Goal: Task Accomplishment & Management: Complete application form

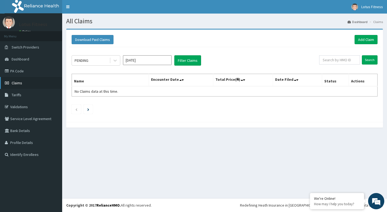
click at [28, 83] on link "Claims" at bounding box center [31, 83] width 62 height 12
click at [363, 40] on link "Add Claim" at bounding box center [366, 39] width 23 height 9
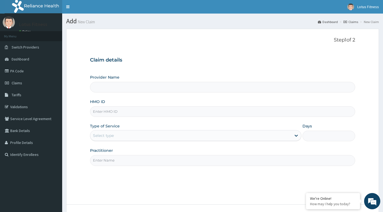
type input "Lotus Fitness"
type input "1"
click at [236, 114] on input "HMO ID" at bounding box center [223, 111] width 266 height 11
type input "s"
type input "SKY/10010/A"
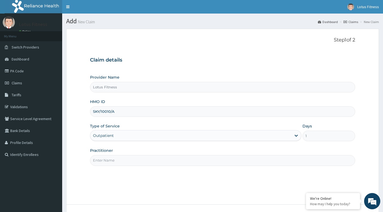
click at [140, 162] on input "Practitioner" at bounding box center [223, 160] width 266 height 11
type input "GYM"
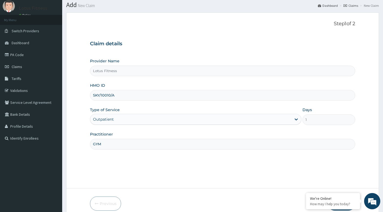
scroll to position [41, 0]
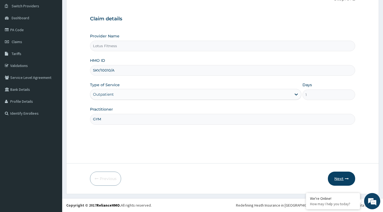
click at [345, 177] on icon "button" at bounding box center [347, 178] width 4 height 4
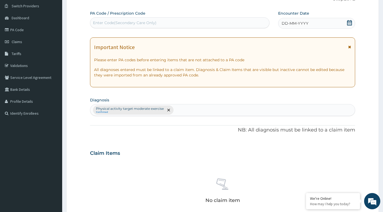
click at [139, 20] on div "Enter Code(Secondary Care Only)" at bounding box center [179, 22] width 179 height 9
type input "PA/3CBB9B"
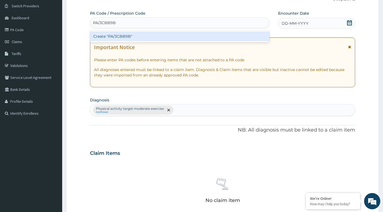
click at [123, 37] on div "Create "PA/3CBB9B"" at bounding box center [180, 36] width 180 height 10
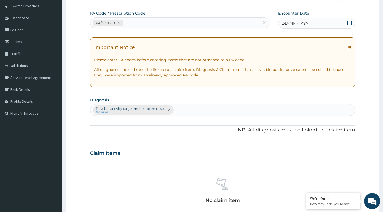
click at [350, 25] on icon at bounding box center [349, 22] width 5 height 5
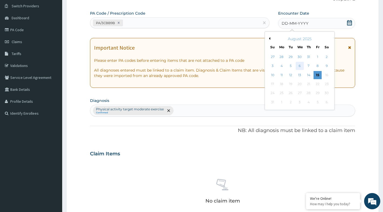
click at [299, 66] on div "6" at bounding box center [300, 66] width 8 height 8
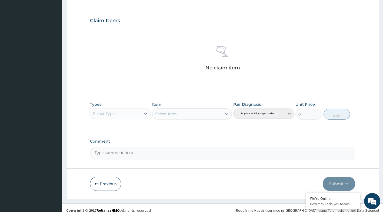
scroll to position [176, 0]
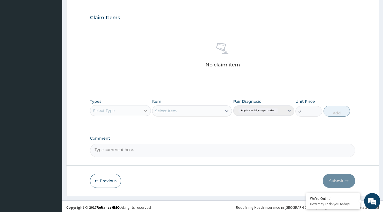
click at [147, 111] on icon at bounding box center [145, 110] width 5 height 5
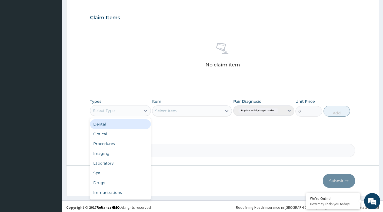
click at [126, 110] on div "Select Type" at bounding box center [115, 110] width 51 height 9
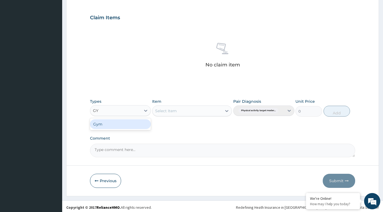
type input "GYM"
click at [118, 124] on div "Gym" at bounding box center [120, 124] width 61 height 10
click at [222, 110] on div "Select Item" at bounding box center [192, 110] width 80 height 11
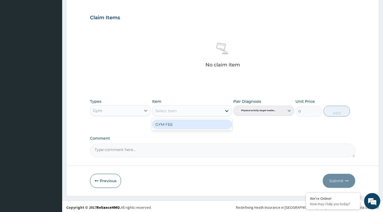
click at [226, 112] on icon at bounding box center [226, 110] width 5 height 5
click at [188, 123] on div "GYM FEE" at bounding box center [192, 124] width 80 height 10
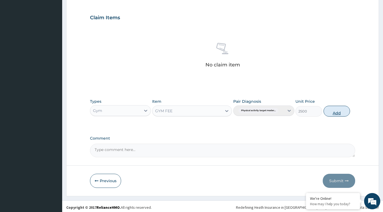
click at [340, 114] on button "Add" at bounding box center [337, 111] width 27 height 11
type input "0"
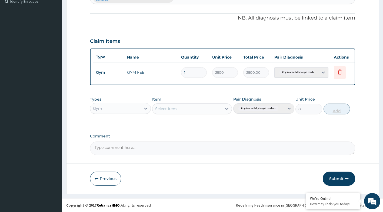
scroll to position [157, 0]
click at [334, 179] on button "Submit" at bounding box center [339, 178] width 32 height 14
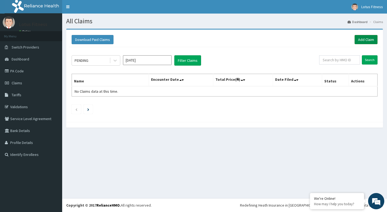
click at [372, 38] on link "Add Claim" at bounding box center [366, 39] width 23 height 9
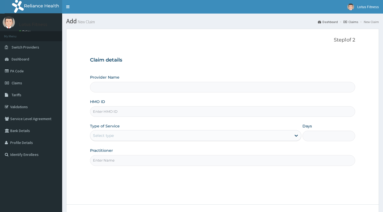
click at [122, 107] on input "HMO ID" at bounding box center [223, 111] width 266 height 11
type input "Lotus Fitness"
type input "1"
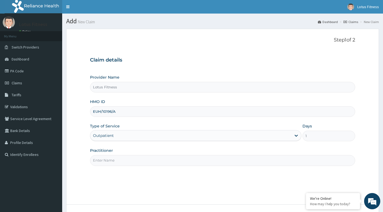
type input "EUH/10196/A"
click at [116, 182] on div "Step 1 of 2 Claim details Provider Name Lotus Fitness HMO ID EUH/10196/A Type o…" at bounding box center [223, 116] width 266 height 159
click at [125, 157] on input "Practitioner" at bounding box center [223, 160] width 266 height 11
type input "GYM"
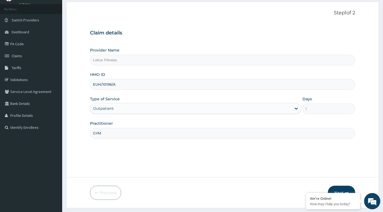
scroll to position [41, 0]
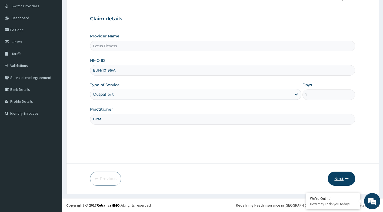
click at [344, 183] on button "Next" at bounding box center [341, 178] width 27 height 14
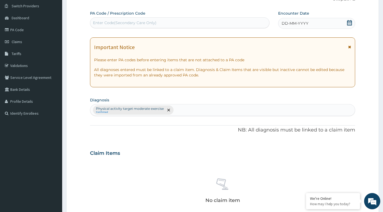
click at [233, 19] on div "Enter Code(Secondary Care Only)" at bounding box center [179, 22] width 179 height 9
type input "G"
type input "PA/888D69"
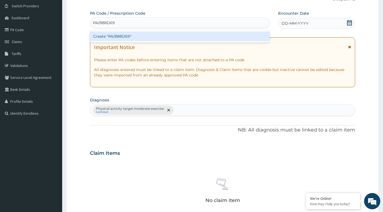
click at [112, 35] on div "Create "PA/888D69"" at bounding box center [180, 36] width 180 height 10
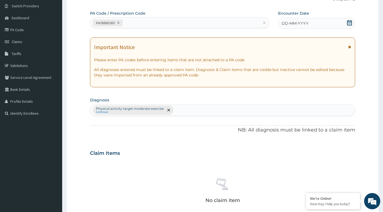
click at [348, 23] on icon at bounding box center [349, 22] width 5 height 5
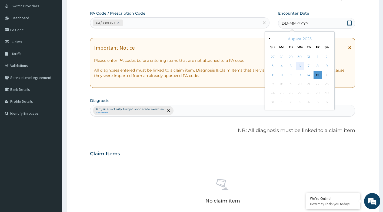
click at [303, 68] on div "6" at bounding box center [300, 66] width 8 height 8
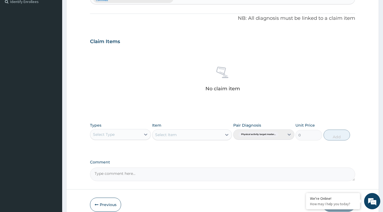
scroll to position [179, 0]
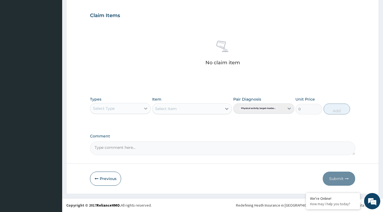
click at [144, 106] on icon at bounding box center [145, 108] width 5 height 5
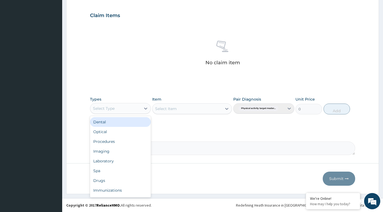
click at [124, 110] on div "Select Type" at bounding box center [115, 108] width 51 height 9
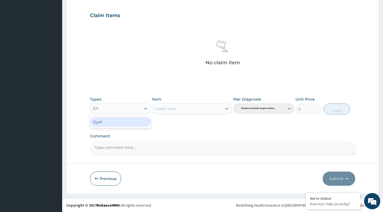
type input "GYM"
click at [128, 123] on div "Gym" at bounding box center [120, 122] width 61 height 10
click at [186, 112] on div "Select Item" at bounding box center [192, 108] width 80 height 11
click at [227, 108] on icon at bounding box center [226, 108] width 5 height 5
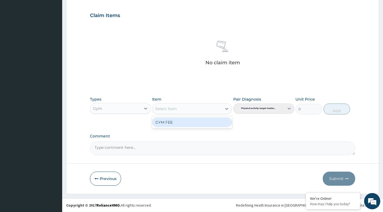
click at [212, 124] on div "GYM FEE" at bounding box center [192, 122] width 80 height 10
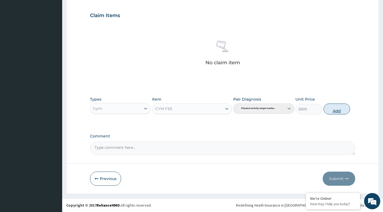
click at [343, 108] on button "Add" at bounding box center [337, 108] width 27 height 11
type input "0"
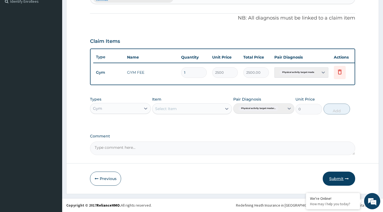
click at [339, 185] on button "Submit" at bounding box center [339, 178] width 32 height 14
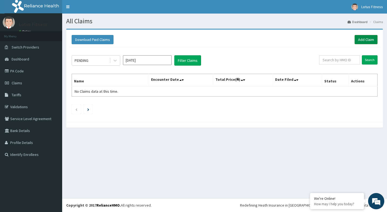
click at [377, 42] on link "Add Claim" at bounding box center [366, 39] width 23 height 9
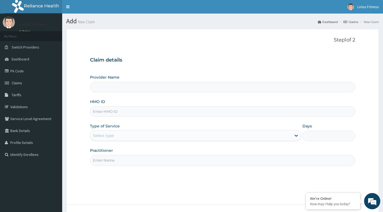
type input "Lotus Fitness"
type input "1"
click at [108, 114] on input "HMO ID" at bounding box center [223, 111] width 266 height 11
type input "LGL/10114/A"
click at [210, 179] on div "Step 1 of 2 Claim details Provider Name Lotus Fitness HMO ID LGL/10114/A Type o…" at bounding box center [223, 116] width 266 height 159
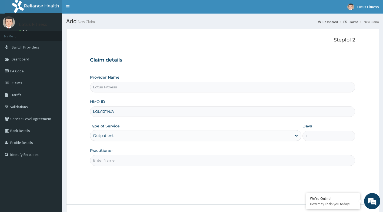
click at [173, 163] on input "Practitioner" at bounding box center [223, 160] width 266 height 11
type input "GYM"
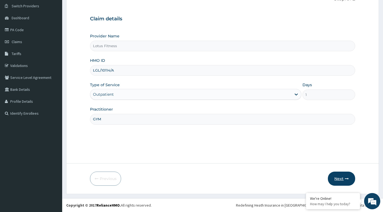
click at [341, 180] on button "Next" at bounding box center [341, 178] width 27 height 14
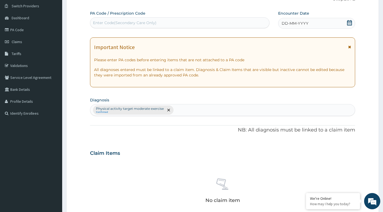
click at [177, 21] on div "Enter Code(Secondary Care Only)" at bounding box center [179, 22] width 179 height 9
type input "PA/DA8E5A"
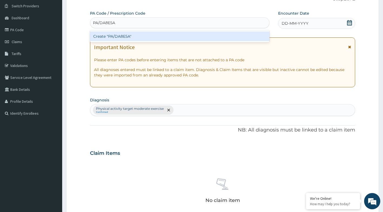
click at [167, 41] on div "Create "PA/DA8E5A"" at bounding box center [180, 36] width 180 height 10
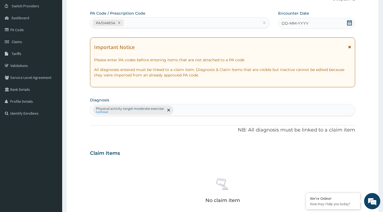
click at [351, 22] on icon at bounding box center [349, 22] width 5 height 5
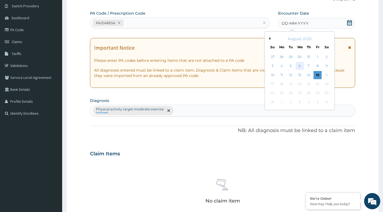
click at [299, 67] on div "6" at bounding box center [300, 66] width 8 height 8
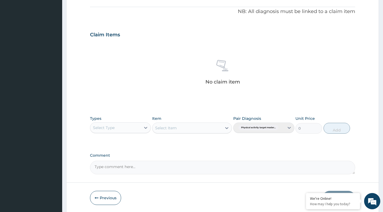
scroll to position [176, 0]
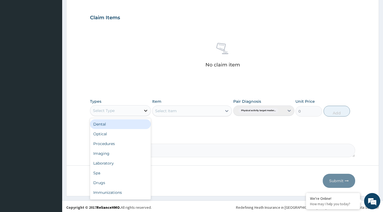
click at [142, 108] on div at bounding box center [146, 111] width 10 height 10
click at [103, 107] on div "Select Type" at bounding box center [115, 110] width 51 height 9
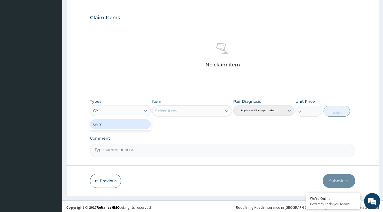
type input "GYM"
click at [103, 127] on div "Gym" at bounding box center [120, 124] width 61 height 10
click at [224, 112] on icon at bounding box center [226, 110] width 5 height 5
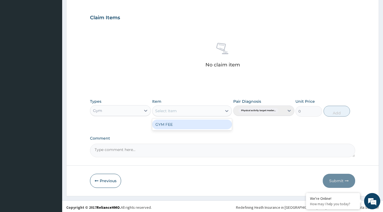
click at [213, 125] on div "GYM FEE" at bounding box center [192, 124] width 80 height 10
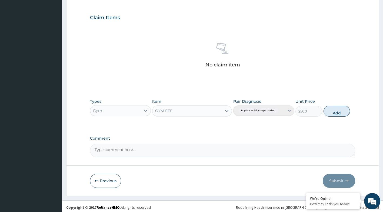
click at [340, 112] on button "Add" at bounding box center [337, 111] width 27 height 11
type input "0"
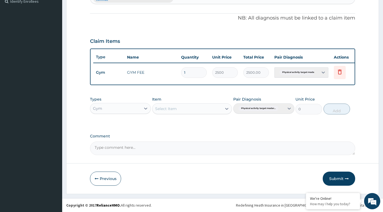
drag, startPoint x: 338, startPoint y: 175, endPoint x: 339, endPoint y: 167, distance: 7.9
click at [338, 175] on button "Submit" at bounding box center [339, 178] width 32 height 14
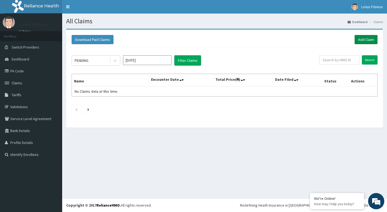
click at [370, 40] on link "Add Claim" at bounding box center [366, 39] width 23 height 9
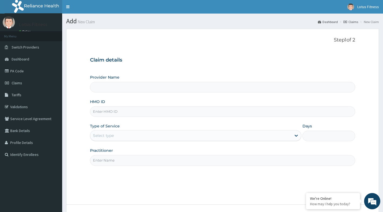
type input "Lotus Fitness"
type input "1"
click at [152, 110] on input "HMO ID" at bounding box center [223, 111] width 266 height 11
type input "SKC/10051/A"
click at [207, 181] on div "Step 1 of 2 Claim details Provider Name Lotus Fitness HMO ID SKC/10051/A Type o…" at bounding box center [223, 116] width 266 height 159
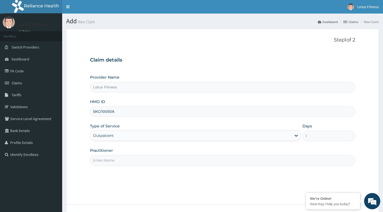
click at [113, 163] on input "Practitioner" at bounding box center [223, 160] width 266 height 11
type input "GYM"
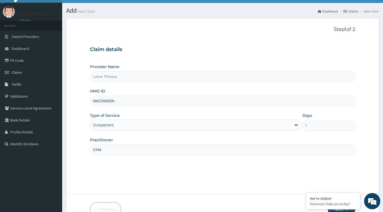
scroll to position [41, 0]
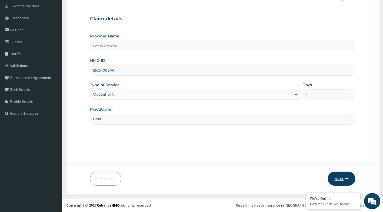
click at [347, 172] on button "Next" at bounding box center [341, 178] width 27 height 14
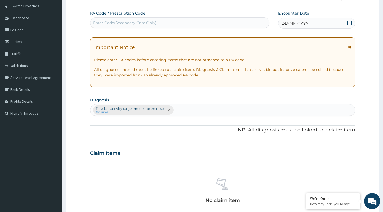
click at [231, 19] on div "Enter Code(Secondary Care Only)" at bounding box center [179, 22] width 179 height 9
type input "PA/1F1929"
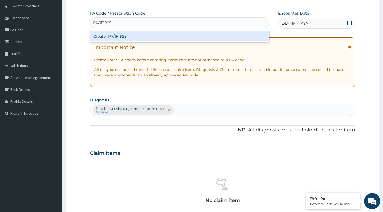
click at [214, 35] on div "Create "PA/1F1929"" at bounding box center [180, 36] width 180 height 10
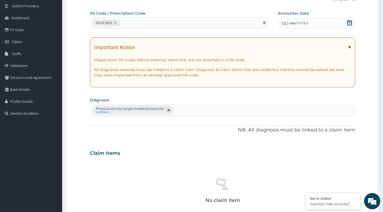
click at [348, 22] on icon at bounding box center [349, 22] width 5 height 5
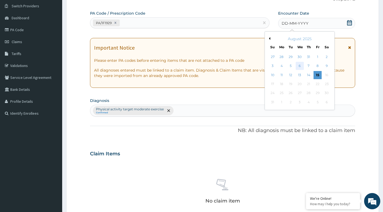
click at [299, 64] on div "6" at bounding box center [300, 66] width 8 height 8
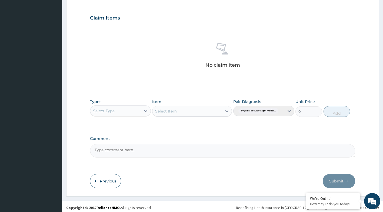
scroll to position [176, 0]
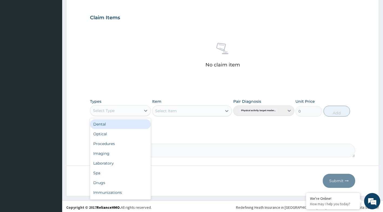
click at [138, 107] on div "Select Type" at bounding box center [115, 110] width 51 height 9
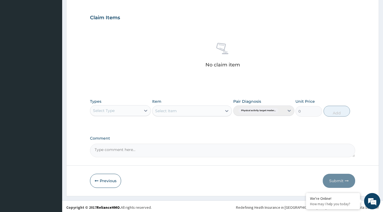
click at [136, 112] on div "Select Type" at bounding box center [115, 110] width 51 height 9
type input "GYM"
click at [99, 122] on div "Gym" at bounding box center [120, 124] width 61 height 10
click at [228, 110] on icon at bounding box center [226, 111] width 3 height 2
click at [194, 121] on div "GYM FEE" at bounding box center [192, 124] width 80 height 10
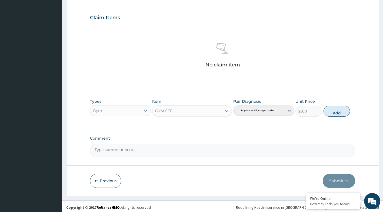
click at [340, 110] on button "Add" at bounding box center [337, 111] width 27 height 11
type input "0"
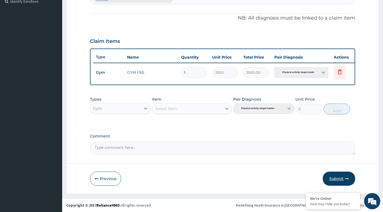
click at [331, 178] on button "Submit" at bounding box center [339, 178] width 32 height 14
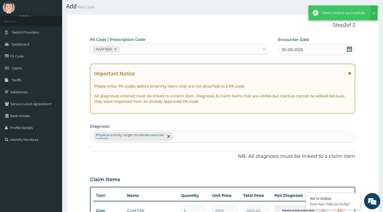
scroll to position [157, 0]
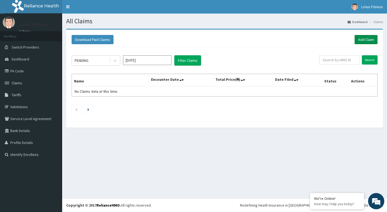
click at [368, 38] on link "Add Claim" at bounding box center [366, 39] width 23 height 9
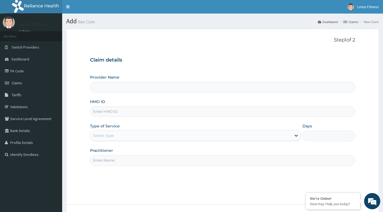
type input "Lotus Fitness"
type input "1"
click at [148, 114] on input "HMO ID" at bounding box center [223, 111] width 266 height 11
click at [137, 114] on input "FMP/10242/A" at bounding box center [223, 111] width 266 height 11
type input "FMP/10242/B"
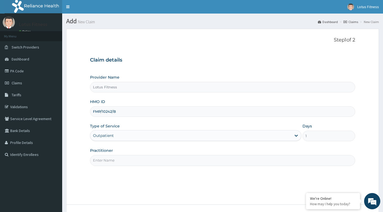
click at [129, 160] on input "Practitioner" at bounding box center [223, 160] width 266 height 11
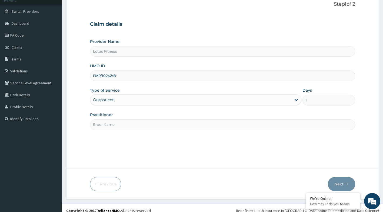
scroll to position [41, 0]
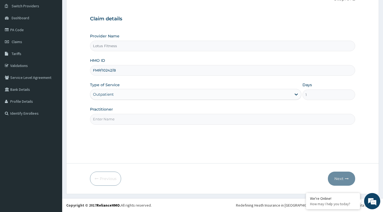
click at [152, 119] on input "Practitioner" at bounding box center [223, 119] width 266 height 11
type input "GYM"
click at [334, 176] on button "Next" at bounding box center [341, 178] width 27 height 14
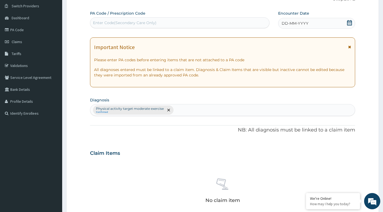
click at [175, 19] on div "Enter Code(Secondary Care Only)" at bounding box center [179, 22] width 179 height 9
type input "PA/46603C"
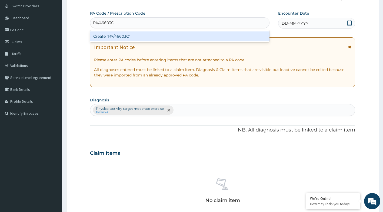
click at [170, 38] on div "Create "PA/46603C"" at bounding box center [180, 36] width 180 height 10
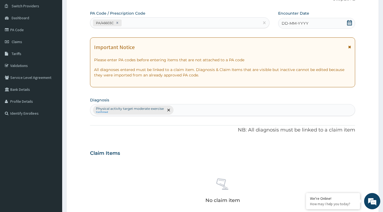
click at [349, 21] on icon at bounding box center [349, 22] width 5 height 5
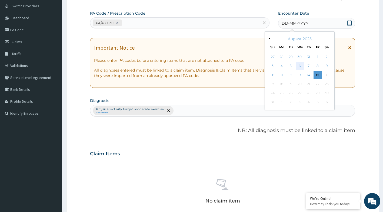
click at [297, 65] on div "6" at bounding box center [300, 66] width 8 height 8
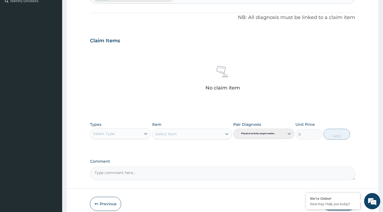
scroll to position [179, 0]
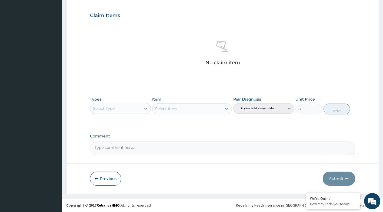
click at [131, 111] on div "Select Type" at bounding box center [115, 108] width 51 height 9
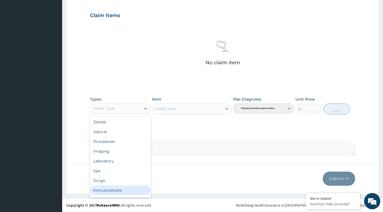
scroll to position [18, 0]
click at [103, 189] on div "Gym" at bounding box center [120, 191] width 61 height 10
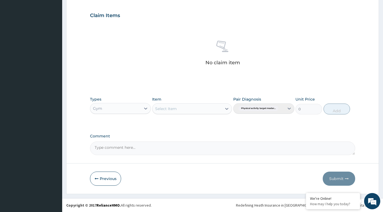
click at [228, 107] on icon at bounding box center [226, 108] width 5 height 5
click at [208, 120] on div "GYM FEE" at bounding box center [192, 122] width 80 height 10
click at [334, 106] on button "Add" at bounding box center [337, 108] width 27 height 11
type input "0"
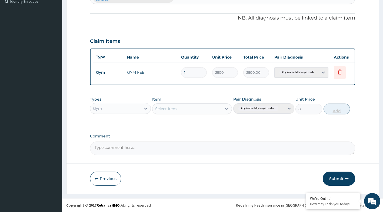
scroll to position [157, 0]
click at [336, 182] on button "Submit" at bounding box center [339, 178] width 32 height 14
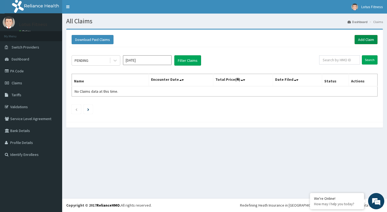
click at [366, 36] on link "Add Claim" at bounding box center [366, 39] width 23 height 9
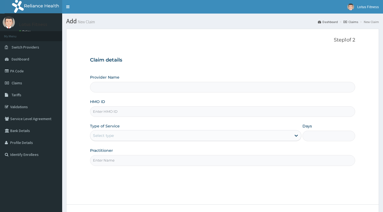
click at [238, 115] on input "HMO ID" at bounding box center [223, 111] width 266 height 11
type input "Lotus Fitness"
type input "1"
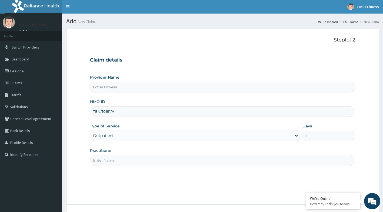
type input "TEN/10191/A"
click at [218, 159] on input "Practitioner" at bounding box center [223, 160] width 266 height 11
type input "GYM"
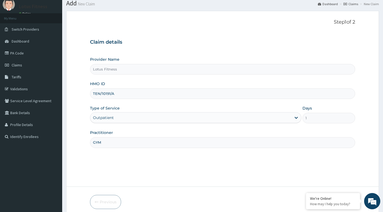
scroll to position [41, 0]
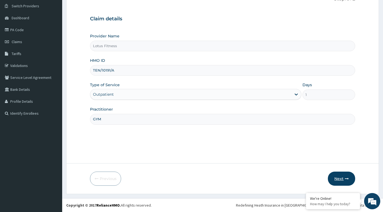
click at [344, 177] on button "Next" at bounding box center [341, 178] width 27 height 14
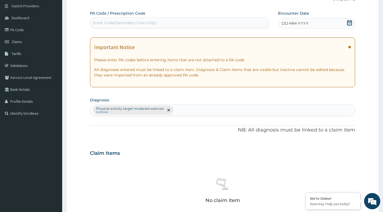
click at [121, 22] on div "Enter Code(Secondary Care Only)" at bounding box center [125, 22] width 64 height 5
type input "PA/CB0E86"
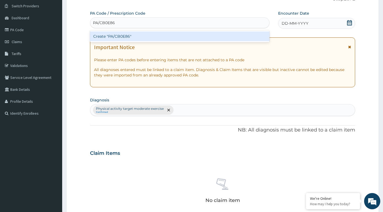
click at [125, 35] on div "Create "PA/CB0E86"" at bounding box center [180, 36] width 180 height 10
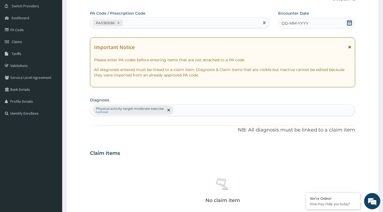
click at [351, 24] on icon at bounding box center [349, 22] width 5 height 5
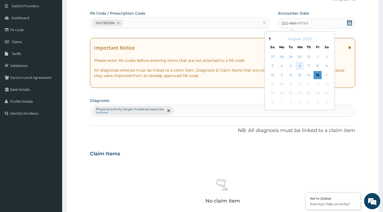
click at [299, 66] on div "6" at bounding box center [300, 66] width 8 height 8
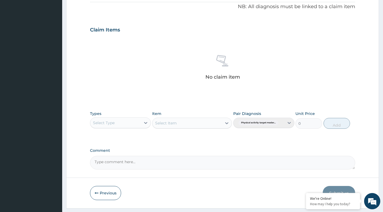
scroll to position [179, 0]
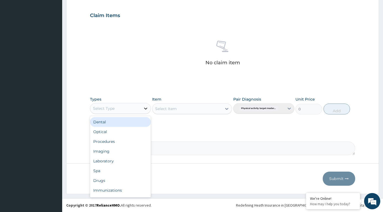
click at [143, 109] on icon at bounding box center [145, 108] width 5 height 5
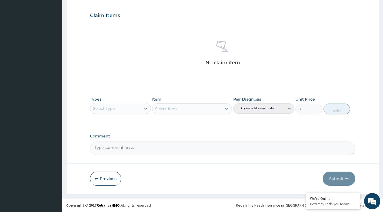
click at [136, 107] on div "Select Type" at bounding box center [115, 108] width 51 height 9
type input "GYM"
click at [121, 121] on div "Gym" at bounding box center [120, 122] width 61 height 10
click at [228, 110] on div "Select Item" at bounding box center [192, 108] width 80 height 11
click at [226, 107] on icon at bounding box center [226, 108] width 5 height 5
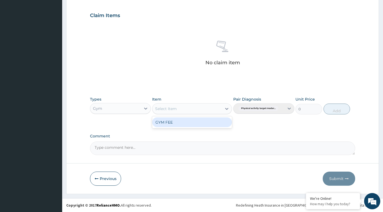
click at [215, 124] on div "GYM FEE" at bounding box center [192, 122] width 80 height 10
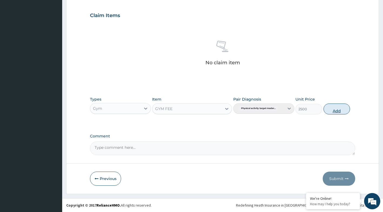
click at [335, 108] on button "Add" at bounding box center [337, 108] width 27 height 11
type input "0"
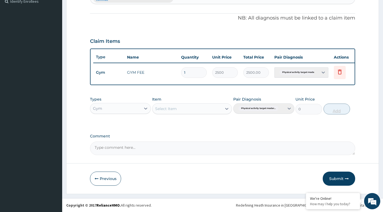
scroll to position [157, 0]
click at [330, 179] on button "Submit" at bounding box center [339, 178] width 32 height 14
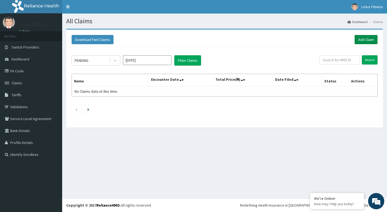
click at [375, 41] on link "Add Claim" at bounding box center [366, 39] width 23 height 9
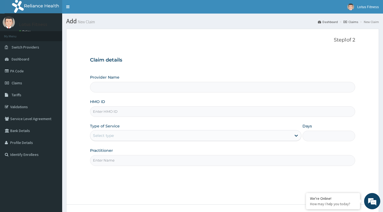
click at [236, 105] on div "HMO ID" at bounding box center [223, 108] width 266 height 18
type input "Lotus Fitness"
type input "1"
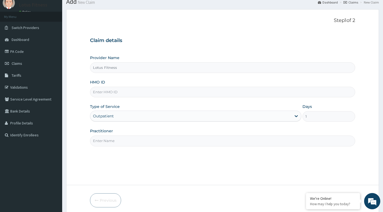
scroll to position [41, 0]
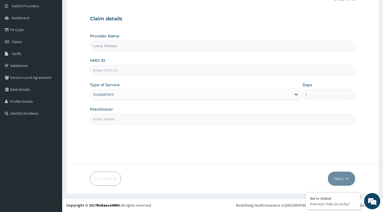
click at [142, 75] on input "HMO ID" at bounding box center [223, 70] width 266 height 11
click at [148, 72] on input "HMO ID" at bounding box center [223, 70] width 266 height 11
type input "AIP/10405/A"
drag, startPoint x: 145, startPoint y: 118, endPoint x: 143, endPoint y: 122, distance: 4.7
click at [145, 118] on input "Practitioner" at bounding box center [223, 119] width 266 height 11
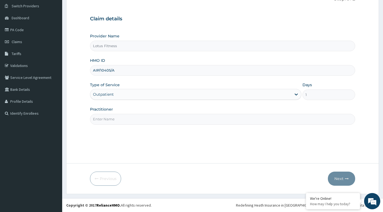
type input "GYM"
click at [351, 180] on button "Next" at bounding box center [341, 178] width 27 height 14
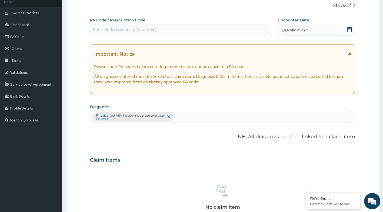
scroll to position [0, 0]
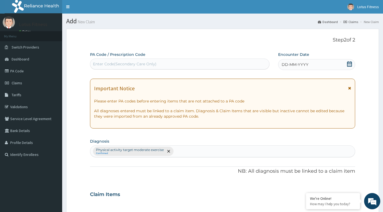
click at [144, 61] on div "Enter Code(Secondary Care Only)" at bounding box center [179, 64] width 179 height 9
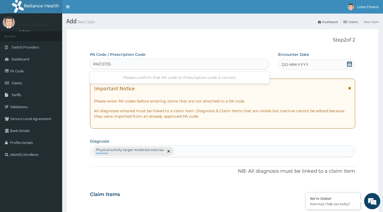
type input "PA/C57355"
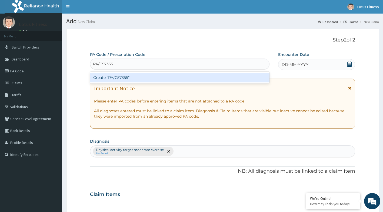
click at [146, 77] on div "Create "PA/C57355"" at bounding box center [180, 78] width 180 height 10
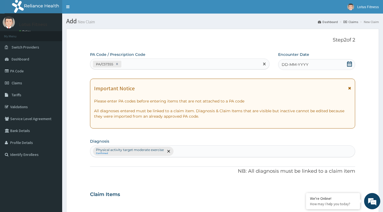
click at [350, 64] on icon at bounding box center [349, 63] width 5 height 5
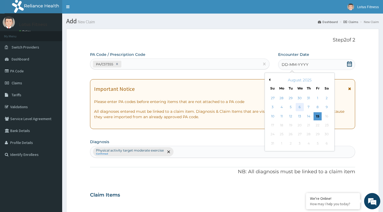
click at [299, 106] on div "6" at bounding box center [300, 107] width 8 height 8
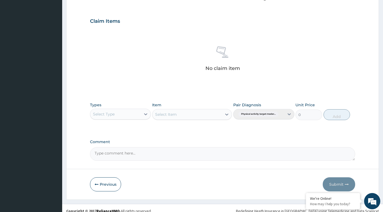
scroll to position [179, 0]
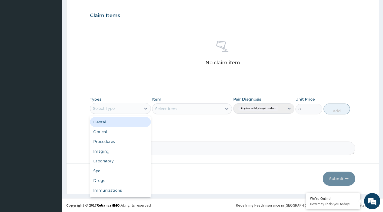
click at [141, 111] on div "Select Type" at bounding box center [115, 108] width 51 height 9
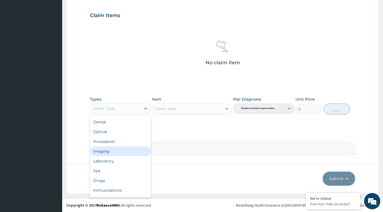
scroll to position [18, 0]
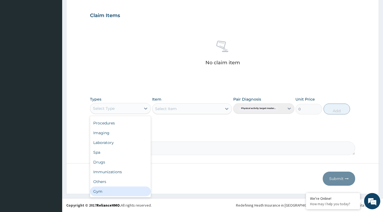
click at [108, 188] on div "Gym" at bounding box center [120, 191] width 61 height 10
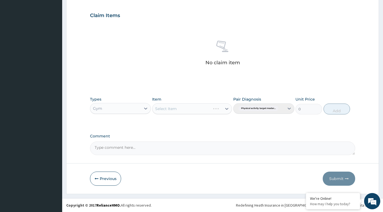
click at [225, 108] on icon at bounding box center [226, 108] width 5 height 5
click at [193, 124] on div "GYM FEE" at bounding box center [192, 122] width 80 height 10
click at [335, 107] on button "Add" at bounding box center [337, 108] width 27 height 11
type input "0"
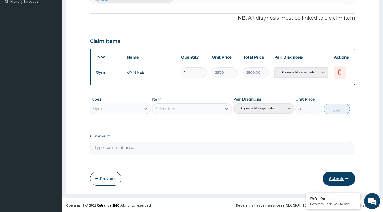
click at [332, 176] on button "Submit" at bounding box center [339, 178] width 32 height 14
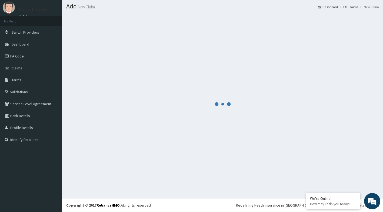
scroll to position [157, 0]
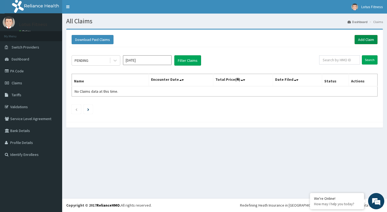
click at [362, 40] on link "Add Claim" at bounding box center [366, 39] width 23 height 9
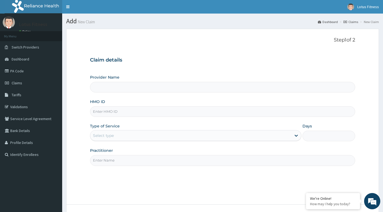
type input "Lotus Fitness"
type input "1"
click at [153, 187] on div "Step 1 of 2 Claim details Provider Name Lotus Fitness HMO ID Type of Service Ou…" at bounding box center [223, 116] width 266 height 159
click at [149, 106] on div "HMO ID" at bounding box center [223, 108] width 266 height 18
click at [144, 111] on input "HMO ID" at bounding box center [223, 111] width 266 height 11
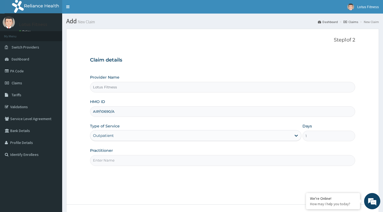
type input "AIP/10690/A"
click at [140, 159] on input "Practitioner" at bounding box center [223, 160] width 266 height 11
type input "GYM"
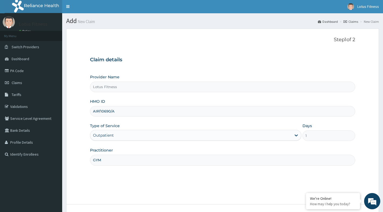
scroll to position [41, 0]
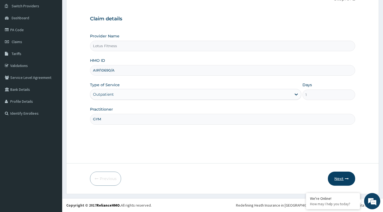
click at [351, 182] on button "Next" at bounding box center [341, 178] width 27 height 14
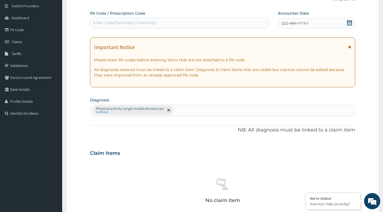
click at [181, 22] on div "Enter Code(Secondary Care Only)" at bounding box center [179, 22] width 179 height 9
type input "PA/335601"
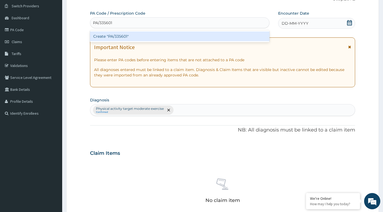
drag, startPoint x: 174, startPoint y: 34, endPoint x: 179, endPoint y: 7, distance: 27.4
click at [179, 24] on div "option Create "PA/335601" focused, 1 of 1. 1 result available for search term P…" at bounding box center [180, 22] width 180 height 11
click at [177, 40] on div "Create "PA/335601"" at bounding box center [180, 36] width 180 height 10
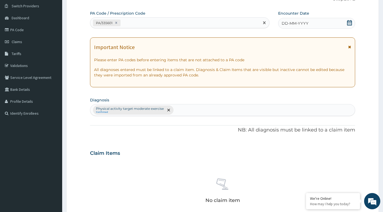
click at [350, 24] on icon at bounding box center [349, 22] width 5 height 5
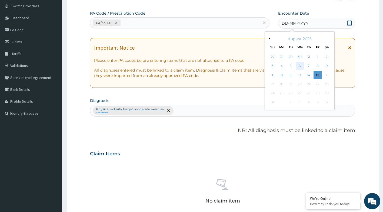
click at [298, 66] on div "6" at bounding box center [300, 66] width 8 height 8
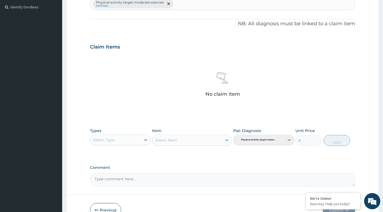
scroll to position [179, 0]
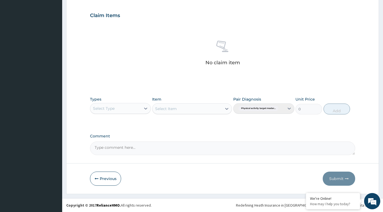
click at [139, 105] on div "Select Type" at bounding box center [115, 108] width 51 height 9
click at [129, 106] on div "Select Type" at bounding box center [115, 108] width 51 height 9
type input "GYM"
click at [116, 125] on div "Gym" at bounding box center [120, 122] width 61 height 10
click at [225, 108] on icon at bounding box center [226, 108] width 5 height 5
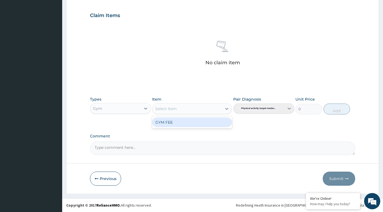
click at [216, 118] on div "GYM FEE" at bounding box center [192, 122] width 80 height 10
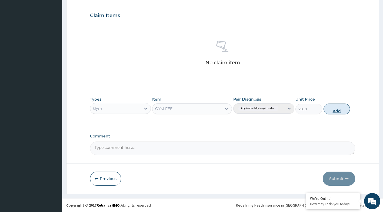
click at [342, 109] on button "Add" at bounding box center [337, 108] width 27 height 11
type input "0"
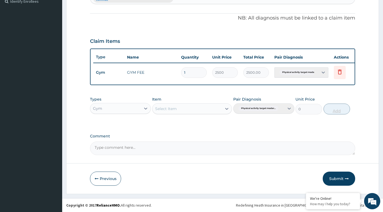
scroll to position [157, 0]
click at [334, 179] on button "Submit" at bounding box center [339, 178] width 32 height 14
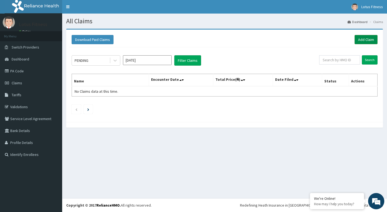
click at [365, 43] on link "Add Claim" at bounding box center [366, 39] width 23 height 9
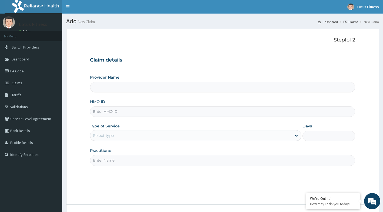
type input "Lotus Fitness"
type input "1"
click at [235, 110] on input "HMO ID" at bounding box center [223, 111] width 266 height 11
type input "AIP/10194/A"
click at [193, 161] on input "Practitioner" at bounding box center [223, 160] width 266 height 11
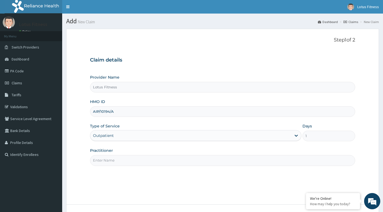
type input "GYM"
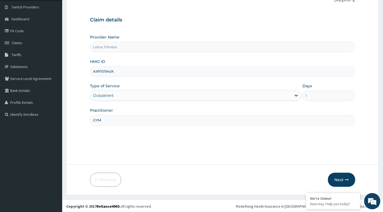
scroll to position [41, 0]
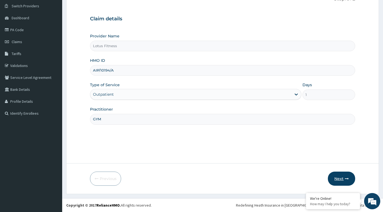
click at [349, 178] on icon "button" at bounding box center [347, 178] width 4 height 4
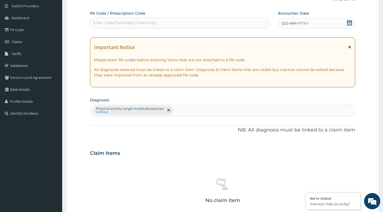
click at [184, 19] on div "Enter Code(Secondary Care Only)" at bounding box center [179, 22] width 179 height 9
type input "PA/D4CDDB"
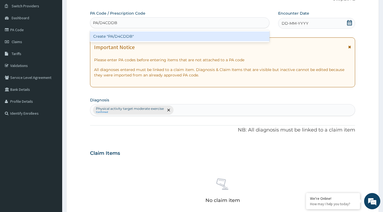
click at [182, 38] on div "Create "PA/D4CDDB"" at bounding box center [180, 36] width 180 height 10
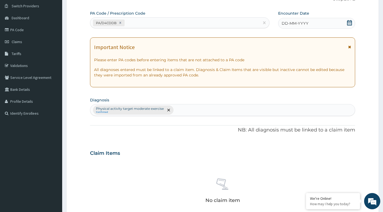
click at [348, 22] on icon at bounding box center [349, 22] width 5 height 5
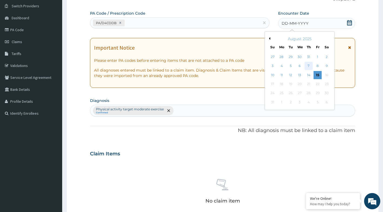
click at [310, 67] on div "7" at bounding box center [309, 66] width 8 height 8
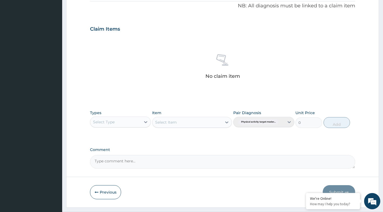
scroll to position [179, 0]
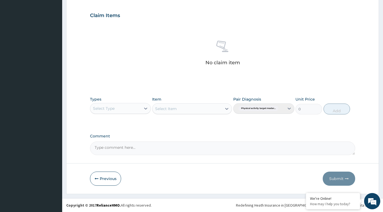
click at [137, 106] on div "Select Type" at bounding box center [115, 108] width 51 height 9
click at [131, 112] on div "Select Type" at bounding box center [115, 108] width 51 height 9
type input "GYM"
click at [144, 124] on div "Gym" at bounding box center [120, 122] width 61 height 10
click at [227, 108] on icon at bounding box center [226, 108] width 5 height 5
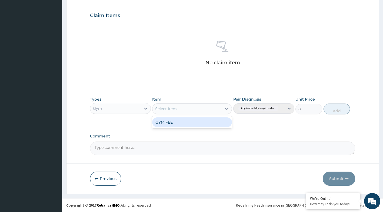
click at [206, 120] on div "GYM FEE" at bounding box center [192, 122] width 80 height 10
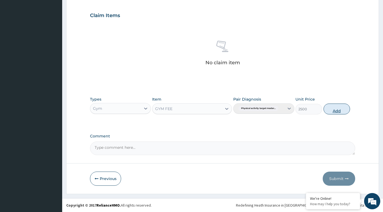
click at [338, 113] on button "Add" at bounding box center [337, 108] width 27 height 11
type input "0"
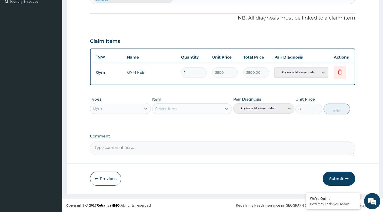
scroll to position [157, 0]
click at [337, 175] on button "Submit" at bounding box center [339, 178] width 32 height 14
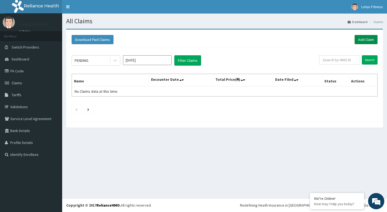
click at [363, 41] on link "Add Claim" at bounding box center [366, 39] width 23 height 9
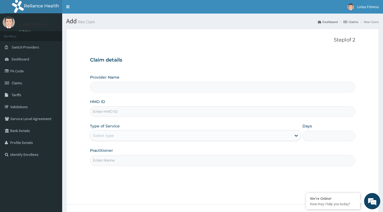
click at [131, 109] on input "HMO ID" at bounding box center [223, 111] width 266 height 11
type input "Lotus Fitness"
type input "1"
type input "AIP/10083/A"
click at [186, 192] on div "Step 1 of 2 Claim details Provider Name Lotus Fitness HMO ID AIP/10083/A Type o…" at bounding box center [223, 116] width 266 height 159
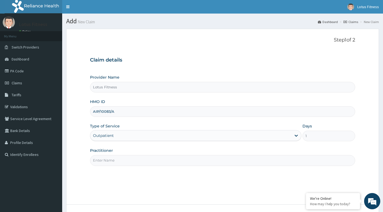
click at [197, 158] on input "Practitioner" at bounding box center [223, 160] width 266 height 11
type input "GYM"
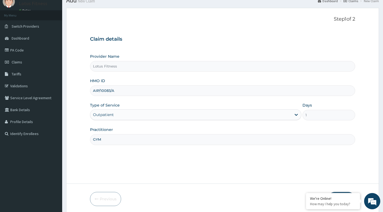
scroll to position [41, 0]
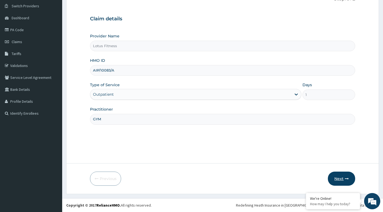
click at [347, 179] on icon "button" at bounding box center [347, 178] width 4 height 4
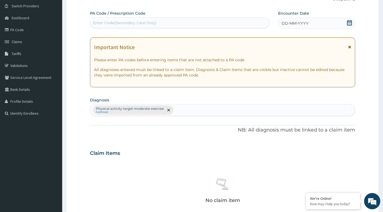
click at [189, 24] on div "Enter Code(Secondary Care Only)" at bounding box center [179, 22] width 179 height 9
type input "PA/05FD1A"
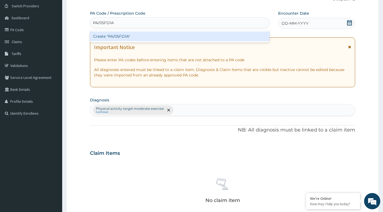
click at [188, 36] on div "Create "PA/05FD1A"" at bounding box center [180, 36] width 180 height 10
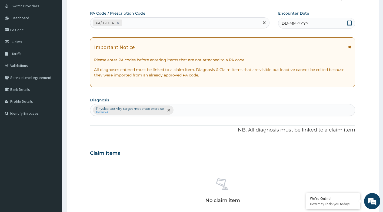
click at [350, 22] on icon at bounding box center [349, 22] width 5 height 5
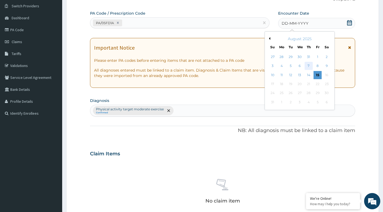
click at [308, 65] on div "7" at bounding box center [309, 66] width 8 height 8
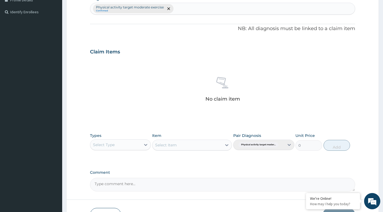
scroll to position [149, 0]
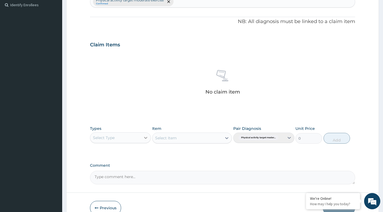
click at [146, 139] on icon at bounding box center [145, 137] width 5 height 5
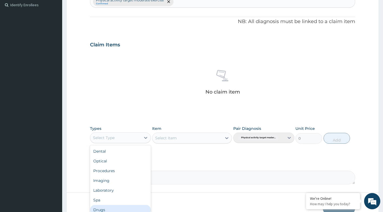
scroll to position [18, 0]
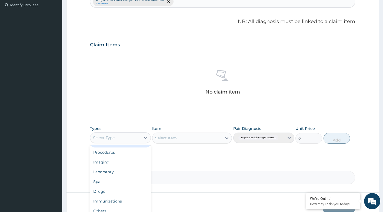
click at [125, 138] on div "Select Type" at bounding box center [115, 137] width 51 height 9
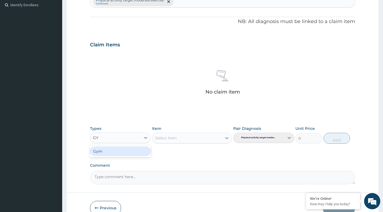
type input "GYM"
click at [108, 153] on div "Gym" at bounding box center [120, 151] width 61 height 10
click at [226, 138] on icon at bounding box center [226, 138] width 3 height 2
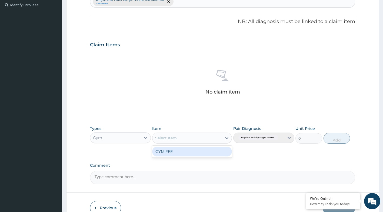
click at [190, 154] on div "GYM FEE" at bounding box center [192, 151] width 80 height 10
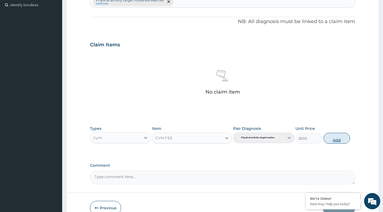
click at [330, 136] on button "Add" at bounding box center [337, 138] width 27 height 11
type input "0"
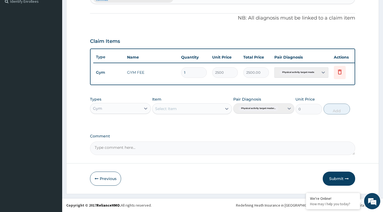
scroll to position [157, 0]
click at [345, 173] on button "Submit" at bounding box center [339, 178] width 32 height 14
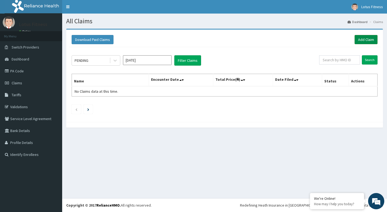
click at [370, 37] on link "Add Claim" at bounding box center [366, 39] width 23 height 9
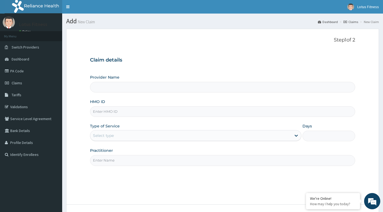
type input "A"
type input "Lotus Fitness"
type input "1"
type input "A"
type input "[PERSON_NAME]/10015/A"
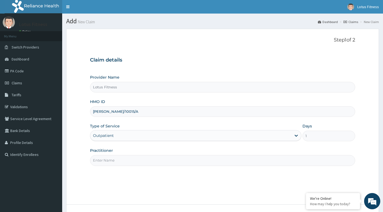
click at [135, 161] on input "Practitioner" at bounding box center [223, 160] width 266 height 11
type input "GYM"
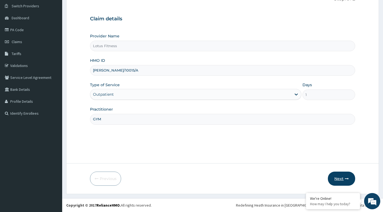
click at [334, 175] on button "Next" at bounding box center [341, 178] width 27 height 14
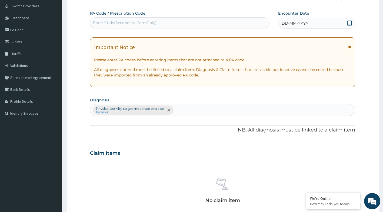
click at [187, 25] on div "Enter Code(Secondary Care Only)" at bounding box center [179, 22] width 179 height 9
type input "PA/D66534"
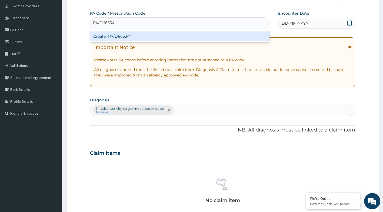
click at [183, 37] on div "Create "PA/D66534"" at bounding box center [180, 36] width 180 height 10
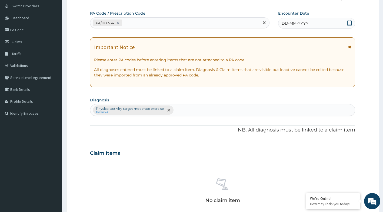
click at [350, 24] on icon at bounding box center [349, 22] width 5 height 5
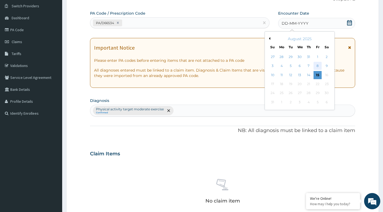
click at [320, 67] on div "8" at bounding box center [318, 66] width 8 height 8
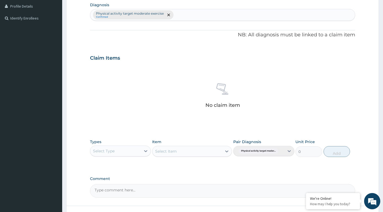
scroll to position [149, 0]
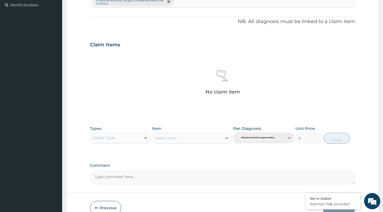
click at [137, 136] on div "Select Type" at bounding box center [115, 137] width 51 height 9
type input "GYM"
click at [108, 151] on div "Gym" at bounding box center [120, 151] width 61 height 10
click at [229, 138] on div "Select Item" at bounding box center [192, 137] width 80 height 11
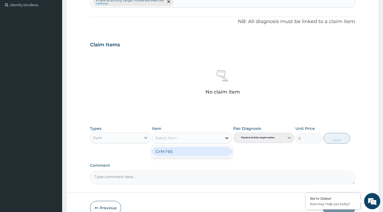
click at [225, 136] on icon at bounding box center [226, 137] width 5 height 5
click at [218, 152] on div "GYM FEE" at bounding box center [192, 151] width 80 height 10
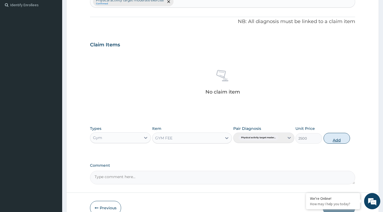
click at [335, 135] on button "Add" at bounding box center [337, 138] width 27 height 11
type input "0"
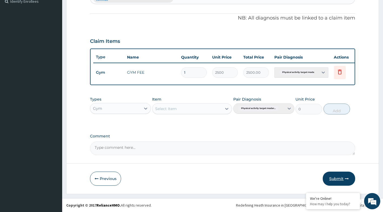
click at [326, 179] on button "Submit" at bounding box center [339, 178] width 32 height 14
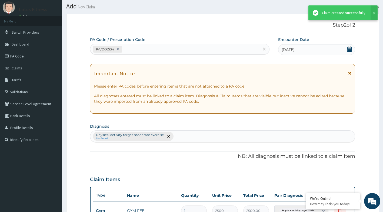
scroll to position [157, 0]
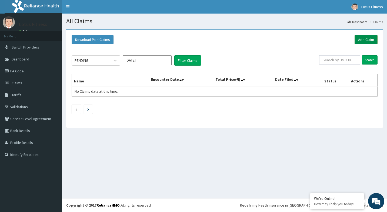
click at [363, 39] on link "Add Claim" at bounding box center [366, 39] width 23 height 9
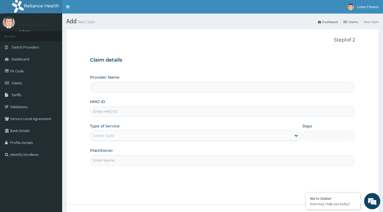
type input "Lotus Fitness"
type input "1"
click at [231, 108] on input "HMO ID" at bounding box center [223, 111] width 266 height 11
type input "QZE/10029/A"
click at [229, 160] on input "Practitioner" at bounding box center [223, 160] width 266 height 11
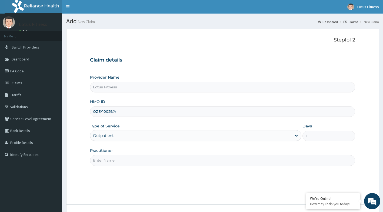
type input "GYM"
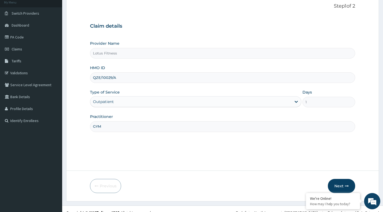
scroll to position [41, 0]
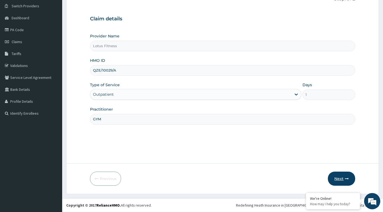
click at [336, 176] on button "Next" at bounding box center [341, 178] width 27 height 14
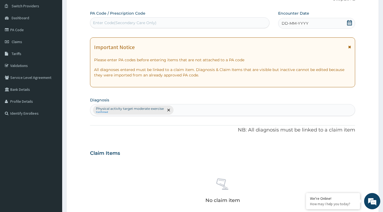
click at [264, 22] on div "Enter Code(Secondary Care Only)" at bounding box center [179, 22] width 179 height 9
type input "PA/9566DB"
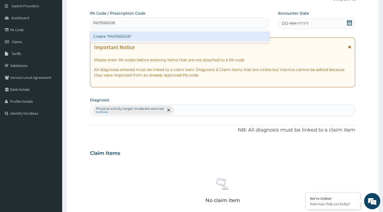
click at [262, 39] on div "Create "PA/9566DB"" at bounding box center [180, 36] width 180 height 10
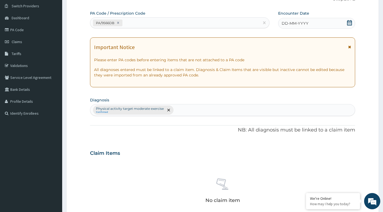
click at [351, 24] on icon at bounding box center [349, 22] width 5 height 5
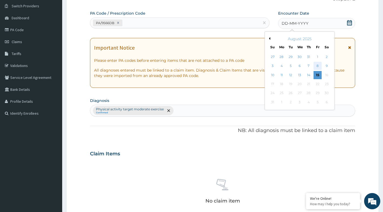
click at [319, 63] on div "8" at bounding box center [318, 66] width 8 height 8
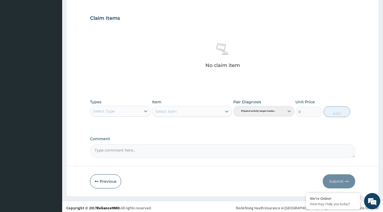
scroll to position [176, 0]
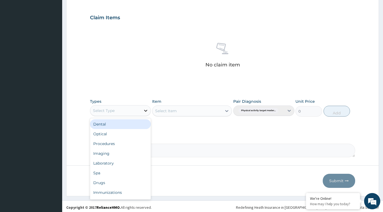
click at [144, 108] on icon at bounding box center [145, 110] width 5 height 5
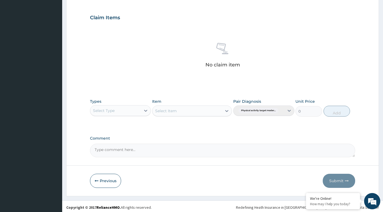
click at [131, 110] on div "Select Type" at bounding box center [115, 110] width 51 height 9
type input "GYM"
click at [119, 126] on div "Gym" at bounding box center [120, 124] width 61 height 10
click at [223, 110] on div at bounding box center [227, 111] width 10 height 10
click at [195, 127] on div "GYM FEE" at bounding box center [192, 124] width 80 height 10
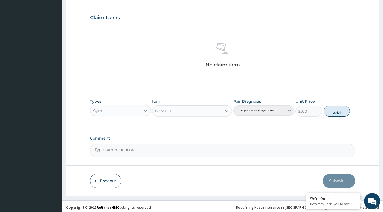
click at [343, 110] on button "Add" at bounding box center [337, 111] width 27 height 11
type input "0"
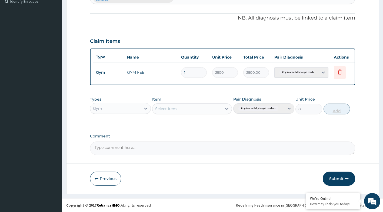
scroll to position [157, 0]
click at [340, 177] on button "Submit" at bounding box center [339, 178] width 32 height 14
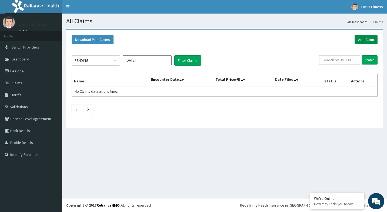
click at [367, 38] on link "Add Claim" at bounding box center [366, 39] width 23 height 9
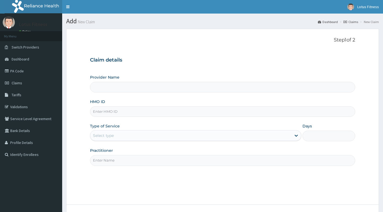
click at [164, 107] on input "HMO ID" at bounding box center [223, 111] width 266 height 11
type input "Lotus Fitness"
type input "1"
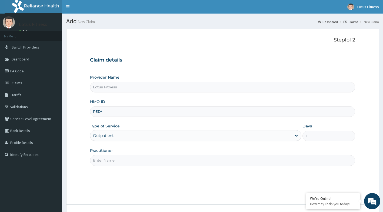
type input "PED/10077/A"
click at [137, 164] on input "Practitioner" at bounding box center [223, 160] width 266 height 11
type input "GYM"
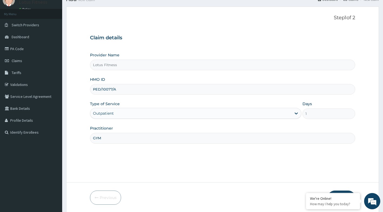
scroll to position [41, 0]
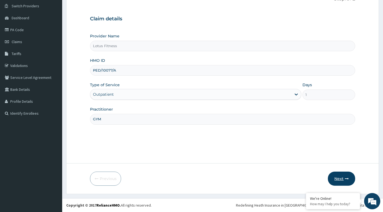
click at [345, 182] on button "Next" at bounding box center [341, 178] width 27 height 14
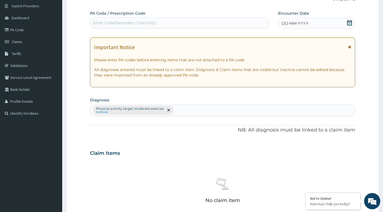
click at [239, 22] on div "Enter Code(Secondary Care Only)" at bounding box center [179, 22] width 179 height 9
type input "PA/237D41"
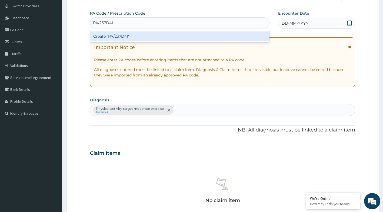
click at [232, 35] on div "Create "PA/237D41"" at bounding box center [180, 36] width 180 height 10
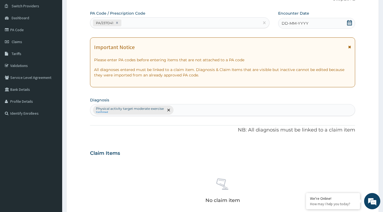
click at [350, 24] on icon at bounding box center [349, 22] width 5 height 5
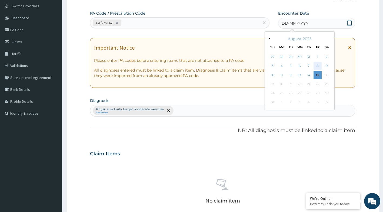
click at [316, 64] on div "8" at bounding box center [318, 66] width 8 height 8
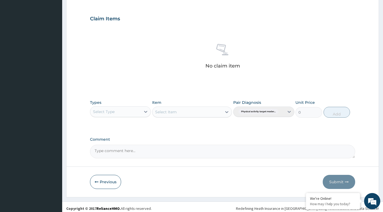
scroll to position [176, 0]
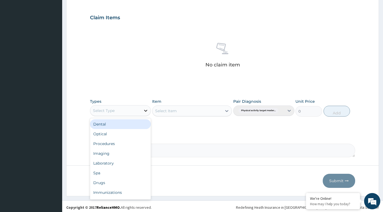
click at [148, 111] on icon at bounding box center [145, 110] width 5 height 5
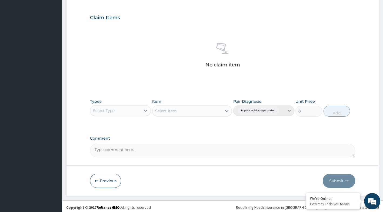
click at [139, 110] on div "Select Type" at bounding box center [115, 110] width 51 height 9
type input "GYM"
click at [133, 125] on div "Gym" at bounding box center [120, 124] width 61 height 10
click at [225, 110] on icon at bounding box center [226, 110] width 5 height 5
click at [197, 123] on div "GYM FEE" at bounding box center [192, 124] width 80 height 10
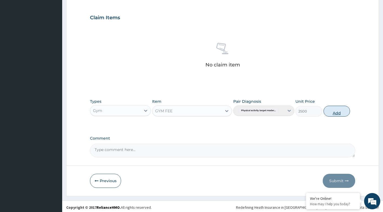
click at [331, 112] on button "Add" at bounding box center [337, 111] width 27 height 11
type input "0"
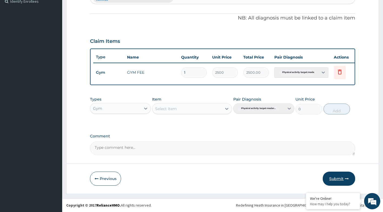
click at [350, 177] on button "Submit" at bounding box center [339, 178] width 32 height 14
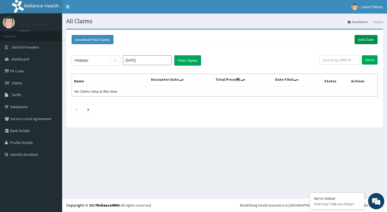
click at [363, 36] on link "Add Claim" at bounding box center [366, 39] width 23 height 9
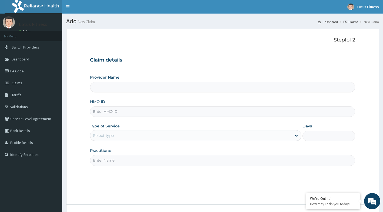
click at [200, 108] on input "HMO ID" at bounding box center [223, 111] width 266 height 11
type input "Lotus Fitness"
type input "1"
type input "OPN/10031/A"
click at [150, 158] on input "Practitioner" at bounding box center [223, 160] width 266 height 11
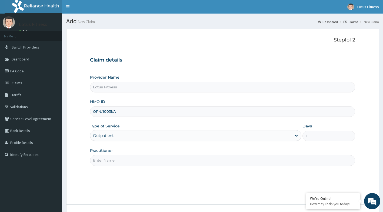
type input "GYM"
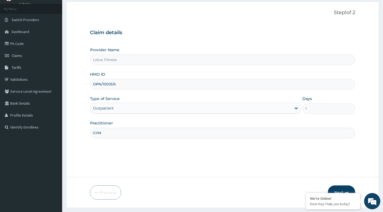
scroll to position [41, 0]
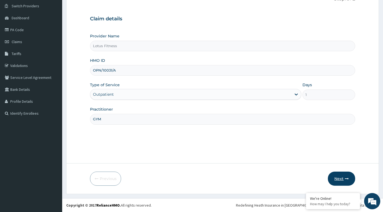
click at [340, 175] on button "Next" at bounding box center [341, 178] width 27 height 14
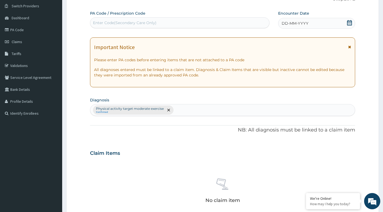
click at [215, 24] on div "Enter Code(Secondary Care Only)" at bounding box center [179, 22] width 179 height 9
type input "PA/EFD117"
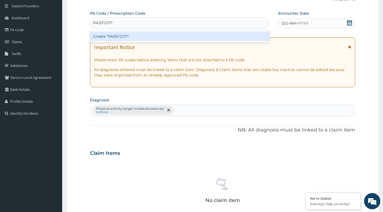
click at [216, 39] on div "Create "PA/EFD117"" at bounding box center [180, 36] width 180 height 10
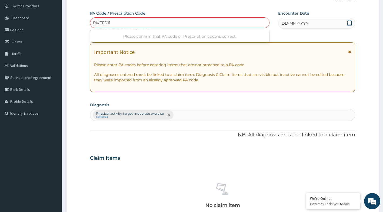
type input "PA/FFD117"
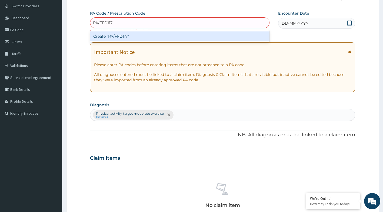
click at [197, 32] on div "Create "PA/FFD117"" at bounding box center [180, 36] width 180 height 10
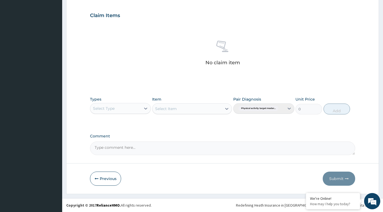
drag, startPoint x: 98, startPoint y: 183, endPoint x: 111, endPoint y: 150, distance: 34.7
click at [99, 182] on button "Previous" at bounding box center [105, 178] width 31 height 14
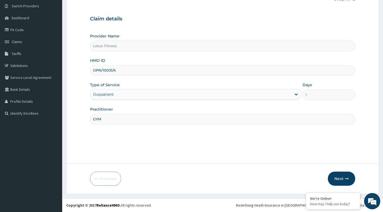
click at [143, 63] on div "HMO ID OPN/10031/A" at bounding box center [223, 67] width 266 height 18
click at [141, 71] on input "OPN/10031/A" at bounding box center [223, 70] width 266 height 11
type input "O"
type input "AIP/10461/A"
click at [346, 177] on icon "button" at bounding box center [347, 178] width 4 height 4
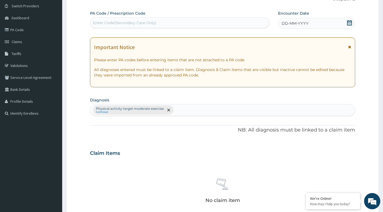
click at [196, 22] on div "Enter Code(Secondary Care Only)" at bounding box center [179, 22] width 179 height 9
type input "PA/9C7EBE"
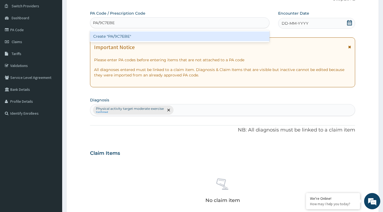
click at [217, 34] on div "Create "PA/9C7EBE"" at bounding box center [180, 36] width 180 height 10
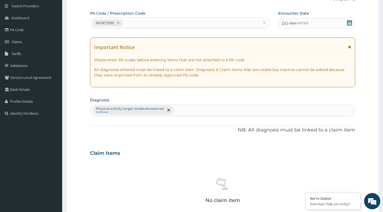
click at [351, 23] on icon at bounding box center [349, 22] width 5 height 5
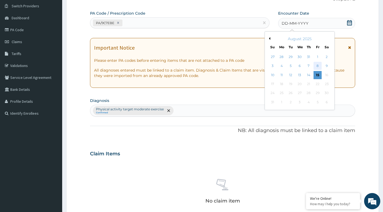
click at [320, 68] on div "8" at bounding box center [318, 66] width 8 height 8
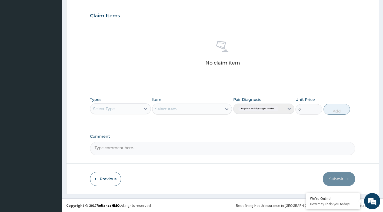
scroll to position [179, 0]
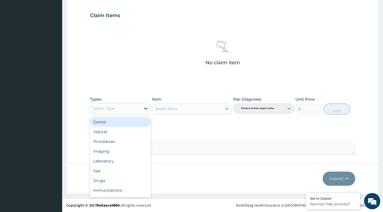
click at [143, 110] on icon at bounding box center [145, 108] width 5 height 5
click at [132, 107] on div "Select Type" at bounding box center [115, 108] width 51 height 9
type input "GY"
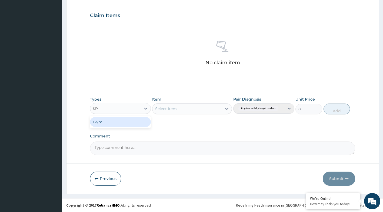
click at [128, 122] on div "Gym" at bounding box center [120, 122] width 61 height 10
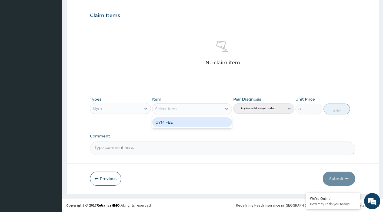
click at [226, 108] on icon at bounding box center [226, 109] width 3 height 2
click at [183, 124] on div "GYM FEE" at bounding box center [192, 122] width 80 height 10
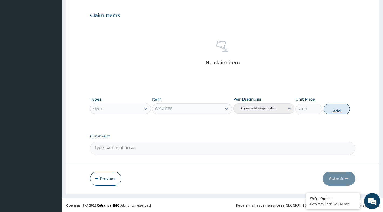
click at [344, 107] on button "Add" at bounding box center [337, 108] width 27 height 11
type input "0"
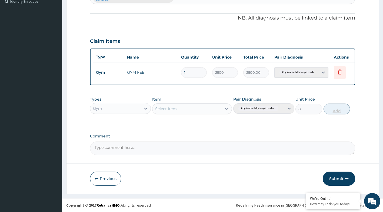
scroll to position [157, 0]
drag, startPoint x: 334, startPoint y: 176, endPoint x: 334, endPoint y: 170, distance: 6.0
click at [333, 174] on button "Submit" at bounding box center [339, 178] width 32 height 14
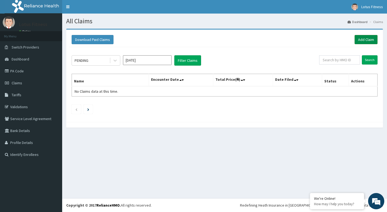
click at [370, 39] on link "Add Claim" at bounding box center [366, 39] width 23 height 9
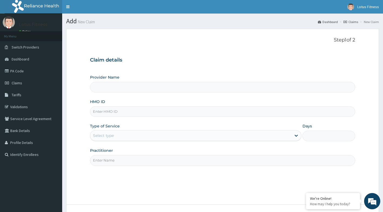
type input "Lotus Fitness"
type input "1"
click at [310, 111] on input "HMO ID" at bounding box center [223, 111] width 266 height 11
type input "MCO/10029/A"
drag, startPoint x: 219, startPoint y: 157, endPoint x: 212, endPoint y: 161, distance: 8.3
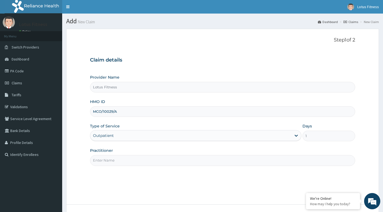
click at [219, 157] on input "Practitioner" at bounding box center [223, 160] width 266 height 11
type input "GYM"
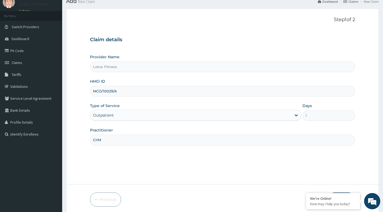
scroll to position [41, 0]
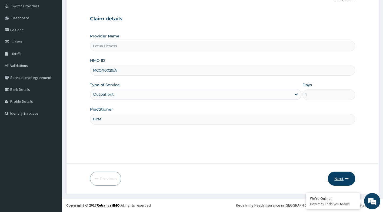
click at [340, 175] on button "Next" at bounding box center [341, 178] width 27 height 14
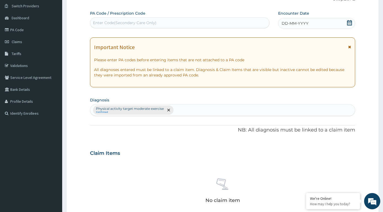
click at [242, 19] on div "Enter Code(Secondary Care Only)" at bounding box center [179, 22] width 179 height 9
type input "PA/503655"
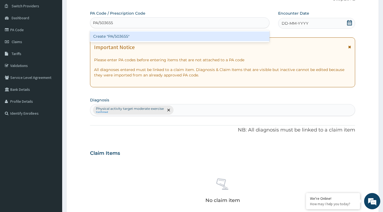
click at [226, 37] on div "Create "PA/503655"" at bounding box center [180, 36] width 180 height 10
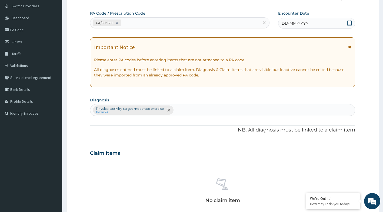
click at [351, 23] on icon at bounding box center [349, 22] width 5 height 5
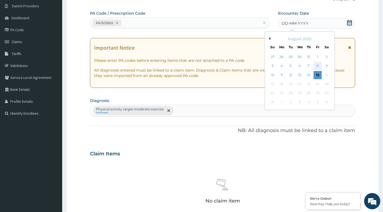
click at [314, 62] on div "8" at bounding box center [318, 66] width 8 height 8
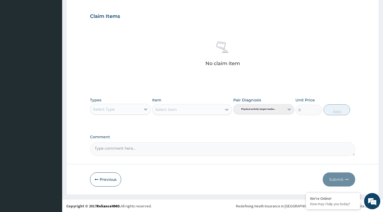
scroll to position [179, 0]
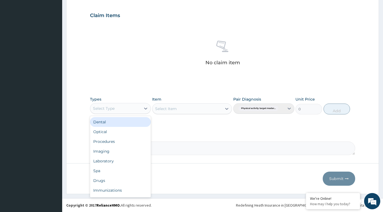
click at [139, 107] on div "Select Type" at bounding box center [115, 108] width 51 height 9
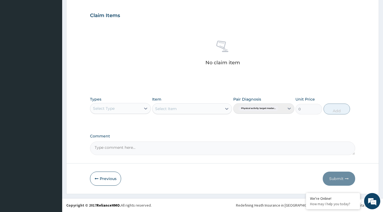
click at [129, 109] on div "Select Type" at bounding box center [115, 108] width 51 height 9
type input "G"
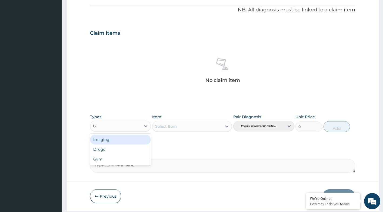
scroll to position [152, 0]
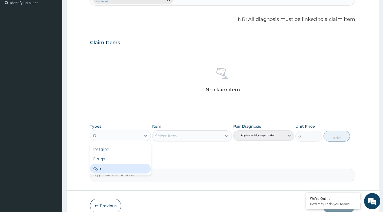
click at [119, 168] on div "Gym" at bounding box center [120, 168] width 61 height 10
click at [227, 133] on icon at bounding box center [226, 135] width 5 height 5
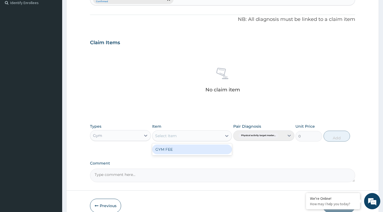
click at [208, 146] on div "GYM FEE" at bounding box center [192, 149] width 80 height 10
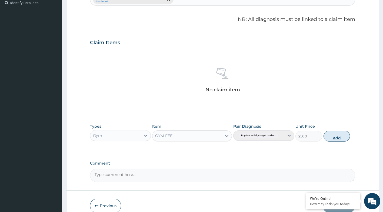
click at [329, 135] on button "Add" at bounding box center [337, 135] width 27 height 11
type input "0"
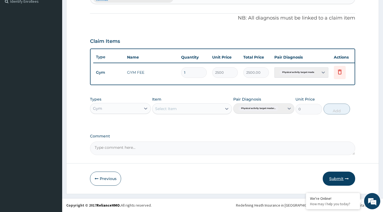
click at [347, 177] on icon "button" at bounding box center [347, 178] width 4 height 4
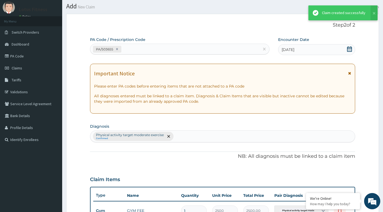
scroll to position [157, 0]
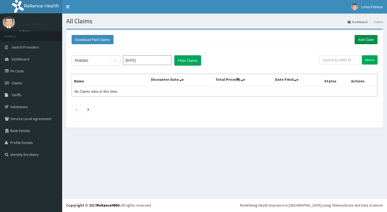
click at [361, 37] on link "Add Claim" at bounding box center [366, 39] width 23 height 9
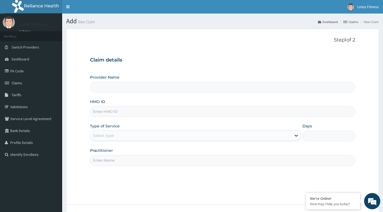
click at [174, 106] on input "HMO ID" at bounding box center [223, 111] width 266 height 11
type input "Lotus Fitness"
type input "1"
type input "MCO/10028/A"
click at [240, 167] on div "Step 1 of 2 Claim details Provider Name Lotus Fitness HMO ID MCO/10028/A Type o…" at bounding box center [223, 116] width 266 height 159
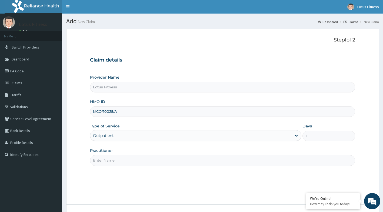
click at [185, 163] on input "Practitioner" at bounding box center [223, 160] width 266 height 11
type input "GYM"
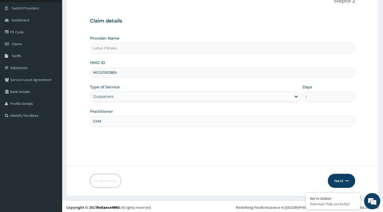
scroll to position [41, 0]
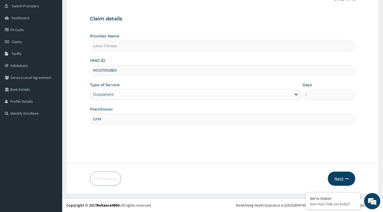
click at [351, 182] on button "Next" at bounding box center [341, 178] width 27 height 14
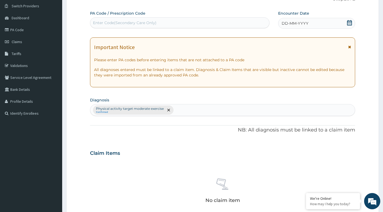
click at [183, 18] on div "Enter Code(Secondary Care Only)" at bounding box center [179, 22] width 179 height 9
type input "PA/17A123"
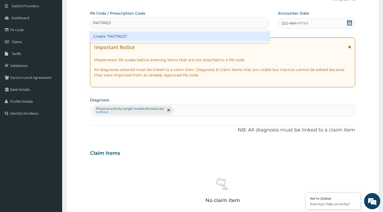
click at [126, 34] on div "Create "PA/17A123"" at bounding box center [180, 36] width 180 height 10
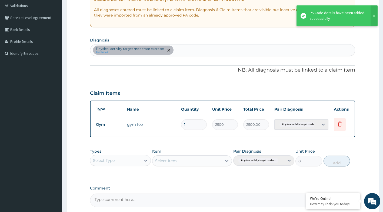
scroll to position [149, 0]
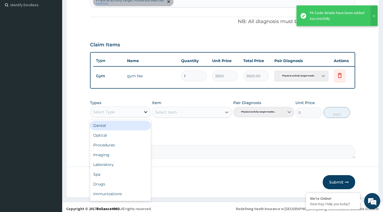
click at [143, 114] on icon at bounding box center [145, 111] width 5 height 5
click at [133, 116] on div "Select Type" at bounding box center [115, 111] width 51 height 9
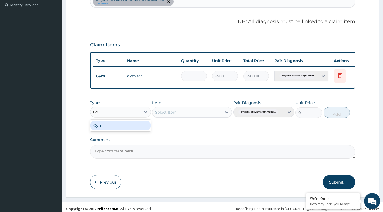
type input "GYM"
click at [131, 130] on div "Gym" at bounding box center [120, 125] width 61 height 10
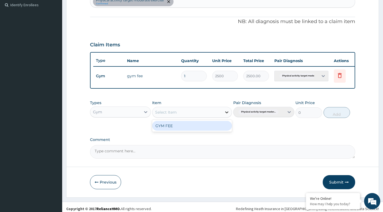
click at [229, 115] on icon at bounding box center [226, 111] width 5 height 5
click at [221, 128] on div "GYM FEE" at bounding box center [192, 126] width 80 height 10
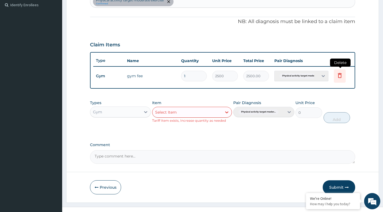
click at [339, 73] on icon at bounding box center [340, 75] width 4 height 5
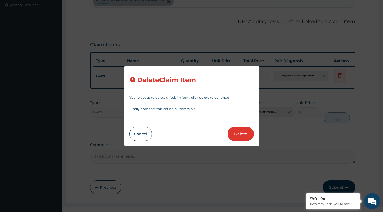
click at [245, 132] on button "Delete" at bounding box center [241, 134] width 26 height 14
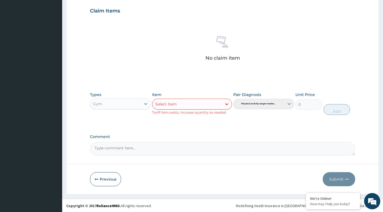
scroll to position [184, 0]
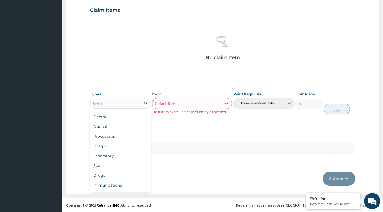
click at [144, 103] on icon at bounding box center [145, 102] width 5 height 5
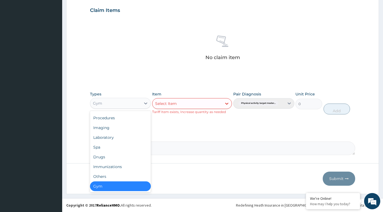
click at [112, 187] on div "Gym" at bounding box center [120, 186] width 61 height 10
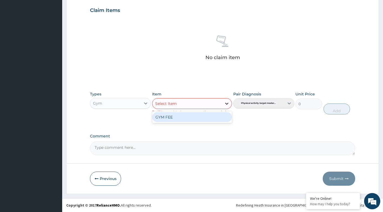
click at [226, 103] on icon at bounding box center [226, 103] width 5 height 5
click at [214, 116] on div "GYM FEE" at bounding box center [192, 117] width 80 height 10
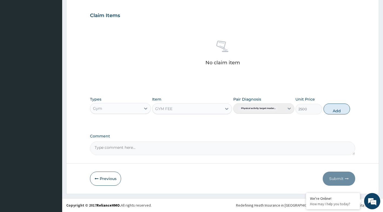
scroll to position [179, 0]
click at [346, 109] on button "Add" at bounding box center [337, 108] width 27 height 11
type input "0"
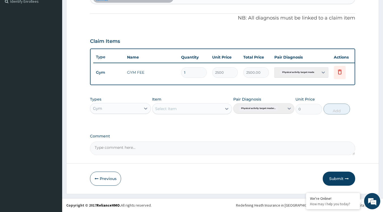
scroll to position [157, 0]
click at [334, 176] on button "Submit" at bounding box center [339, 178] width 32 height 14
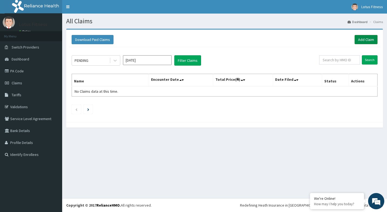
click at [366, 40] on link "Add Claim" at bounding box center [366, 39] width 23 height 9
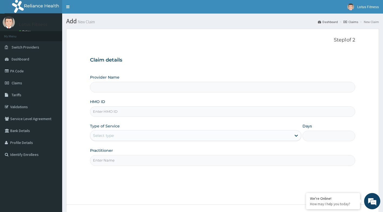
type input "Lotus Fitness"
type input "1"
drag, startPoint x: 267, startPoint y: 116, endPoint x: 269, endPoint y: 114, distance: 3.1
click at [269, 114] on input "HMO ID" at bounding box center [223, 111] width 266 height 11
click at [262, 107] on input "HMO ID" at bounding box center [223, 111] width 266 height 11
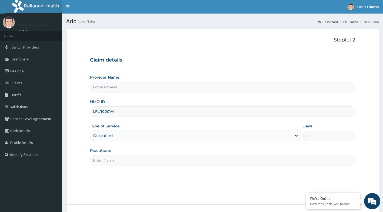
type input "LFL/10001/A"
click at [279, 189] on div "Step 1 of 2 Claim details Provider Name Lotus Fitness HMO ID LFL/10001/A Type o…" at bounding box center [223, 116] width 266 height 159
drag, startPoint x: 167, startPoint y: 160, endPoint x: 163, endPoint y: 162, distance: 4.0
click at [167, 160] on input "Practitioner" at bounding box center [223, 160] width 266 height 11
type input "GYM"
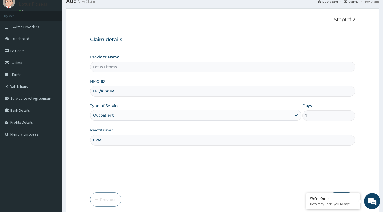
scroll to position [41, 0]
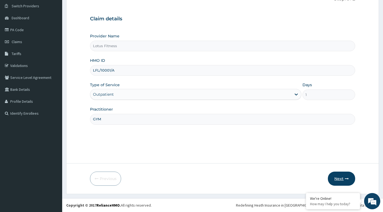
click at [338, 179] on button "Next" at bounding box center [341, 178] width 27 height 14
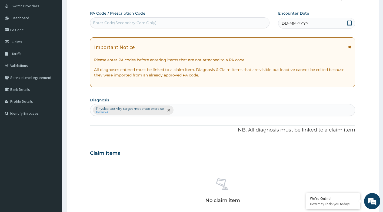
click at [166, 19] on div "Enter Code(Secondary Care Only)" at bounding box center [179, 22] width 179 height 9
type input "PA/82B6EC"
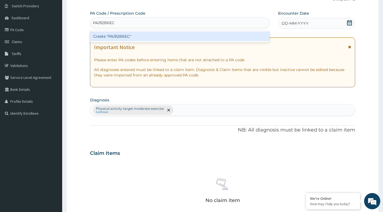
click at [160, 36] on div "Create "PA/82B6EC"" at bounding box center [180, 36] width 180 height 10
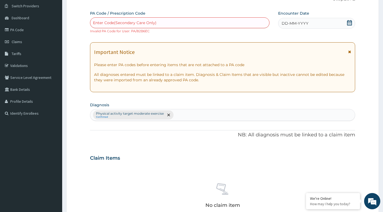
click at [176, 21] on div "Enter Code(Secondary Care Only)" at bounding box center [179, 22] width 179 height 9
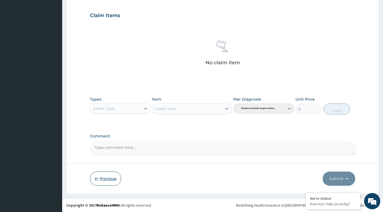
click at [117, 173] on button "Previous" at bounding box center [105, 178] width 31 height 14
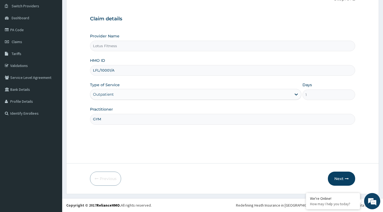
click at [146, 69] on input "LFL/10001/A" at bounding box center [223, 70] width 266 height 11
type input "L"
type input "SBL/10413/A"
click at [341, 177] on button "Next" at bounding box center [341, 178] width 27 height 14
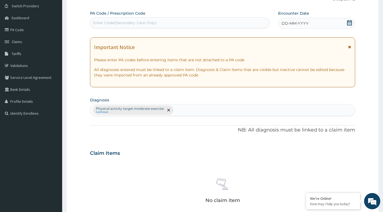
click at [199, 20] on div "Enter Code(Secondary Care Only)" at bounding box center [179, 22] width 179 height 9
type input "PA/5D36A3"
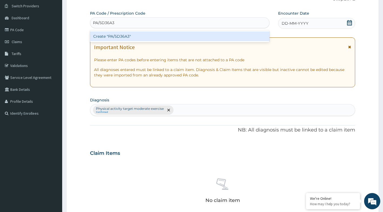
click at [199, 37] on div "Create "PA/5D36A3"" at bounding box center [180, 36] width 180 height 10
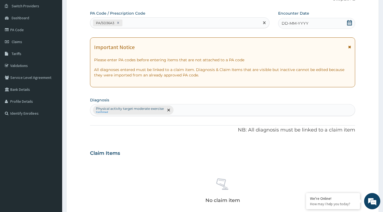
click at [348, 22] on icon at bounding box center [349, 22] width 5 height 5
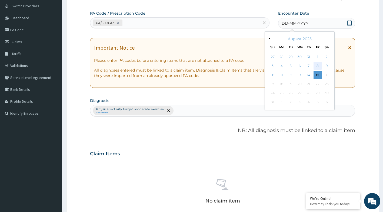
click at [317, 65] on div "8" at bounding box center [318, 66] width 8 height 8
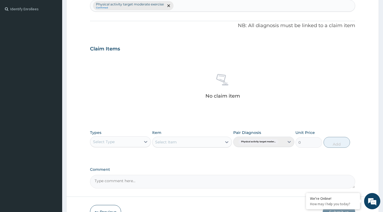
scroll to position [176, 0]
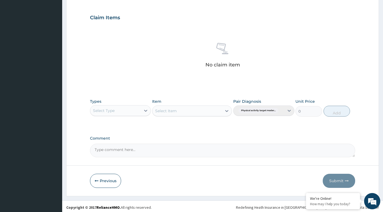
drag, startPoint x: 137, startPoint y: 109, endPoint x: 136, endPoint y: 114, distance: 5.0
click at [137, 112] on div "Select Type" at bounding box center [115, 110] width 51 height 9
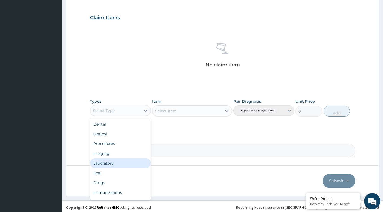
scroll to position [18, 0]
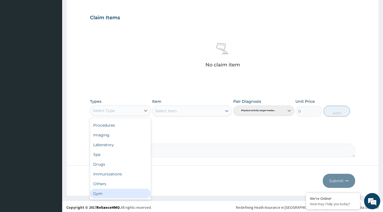
click at [109, 192] on div "Gym" at bounding box center [120, 193] width 61 height 10
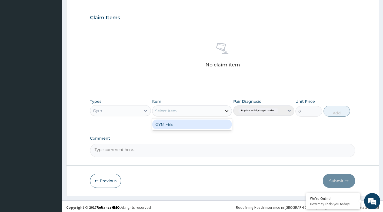
click at [226, 110] on icon at bounding box center [226, 111] width 3 height 2
click at [198, 124] on div "GYM FEE" at bounding box center [192, 124] width 80 height 10
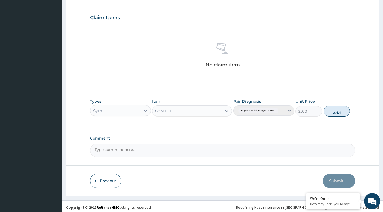
click at [337, 115] on button "Add" at bounding box center [337, 111] width 27 height 11
type input "0"
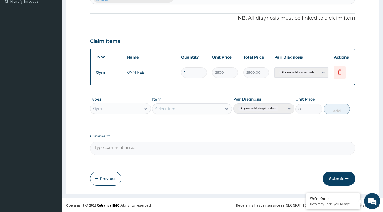
scroll to position [157, 0]
click at [335, 179] on button "Submit" at bounding box center [339, 178] width 32 height 14
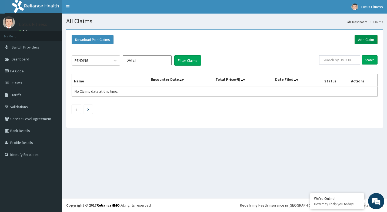
click at [373, 38] on link "Add Claim" at bounding box center [366, 39] width 23 height 9
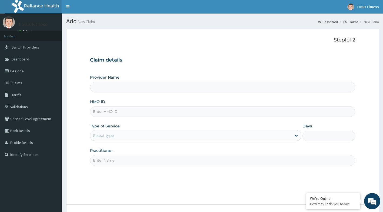
type input "Lotus Fitness"
type input "1"
click at [144, 110] on input "HMO ID" at bounding box center [223, 111] width 266 height 11
type input "FMP/10242/B"
click at [233, 181] on div "Step 1 of 2 Claim details Provider Name Lotus Fitness HMO ID FMP/10242/B Type o…" at bounding box center [223, 116] width 266 height 159
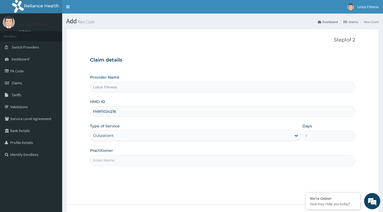
click at [152, 156] on input "Practitioner" at bounding box center [223, 160] width 266 height 11
type input "GYM"
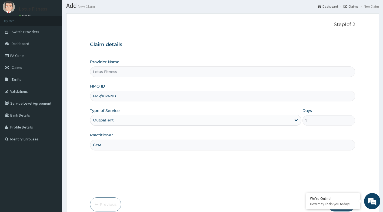
scroll to position [41, 0]
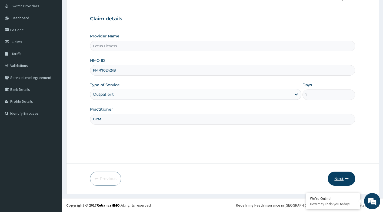
click at [342, 181] on button "Next" at bounding box center [341, 178] width 27 height 14
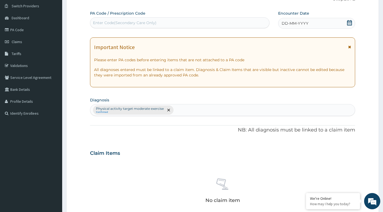
click at [181, 18] on div "Enter Code(Secondary Care Only)" at bounding box center [180, 22] width 180 height 11
type input "PA/DB2EDA"
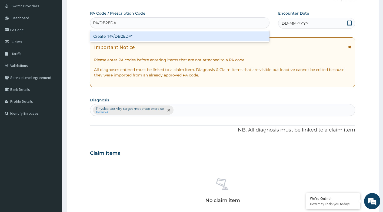
click at [129, 37] on div "Create "PA/DB2EDA"" at bounding box center [180, 36] width 180 height 10
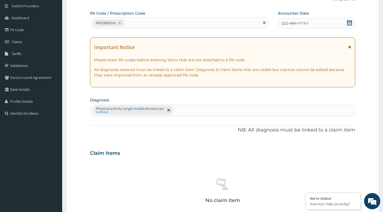
click at [349, 22] on icon at bounding box center [349, 22] width 5 height 5
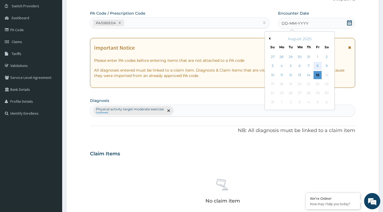
click at [316, 65] on div "8" at bounding box center [318, 66] width 8 height 8
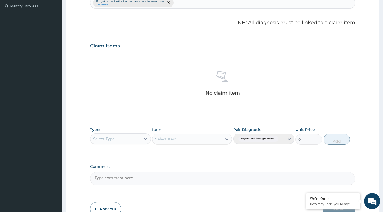
scroll to position [149, 0]
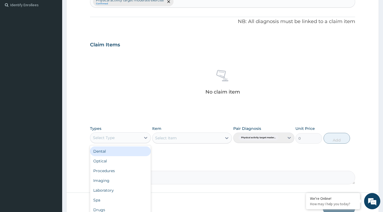
click at [140, 139] on div "Select Type" at bounding box center [115, 137] width 51 height 9
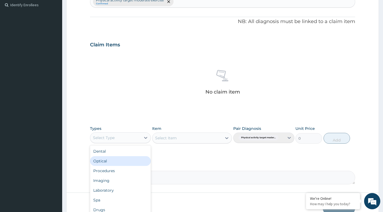
scroll to position [18, 0]
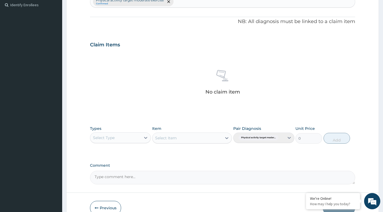
click at [126, 139] on div "Select Type" at bounding box center [115, 137] width 51 height 9
type input "GYM"
click at [110, 152] on div "Gym" at bounding box center [120, 151] width 61 height 10
click at [227, 136] on div "Select Item" at bounding box center [192, 137] width 80 height 11
click at [225, 139] on div "Select Item" at bounding box center [192, 137] width 80 height 11
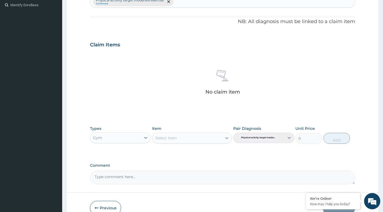
click at [228, 138] on icon at bounding box center [226, 138] width 3 height 2
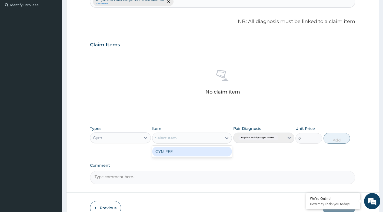
click at [212, 150] on div "GYM FEE" at bounding box center [192, 151] width 80 height 10
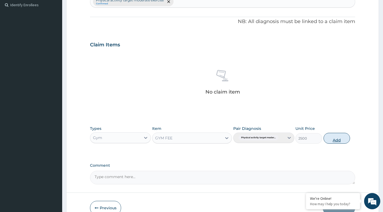
click at [338, 137] on button "Add" at bounding box center [337, 138] width 27 height 11
type input "0"
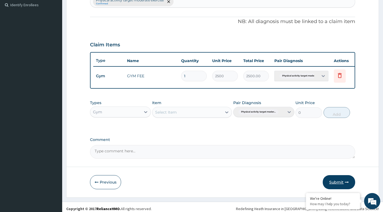
click at [336, 187] on button "Submit" at bounding box center [339, 182] width 32 height 14
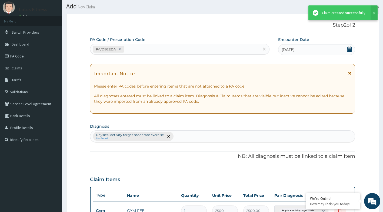
scroll to position [149, 0]
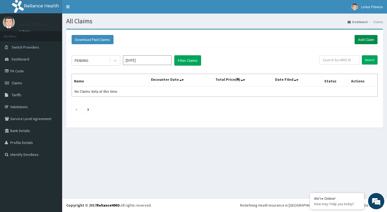
click at [369, 40] on link "Add Claim" at bounding box center [366, 39] width 23 height 9
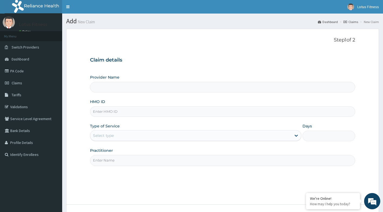
type input "Lotus Fitness"
type input "1"
click at [170, 112] on input "HMO ID" at bounding box center [223, 111] width 266 height 11
type input "FMP/10242/A"
click at [182, 162] on input "Practitioner" at bounding box center [223, 160] width 266 height 11
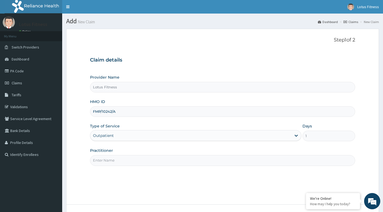
type input "GYM"
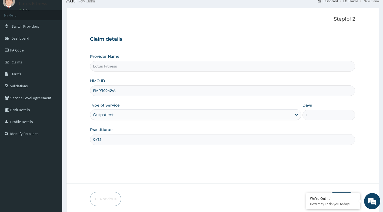
scroll to position [41, 0]
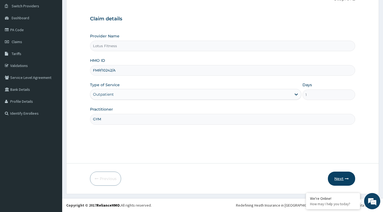
click at [346, 176] on button "Next" at bounding box center [341, 178] width 27 height 14
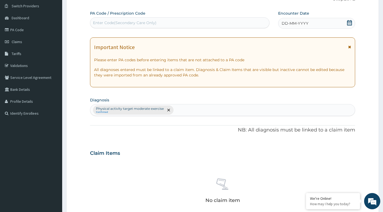
click at [176, 23] on div "Enter Code(Secondary Care Only)" at bounding box center [179, 22] width 179 height 9
type input "PA/8F63A0"
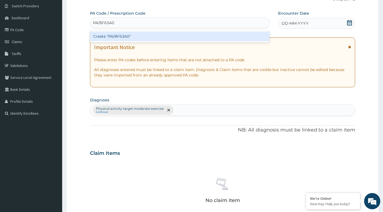
click at [127, 34] on div "Create "PA/8F63A0"" at bounding box center [180, 36] width 180 height 10
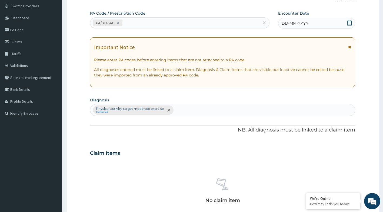
click at [350, 23] on icon at bounding box center [349, 22] width 5 height 5
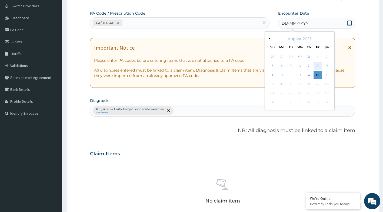
click at [319, 66] on div "8" at bounding box center [318, 66] width 8 height 8
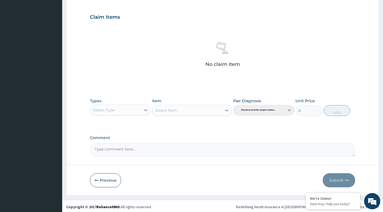
scroll to position [179, 0]
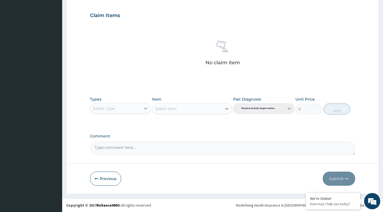
click at [141, 108] on div "Select Type" at bounding box center [115, 108] width 51 height 9
click at [124, 109] on div "Select Type" at bounding box center [115, 108] width 51 height 9
type input "GYM"
click at [121, 121] on div "Gym" at bounding box center [120, 122] width 61 height 10
click at [229, 108] on icon at bounding box center [226, 108] width 5 height 5
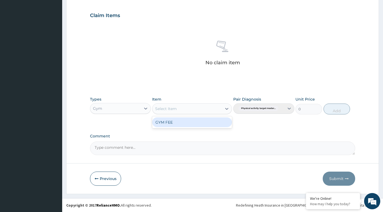
click at [206, 122] on div "GYM FEE" at bounding box center [192, 122] width 80 height 10
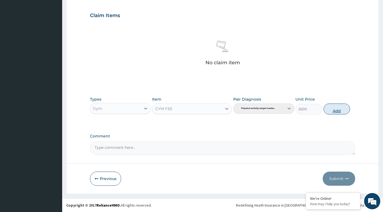
click at [343, 109] on button "Add" at bounding box center [337, 108] width 27 height 11
type input "0"
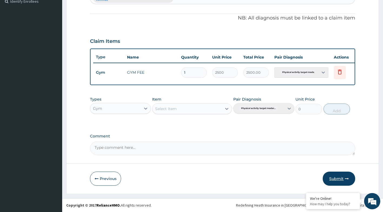
click at [342, 177] on button "Submit" at bounding box center [339, 178] width 32 height 14
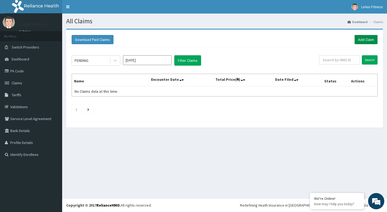
click at [375, 41] on link "Add Claim" at bounding box center [366, 39] width 23 height 9
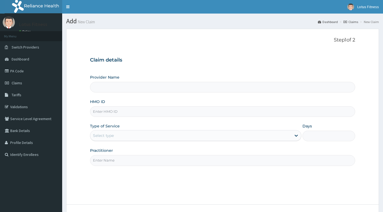
click at [242, 110] on input "HMO ID" at bounding box center [223, 111] width 266 height 11
type input "Lotus Fitness"
type input "1"
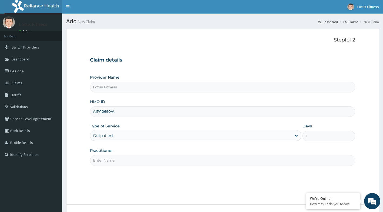
type input "AIP/10690/A"
drag, startPoint x: 262, startPoint y: 179, endPoint x: 257, endPoint y: 179, distance: 5.4
click at [262, 179] on div "Step 1 of 2 Claim details Provider Name Lotus Fitness HMO ID AIP/10690/A Type o…" at bounding box center [223, 116] width 266 height 159
click at [181, 160] on input "Practitioner" at bounding box center [223, 160] width 266 height 11
type input "GYM"
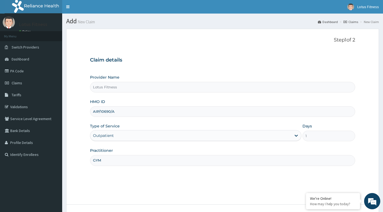
scroll to position [41, 0]
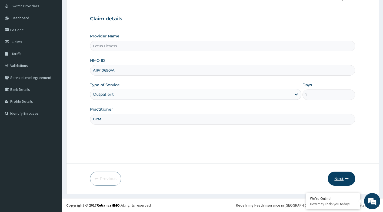
click at [335, 177] on button "Next" at bounding box center [341, 178] width 27 height 14
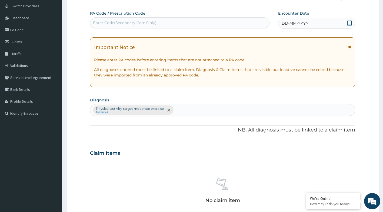
click at [133, 18] on div "Enter Code(Secondary Care Only)" at bounding box center [180, 22] width 180 height 11
type input "PA/73FB78"
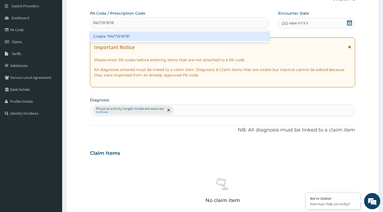
click at [161, 33] on div "Create "PA/73FB78"" at bounding box center [180, 36] width 180 height 10
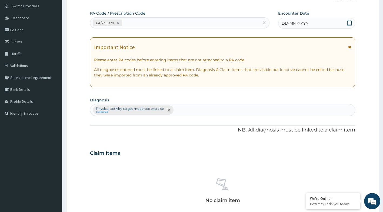
click at [352, 24] on icon at bounding box center [349, 22] width 5 height 5
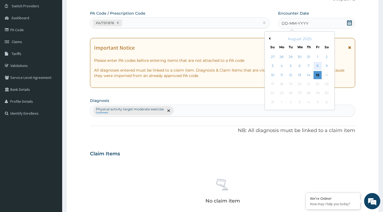
click at [316, 66] on div "8" at bounding box center [318, 66] width 8 height 8
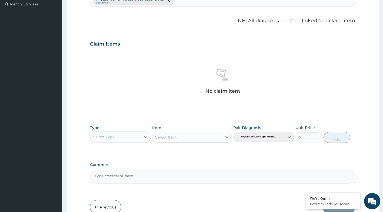
scroll to position [176, 0]
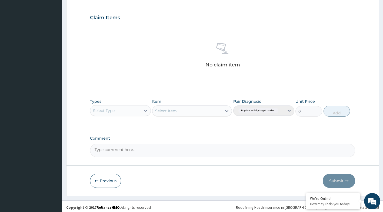
click at [153, 107] on div "Types Select Type Item Select Item Pair Diagnosis Physical activity target mode…" at bounding box center [223, 107] width 266 height 23
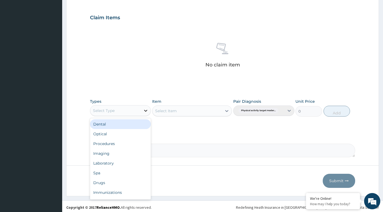
click at [142, 113] on div at bounding box center [146, 111] width 10 height 10
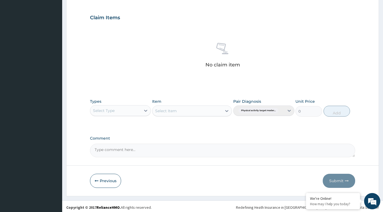
click at [108, 108] on div "Select Type" at bounding box center [104, 110] width 22 height 5
type input "GYM"
click at [108, 126] on div "Gym" at bounding box center [120, 124] width 61 height 10
click at [226, 109] on div "Select Item" at bounding box center [192, 110] width 80 height 11
click at [226, 111] on div "Select Item" at bounding box center [192, 110] width 80 height 11
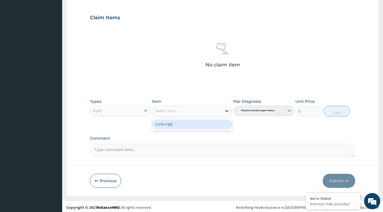
click at [226, 111] on icon at bounding box center [226, 111] width 3 height 2
click at [214, 127] on div "GYM FEE" at bounding box center [192, 124] width 80 height 10
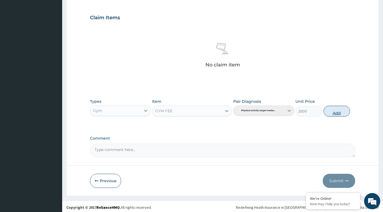
click at [333, 108] on button "Add" at bounding box center [337, 111] width 27 height 11
type input "0"
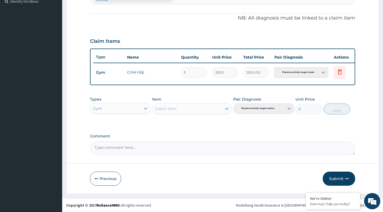
scroll to position [157, 0]
click at [338, 179] on button "Submit" at bounding box center [339, 178] width 32 height 14
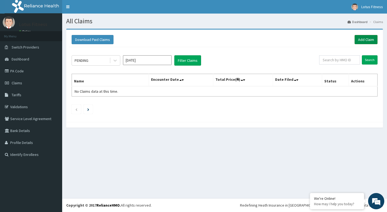
click at [369, 42] on link "Add Claim" at bounding box center [366, 39] width 23 height 9
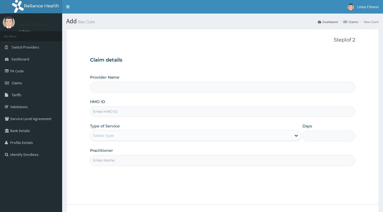
type input "Lotus Fitness"
type input "1"
click at [202, 112] on input "HMO ID" at bounding box center [223, 111] width 266 height 11
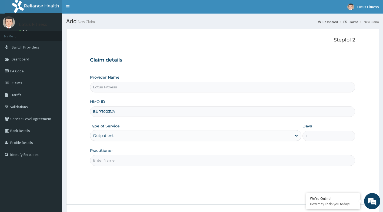
type input "BUP/10031/A"
click at [220, 187] on div "Step 1 of 2 Claim details Provider Name Lotus Fitness HMO ID BUP/10031/A Type o…" at bounding box center [223, 116] width 266 height 159
click at [194, 161] on input "Practitioner" at bounding box center [223, 160] width 266 height 11
type input "GYM"
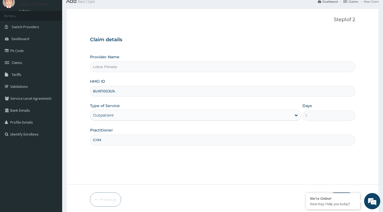
scroll to position [41, 0]
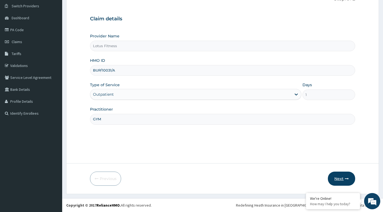
click at [338, 179] on button "Next" at bounding box center [341, 178] width 27 height 14
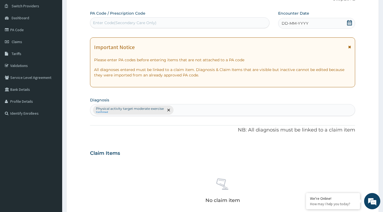
click at [164, 19] on div "Enter Code(Secondary Care Only)" at bounding box center [179, 22] width 179 height 9
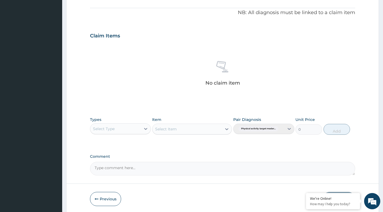
scroll to position [179, 0]
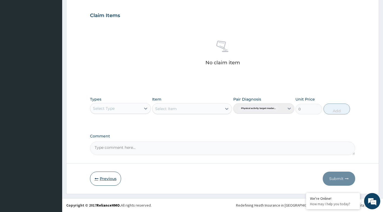
type input "PA/"
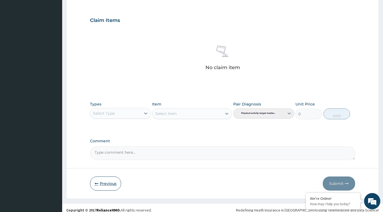
click at [106, 173] on form "Step 2 of 2 PA Code / Prescription Code Enter Code(Secondary Care Only) PA code…" at bounding box center [222, 24] width 313 height 348
click at [104, 183] on button "Previous" at bounding box center [105, 183] width 31 height 14
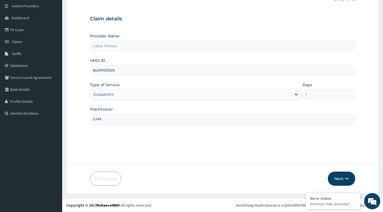
scroll to position [41, 0]
click at [339, 177] on button "Next" at bounding box center [341, 178] width 27 height 14
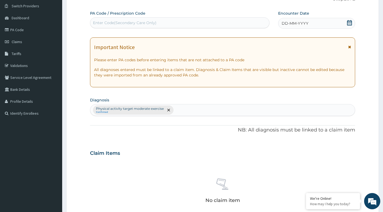
click at [231, 16] on div "PA Code / Prescription Code Enter Code(Secondary Care Only)" at bounding box center [180, 20] width 180 height 18
click at [229, 27] on div "Enter Code(Secondary Care Only)" at bounding box center [179, 22] width 179 height 9
type input "PA/814757"
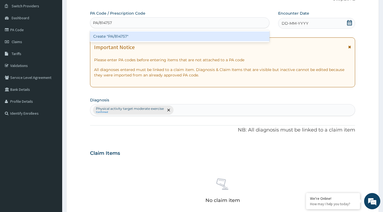
click at [192, 39] on div "Create "PA/814757"" at bounding box center [180, 36] width 180 height 10
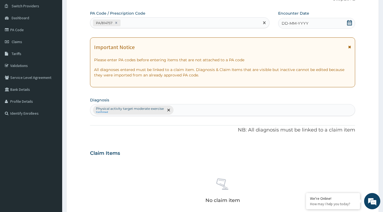
click at [350, 23] on icon at bounding box center [349, 22] width 5 height 5
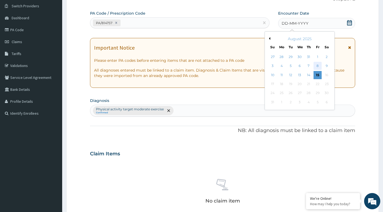
click at [316, 65] on div "8" at bounding box center [318, 66] width 8 height 8
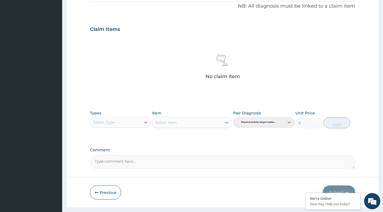
scroll to position [179, 0]
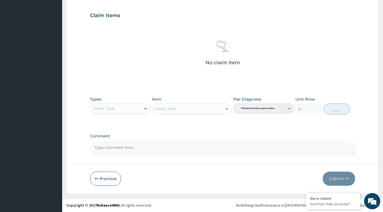
click at [126, 107] on div "Select Type" at bounding box center [115, 108] width 51 height 9
type input "GYM"
click at [140, 119] on div "Gym" at bounding box center [120, 122] width 61 height 10
click at [220, 107] on div "Select Item" at bounding box center [192, 108] width 80 height 11
click at [229, 108] on div "Select Item" at bounding box center [192, 108] width 80 height 11
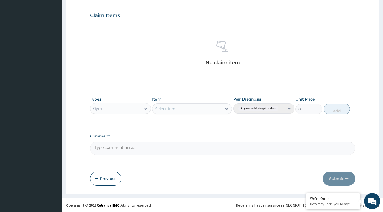
click at [221, 109] on div "Select Item" at bounding box center [188, 108] width 70 height 9
click at [209, 125] on div "GYM FEE" at bounding box center [192, 122] width 80 height 10
click at [335, 106] on button "Add" at bounding box center [337, 108] width 27 height 11
type input "0"
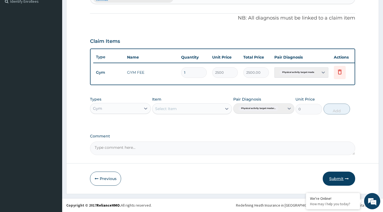
click at [334, 177] on button "Submit" at bounding box center [339, 178] width 32 height 14
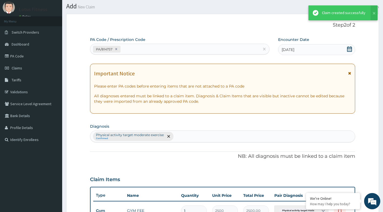
scroll to position [157, 0]
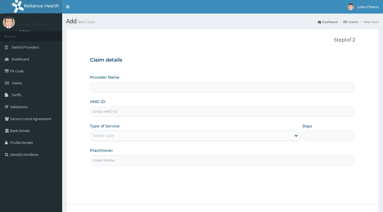
type input "Lotus Fitness"
type input "1"
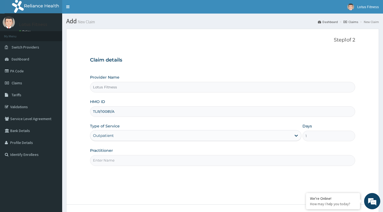
type input "TLR/10081/A"
click at [136, 176] on div "Step 1 of 2 Claim details Provider Name Lotus Fitness HMO ID TLR/10081/A Type o…" at bounding box center [223, 116] width 266 height 159
click at [134, 159] on input "Practitioner" at bounding box center [223, 160] width 266 height 11
type input "GYM"
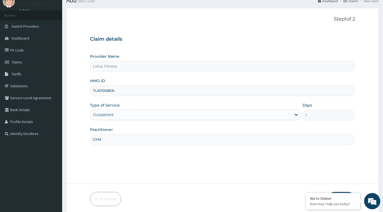
scroll to position [41, 0]
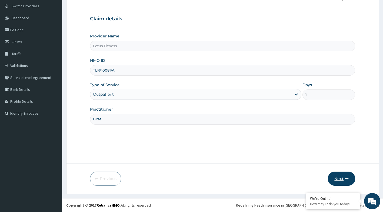
click at [344, 178] on button "Next" at bounding box center [341, 178] width 27 height 14
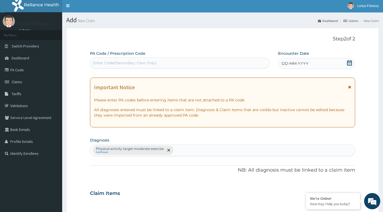
scroll to position [0, 0]
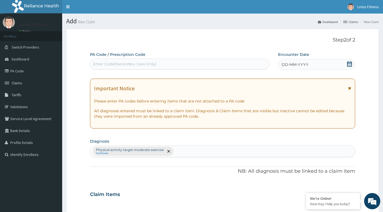
click at [154, 67] on div "Enter Code(Secondary Care Only)" at bounding box center [179, 64] width 179 height 9
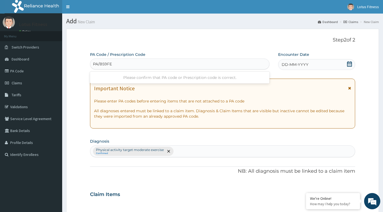
type input "PA/B59FEC"
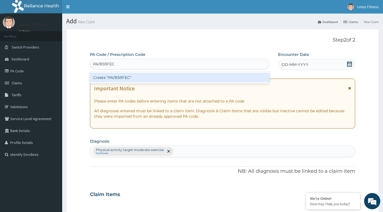
click at [154, 75] on div "Create "PA/B59FEC"" at bounding box center [180, 78] width 180 height 10
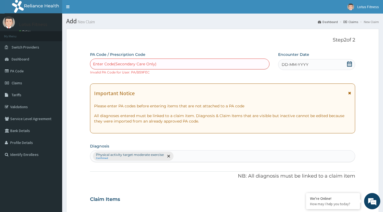
click at [252, 64] on div "Enter Code(Secondary Care Only)" at bounding box center [179, 64] width 179 height 9
type input "PA/B59FEC"
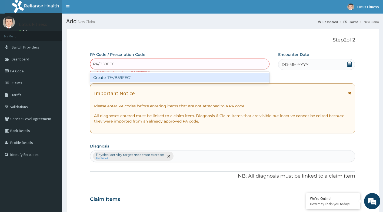
click at [177, 78] on div "Create "PA/B59FEC"" at bounding box center [180, 78] width 180 height 10
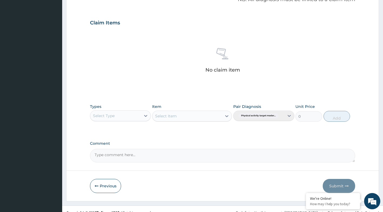
scroll to position [183, 0]
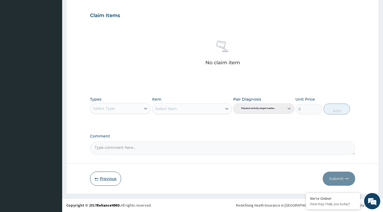
click at [111, 180] on button "Previous" at bounding box center [105, 178] width 31 height 14
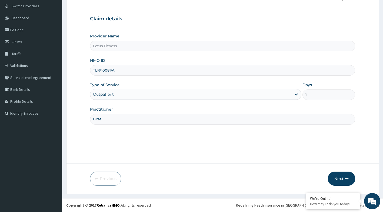
click at [131, 68] on input "TLR/10081/A" at bounding box center [223, 70] width 266 height 11
type input "T"
click at [164, 71] on input "HMO ID" at bounding box center [223, 70] width 266 height 11
type input "CIH/10009/A"
click at [343, 173] on button "Next" at bounding box center [341, 178] width 27 height 14
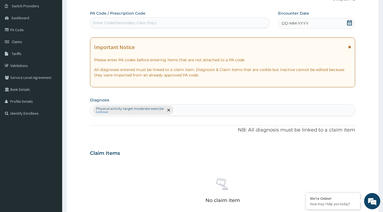
click at [213, 19] on div "Enter Code(Secondary Care Only)" at bounding box center [179, 22] width 179 height 9
type input "PA/BB68EF"
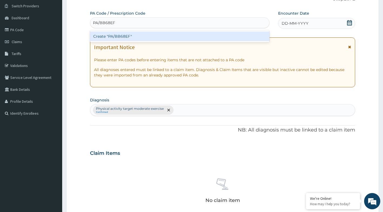
click at [169, 37] on div "Create "PA/BB68EF"" at bounding box center [180, 36] width 180 height 10
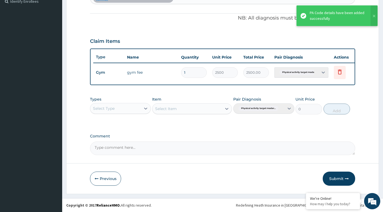
scroll to position [157, 0]
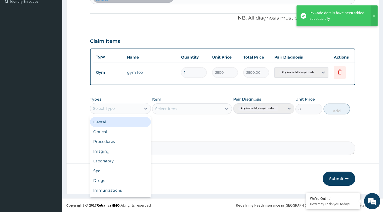
drag, startPoint x: 146, startPoint y: 107, endPoint x: 133, endPoint y: 108, distance: 12.7
click at [145, 107] on icon at bounding box center [145, 108] width 5 height 5
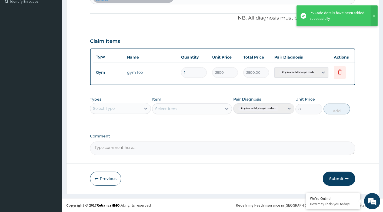
click at [132, 108] on div "Select Type" at bounding box center [115, 108] width 51 height 9
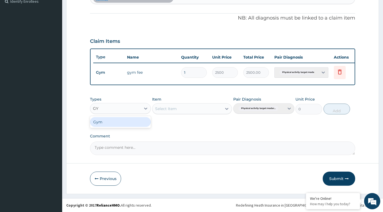
type input "GYM"
click at [123, 121] on div "Gym" at bounding box center [120, 122] width 61 height 10
click at [227, 108] on div "Select Item" at bounding box center [192, 108] width 80 height 11
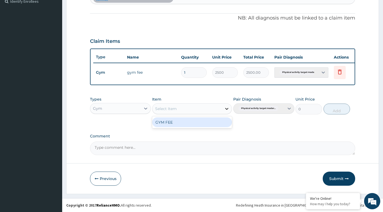
click at [226, 107] on icon at bounding box center [226, 108] width 5 height 5
click at [191, 122] on div "GYM FEE" at bounding box center [192, 122] width 80 height 10
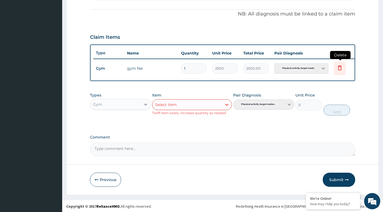
click at [338, 68] on icon at bounding box center [340, 67] width 6 height 6
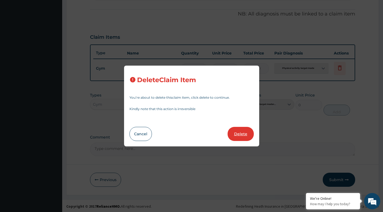
click at [234, 137] on button "Delete" at bounding box center [241, 134] width 26 height 14
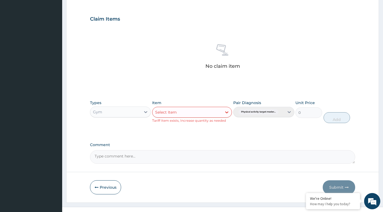
scroll to position [184, 0]
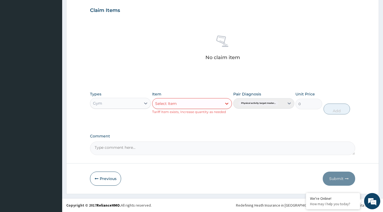
click at [138, 104] on div "Gym" at bounding box center [115, 103] width 51 height 9
click at [132, 100] on div "Gym" at bounding box center [115, 103] width 51 height 9
type input "GYM"
click at [117, 120] on div "Gym" at bounding box center [120, 117] width 61 height 10
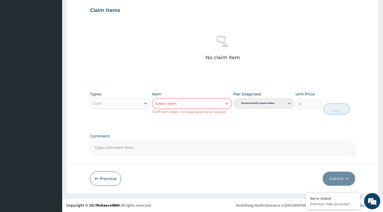
click at [226, 105] on icon at bounding box center [226, 103] width 5 height 5
click at [195, 116] on div "GYM FEE" at bounding box center [192, 117] width 80 height 10
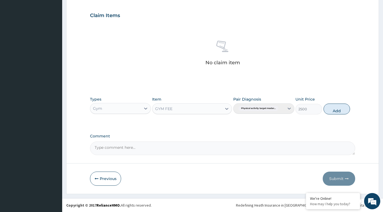
scroll to position [179, 0]
click at [329, 107] on button "Add" at bounding box center [337, 108] width 27 height 11
type input "0"
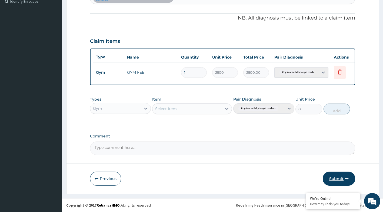
click at [333, 176] on button "Submit" at bounding box center [339, 178] width 32 height 14
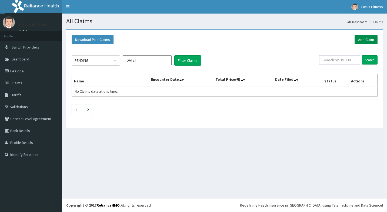
click at [360, 41] on link "Add Claim" at bounding box center [366, 39] width 23 height 9
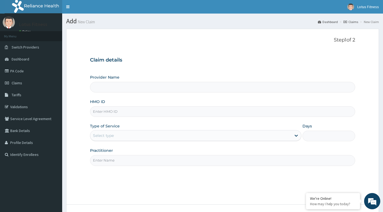
click at [133, 111] on input "HMO ID" at bounding box center [223, 111] width 266 height 11
type input "Lotus Fitness"
type input "1"
type input "TLR/10081/D"
click at [133, 162] on input "Practitioner" at bounding box center [223, 160] width 266 height 11
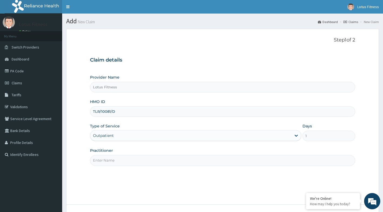
type input "GYM"
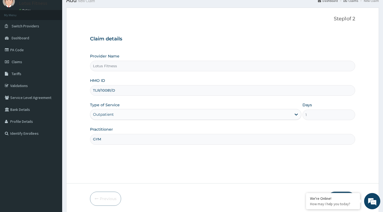
scroll to position [41, 0]
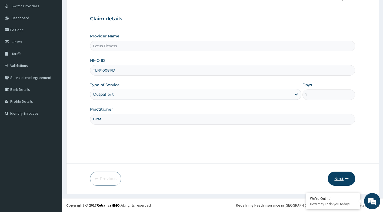
click at [334, 173] on button "Next" at bounding box center [341, 178] width 27 height 14
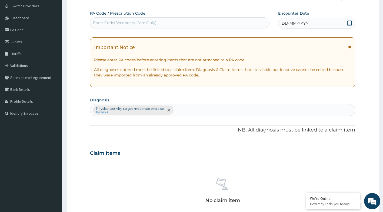
click at [204, 22] on div "Enter Code(Secondary Care Only)" at bounding box center [179, 22] width 179 height 9
type input "PA/B59FEC"
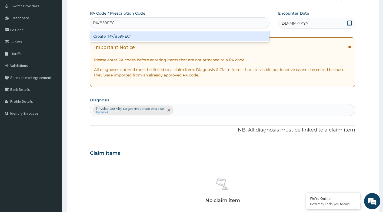
click at [215, 37] on div "Create "PA/B59FEC"" at bounding box center [180, 36] width 180 height 10
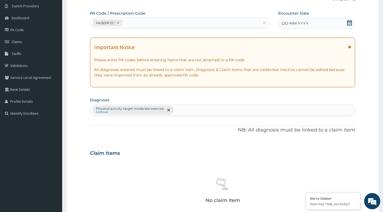
click at [351, 23] on icon at bounding box center [349, 22] width 5 height 5
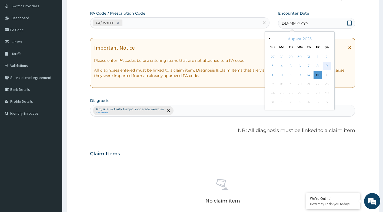
click at [330, 65] on div "9" at bounding box center [327, 66] width 8 height 8
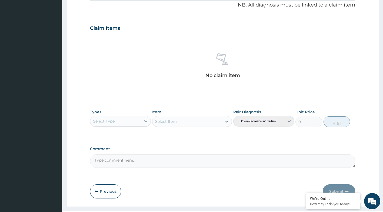
scroll to position [179, 0]
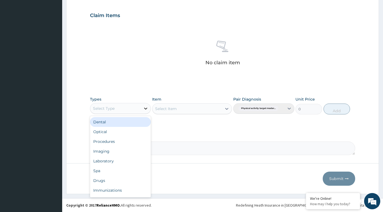
click at [141, 105] on div at bounding box center [146, 108] width 10 height 10
type input "GY"
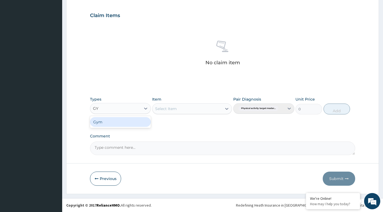
click at [128, 121] on div "Gym" at bounding box center [120, 122] width 61 height 10
click at [227, 108] on icon at bounding box center [226, 109] width 3 height 2
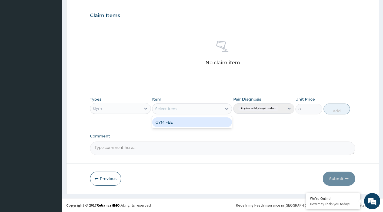
click at [199, 121] on div "GYM FEE" at bounding box center [192, 122] width 80 height 10
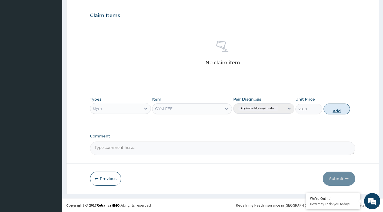
click at [340, 109] on button "Add" at bounding box center [337, 108] width 27 height 11
type input "0"
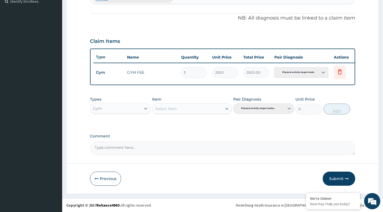
scroll to position [157, 0]
click at [332, 178] on button "Submit" at bounding box center [339, 178] width 32 height 14
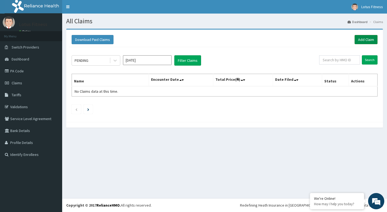
click at [368, 40] on link "Add Claim" at bounding box center [366, 39] width 23 height 9
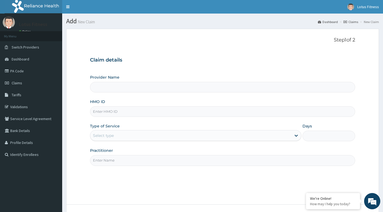
type input "Lotus Fitness"
type input "1"
click at [156, 112] on input "HMO ID" at bounding box center [223, 111] width 266 height 11
type input "CIH/10007/A"
click at [160, 160] on input "Practitioner" at bounding box center [223, 160] width 266 height 11
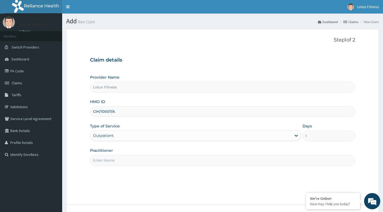
type input "GYM"
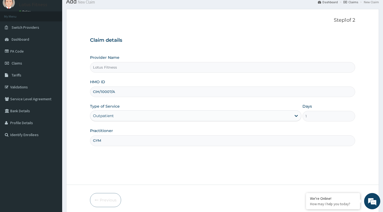
scroll to position [41, 0]
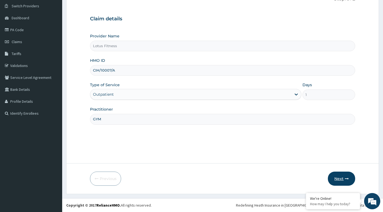
click at [351, 175] on button "Next" at bounding box center [341, 178] width 27 height 14
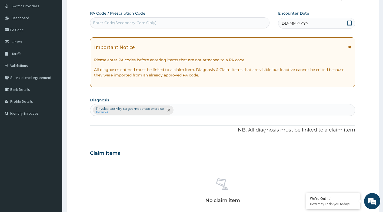
click at [257, 23] on div "Enter Code(Secondary Care Only)" at bounding box center [179, 22] width 179 height 9
type input "PA/E0582E"
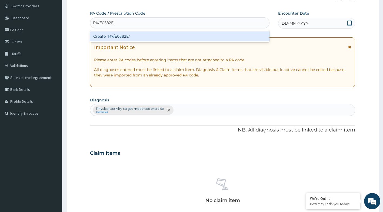
click at [260, 36] on div "Create "PA/E0582E"" at bounding box center [180, 36] width 180 height 10
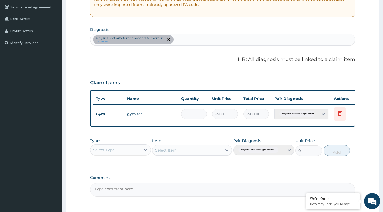
scroll to position [157, 0]
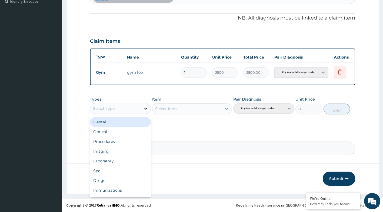
click at [146, 106] on icon at bounding box center [145, 108] width 5 height 5
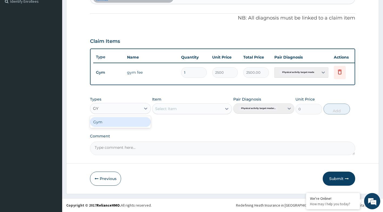
type input "GYM"
click at [123, 120] on div "Gym" at bounding box center [120, 122] width 61 height 10
click at [225, 107] on icon at bounding box center [226, 108] width 5 height 5
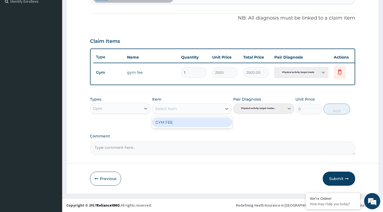
click at [183, 120] on div "GYM FEE" at bounding box center [192, 122] width 80 height 10
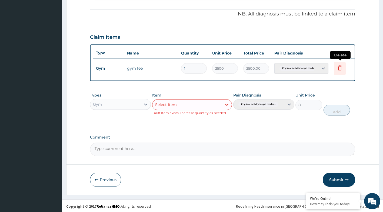
click at [341, 69] on icon at bounding box center [340, 67] width 4 height 5
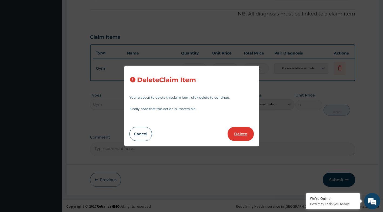
click at [238, 132] on button "Delete" at bounding box center [241, 134] width 26 height 14
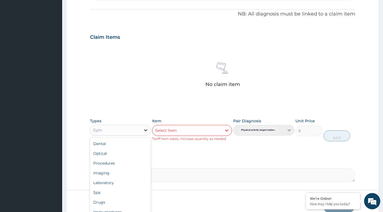
click at [146, 128] on icon at bounding box center [145, 129] width 5 height 5
click at [130, 131] on div "Gym" at bounding box center [115, 130] width 51 height 9
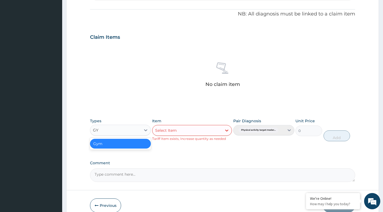
type input "GYM"
click at [121, 144] on div "Gym" at bounding box center [120, 144] width 61 height 10
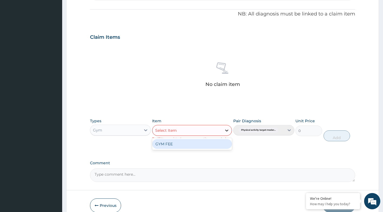
click at [227, 130] on icon at bounding box center [226, 129] width 5 height 5
click at [185, 146] on div "GYM FEE" at bounding box center [192, 144] width 80 height 10
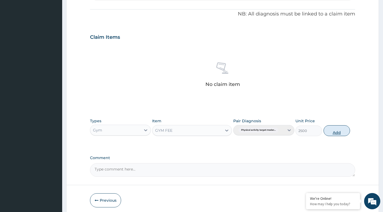
click at [335, 128] on button "Add" at bounding box center [337, 130] width 27 height 11
type input "0"
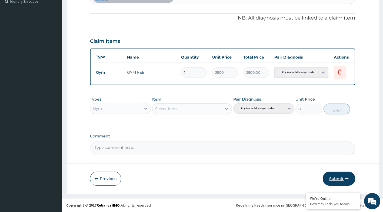
click at [342, 181] on button "Submit" at bounding box center [339, 178] width 32 height 14
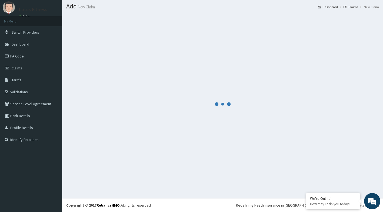
scroll to position [157, 0]
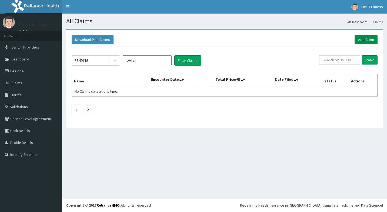
click at [370, 38] on link "Add Claim" at bounding box center [366, 39] width 23 height 9
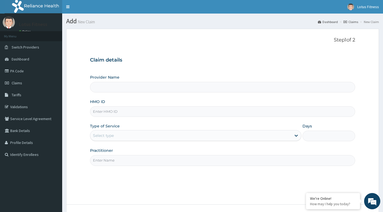
click at [256, 114] on input "HMO ID" at bounding box center [223, 111] width 266 height 11
type input "Lotus Fitness"
type input "1"
type input "TLR/10081/D"
click at [237, 190] on div "Step 1 of 2 Claim details Provider Name Lotus Fitness HMO ID TLR/10081/D Type o…" at bounding box center [223, 116] width 266 height 159
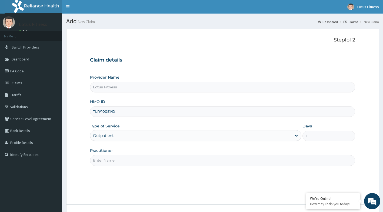
click at [163, 161] on input "Practitioner" at bounding box center [223, 160] width 266 height 11
type input "GYM"
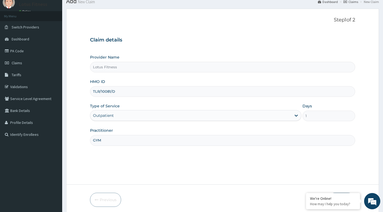
scroll to position [41, 0]
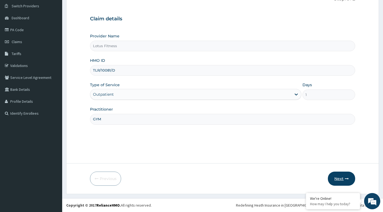
click at [341, 177] on button "Next" at bounding box center [341, 178] width 27 height 14
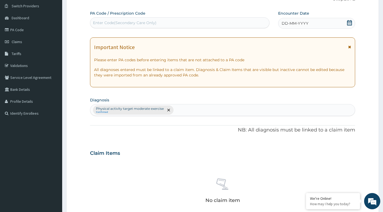
click at [209, 23] on div "Enter Code(Secondary Care Only)" at bounding box center [179, 22] width 179 height 9
type input "PA/E83CB2"
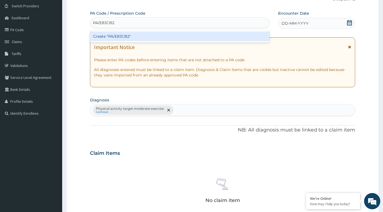
click at [206, 37] on div "Create "PA/E83CB2"" at bounding box center [180, 36] width 180 height 10
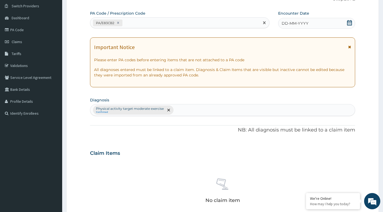
click at [351, 24] on icon at bounding box center [349, 22] width 5 height 5
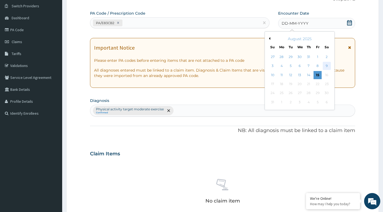
click at [325, 66] on div "9" at bounding box center [327, 66] width 8 height 8
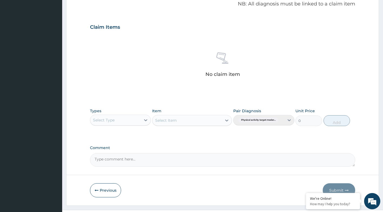
scroll to position [176, 0]
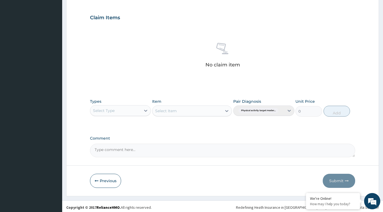
click at [140, 113] on div "Select Type" at bounding box center [115, 110] width 51 height 9
click at [129, 107] on div "Select Type" at bounding box center [115, 110] width 51 height 9
type input "GYM"
click at [123, 123] on div "Gym" at bounding box center [120, 124] width 61 height 10
drag, startPoint x: 227, startPoint y: 110, endPoint x: 212, endPoint y: 117, distance: 16.9
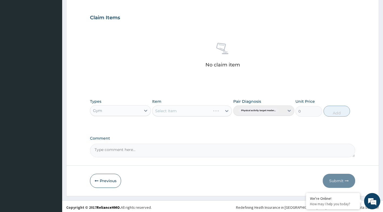
click at [226, 113] on div "Select Item" at bounding box center [192, 110] width 80 height 11
drag, startPoint x: 227, startPoint y: 110, endPoint x: 205, endPoint y: 120, distance: 24.3
click at [224, 113] on icon at bounding box center [226, 110] width 5 height 5
click at [190, 126] on div "GYM FEE" at bounding box center [192, 124] width 80 height 10
click at [330, 109] on button "Add" at bounding box center [337, 111] width 27 height 11
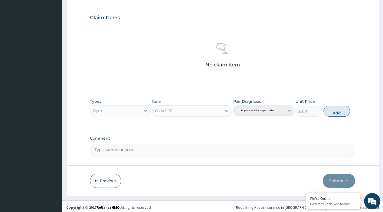
type input "0"
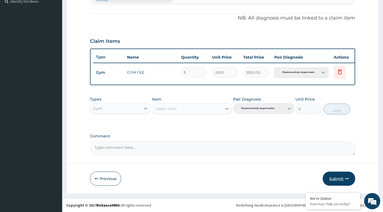
click at [339, 181] on button "Submit" at bounding box center [339, 178] width 32 height 14
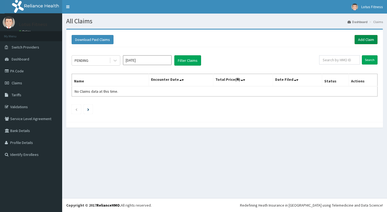
click at [370, 40] on link "Add Claim" at bounding box center [366, 39] width 23 height 9
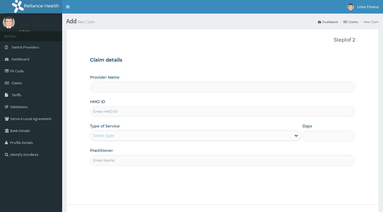
type input "Lotus Fitness"
type input "1"
click at [243, 111] on input "HMO ID" at bounding box center [223, 111] width 266 height 11
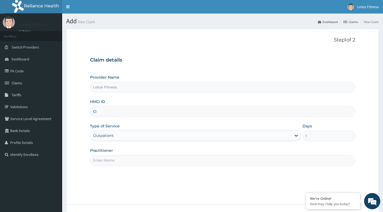
type input "C"
type input "CIH/10009/A"
drag, startPoint x: 192, startPoint y: 160, endPoint x: 188, endPoint y: 163, distance: 4.8
click at [192, 160] on input "Practitioner" at bounding box center [223, 160] width 266 height 11
type input "GYM"
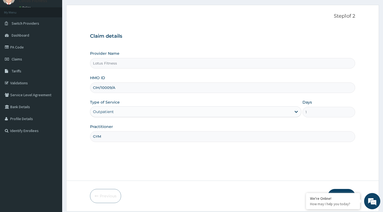
scroll to position [41, 0]
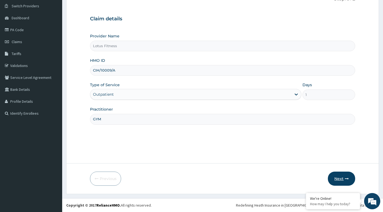
click at [338, 180] on button "Next" at bounding box center [341, 178] width 27 height 14
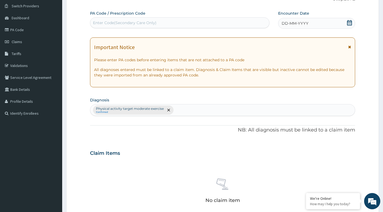
click at [151, 21] on div "Enter Code(Secondary Care Only)" at bounding box center [125, 22] width 64 height 5
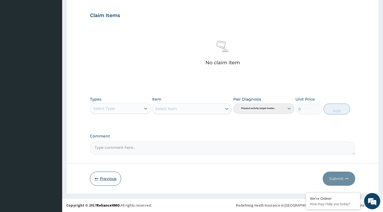
type input "PA/BB"
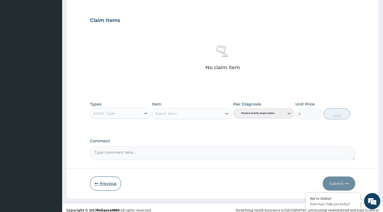
click at [114, 176] on button "Previous" at bounding box center [105, 183] width 31 height 14
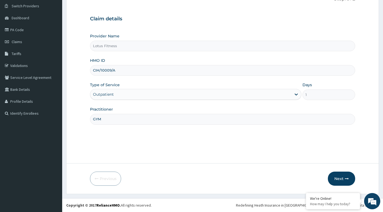
click at [133, 71] on input "CIH/10009/A" at bounding box center [223, 70] width 266 height 11
type input "C"
type input "UPS/10174/A"
click at [348, 181] on button "Next" at bounding box center [341, 178] width 27 height 14
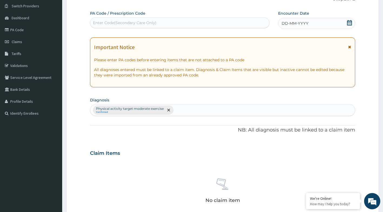
click at [154, 19] on div "Enter Code(Secondary Care Only)" at bounding box center [179, 22] width 179 height 9
type input "PA/17FCCE"
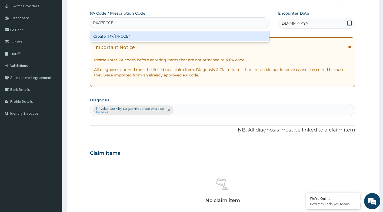
click at [141, 37] on div "Create "PA/17FCCE"" at bounding box center [180, 36] width 180 height 10
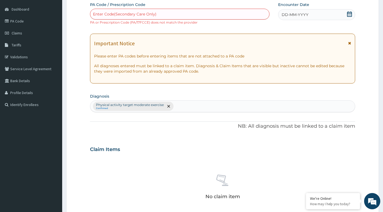
scroll to position [48, 0]
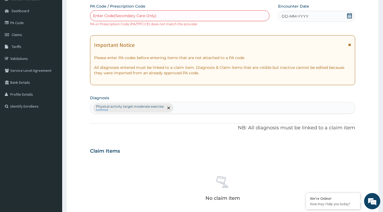
click at [174, 15] on div "Enter Code(Secondary Care Only)" at bounding box center [179, 15] width 179 height 9
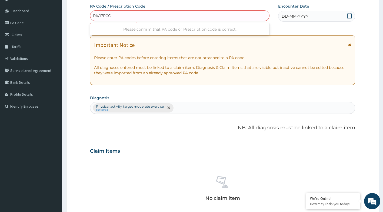
type input "PA/17FCCF"
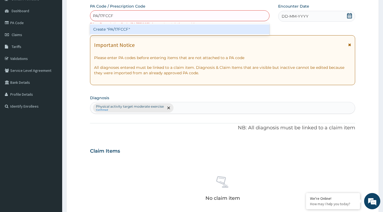
click at [174, 27] on div "Create "PA/17FCCF"" at bounding box center [180, 29] width 180 height 10
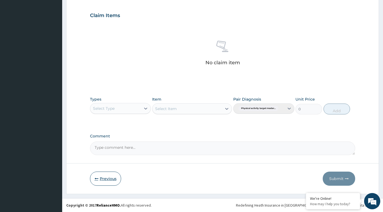
click at [107, 178] on button "Previous" at bounding box center [105, 178] width 31 height 14
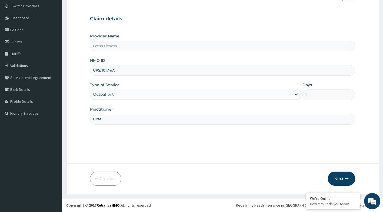
click at [152, 67] on input "UPS/10174/A" at bounding box center [223, 70] width 266 height 11
type input "U"
type input "VHI/10094/B"
click at [341, 185] on button "Next" at bounding box center [341, 178] width 27 height 14
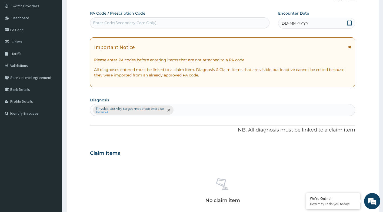
click at [160, 20] on div "Enter Code(Secondary Care Only)" at bounding box center [179, 22] width 179 height 9
type input "PA/1E3E4B"
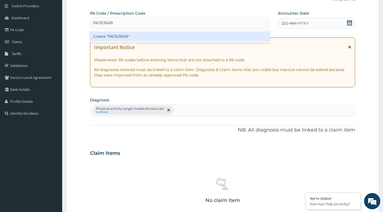
click at [186, 32] on div "Create "PA/1E3E4B"" at bounding box center [180, 36] width 180 height 10
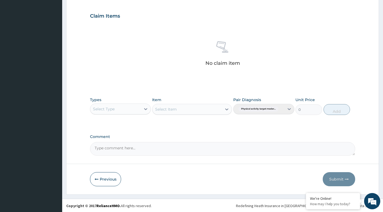
scroll to position [183, 0]
click at [111, 181] on button "Previous" at bounding box center [105, 178] width 31 height 14
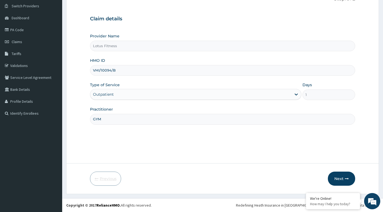
scroll to position [41, 0]
click at [340, 179] on button "Next" at bounding box center [341, 178] width 27 height 14
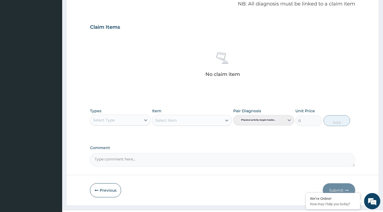
scroll to position [176, 0]
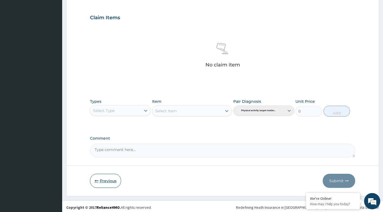
click at [106, 179] on button "Previous" at bounding box center [105, 180] width 31 height 14
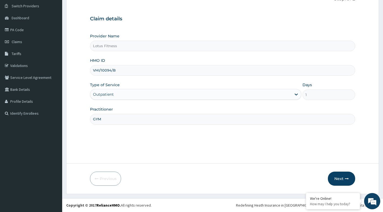
click at [141, 65] on input "VHI/10094/B" at bounding box center [223, 70] width 266 height 11
type input "V"
type input "VH1/10194/B"
click at [349, 174] on button "Next" at bounding box center [341, 178] width 27 height 14
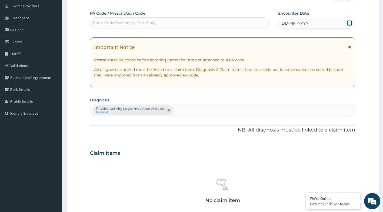
click at [206, 22] on div "Enter Code(Secondary Care Only)" at bounding box center [179, 22] width 179 height 9
type input "PA/1E3E4B"
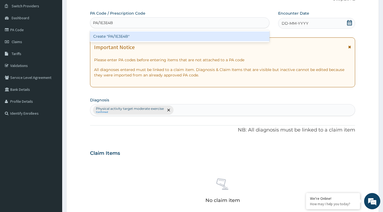
click at [227, 33] on div "Create "PA/1E3E4B"" at bounding box center [180, 36] width 180 height 10
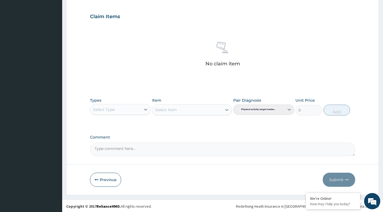
scroll to position [183, 0]
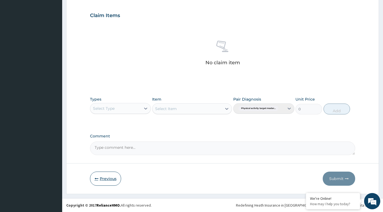
click at [104, 176] on button "Previous" at bounding box center [105, 178] width 31 height 14
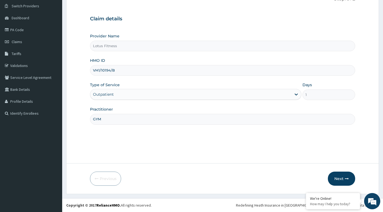
scroll to position [41, 0]
click at [132, 71] on input "VH1/10194/B" at bounding box center [223, 70] width 266 height 11
type input "V"
type input "BUP/10031/A"
click at [337, 177] on button "Next" at bounding box center [341, 178] width 27 height 14
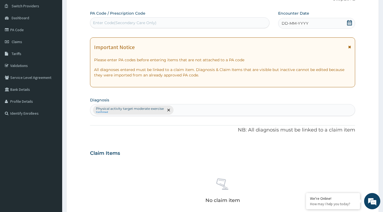
click at [160, 25] on div "Enter Code(Secondary Care Only)" at bounding box center [179, 22] width 179 height 9
type input "PA/D3FE2B"
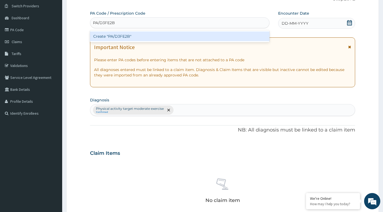
click at [185, 37] on div "Create "PA/D3FE2B"" at bounding box center [180, 36] width 180 height 10
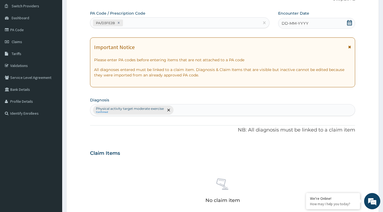
click at [353, 22] on div "DD-MM-YYYY" at bounding box center [316, 23] width 77 height 11
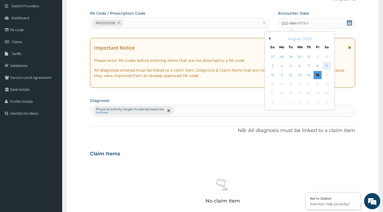
click at [326, 63] on div "9" at bounding box center [327, 66] width 8 height 8
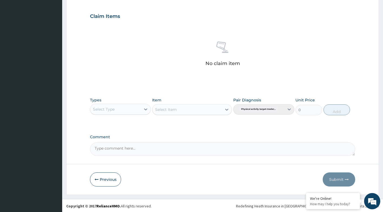
scroll to position [179, 0]
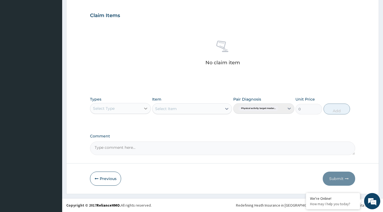
click at [144, 106] on icon at bounding box center [145, 108] width 5 height 5
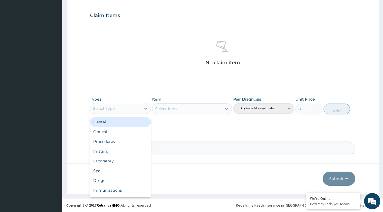
click at [130, 108] on div "Select Type" at bounding box center [115, 108] width 51 height 9
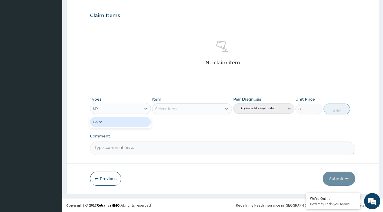
type input "GYM"
click at [117, 120] on div "Gym" at bounding box center [120, 122] width 61 height 10
click at [227, 110] on div "Select Item" at bounding box center [192, 108] width 80 height 11
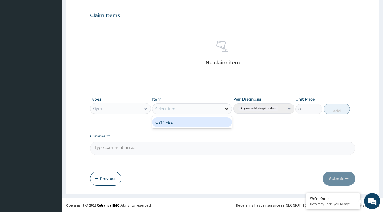
click at [225, 109] on icon at bounding box center [226, 108] width 5 height 5
click at [205, 119] on div "GYM FEE" at bounding box center [192, 122] width 80 height 10
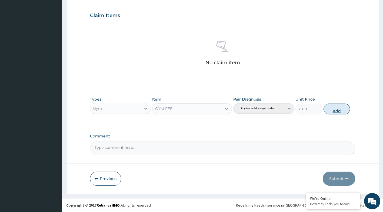
click at [339, 109] on button "Add" at bounding box center [337, 108] width 27 height 11
type input "0"
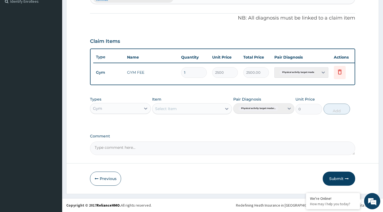
scroll to position [157, 0]
click at [335, 173] on button "Submit" at bounding box center [339, 178] width 32 height 14
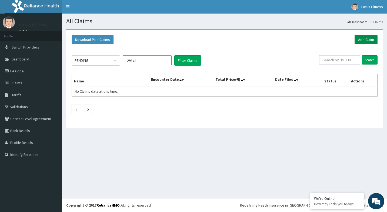
click at [363, 39] on link "Add Claim" at bounding box center [366, 39] width 23 height 9
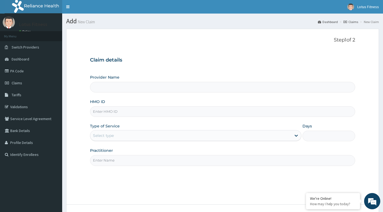
type input "Lotus Fitness"
type input "1"
click at [157, 110] on input "HMO ID" at bounding box center [223, 111] width 266 height 11
type input "AIP/10491/A"
click at [227, 186] on div "Step 1 of 2 Claim details Provider Name Lotus Fitness HMO ID AIP/10491/A Type o…" at bounding box center [223, 116] width 266 height 159
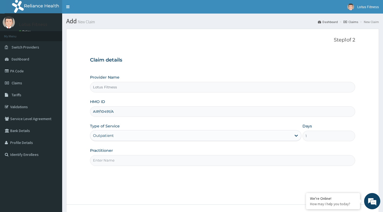
click at [217, 154] on div "Practitioner" at bounding box center [223, 156] width 266 height 18
click at [210, 159] on input "Practitioner" at bounding box center [223, 160] width 266 height 11
type input "GYM"
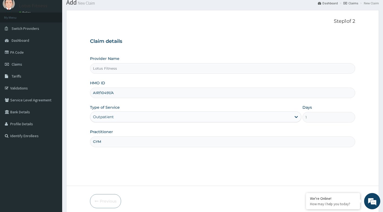
scroll to position [41, 0]
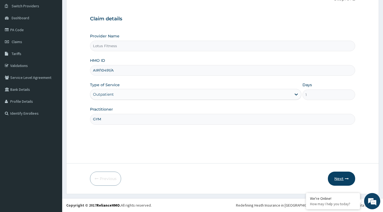
click at [333, 177] on button "Next" at bounding box center [341, 178] width 27 height 14
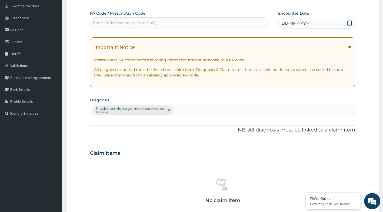
click at [227, 22] on div "Enter Code(Secondary Care Only)" at bounding box center [179, 22] width 179 height 9
type input "PA/2DDA97"
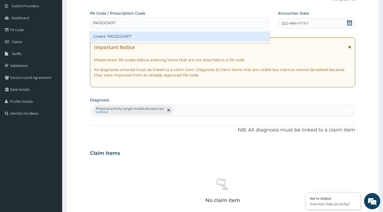
click at [217, 39] on div "Create "PA/2DDA97"" at bounding box center [180, 36] width 180 height 10
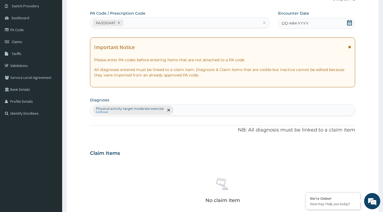
click at [350, 24] on icon at bounding box center [349, 22] width 5 height 5
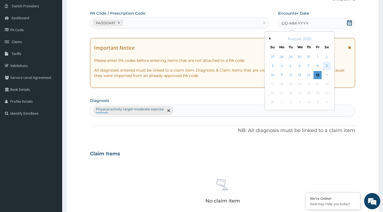
click at [326, 64] on div "9" at bounding box center [327, 66] width 8 height 8
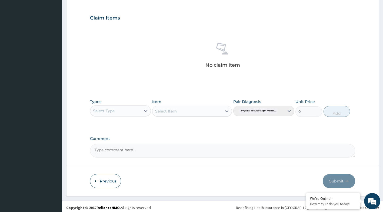
scroll to position [179, 0]
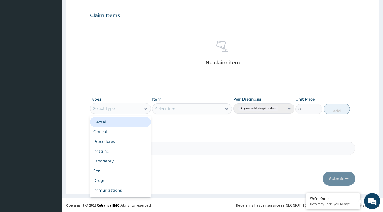
click at [134, 110] on div "Select Type" at bounding box center [115, 108] width 51 height 9
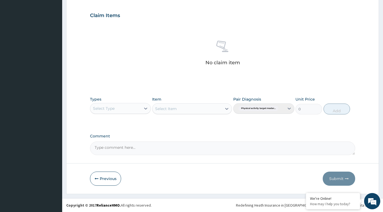
click at [121, 109] on div "Select Type" at bounding box center [115, 108] width 51 height 9
type input "GYM"
click at [114, 119] on div "Gym" at bounding box center [120, 122] width 61 height 10
click at [226, 111] on icon at bounding box center [226, 108] width 5 height 5
click at [202, 123] on div "GYM FEE" at bounding box center [192, 122] width 80 height 10
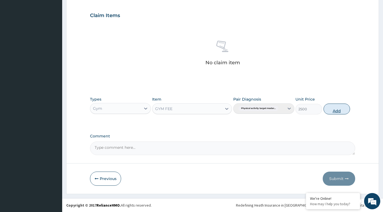
click at [332, 113] on button "Add" at bounding box center [337, 108] width 27 height 11
type input "0"
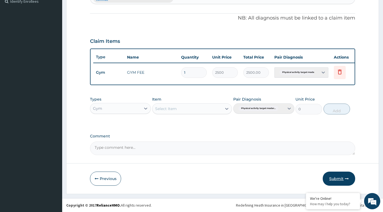
click at [331, 176] on button "Submit" at bounding box center [339, 178] width 32 height 14
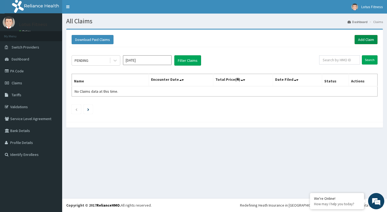
click at [371, 39] on link "Add Claim" at bounding box center [366, 39] width 23 height 9
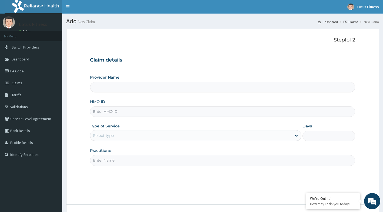
type input "Lotus Fitness"
type input "1"
click at [147, 112] on input "HMO ID" at bounding box center [223, 111] width 266 height 11
type input "AIP/10617/A"
click at [125, 166] on div "Step 1 of 2 Claim details Provider Name Lotus Fitness HMO ID AIP/10617/A Type o…" at bounding box center [223, 116] width 266 height 159
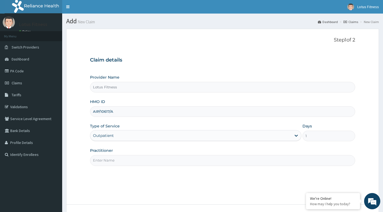
click at [130, 162] on input "Practitioner" at bounding box center [223, 160] width 266 height 11
type input "GYM"
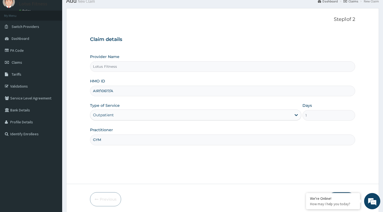
scroll to position [41, 0]
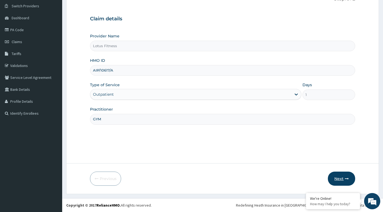
click at [341, 177] on button "Next" at bounding box center [341, 178] width 27 height 14
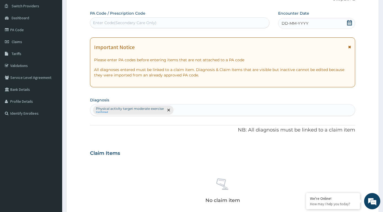
click at [251, 22] on div "Enter Code(Secondary Care Only)" at bounding box center [179, 22] width 179 height 9
type input "PA/8AA059"
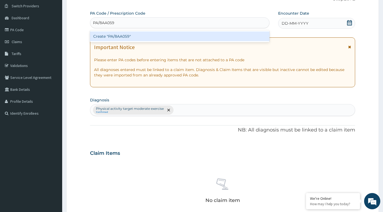
click at [247, 37] on div "Create "PA/8AA059"" at bounding box center [180, 36] width 180 height 10
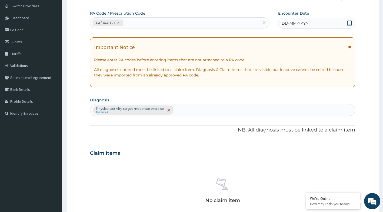
click at [349, 20] on icon at bounding box center [349, 22] width 5 height 5
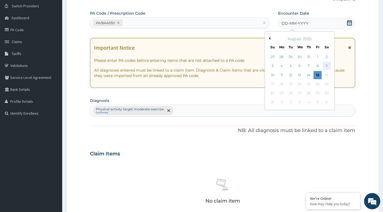
click at [327, 68] on div "9" at bounding box center [327, 66] width 8 height 8
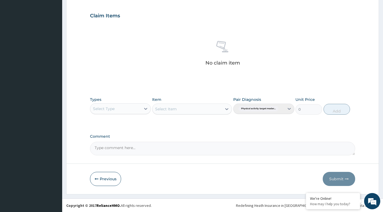
scroll to position [179, 0]
click at [141, 111] on div "Select Type" at bounding box center [115, 108] width 51 height 9
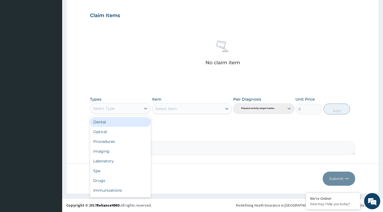
click at [120, 107] on div "Select Type" at bounding box center [115, 108] width 51 height 9
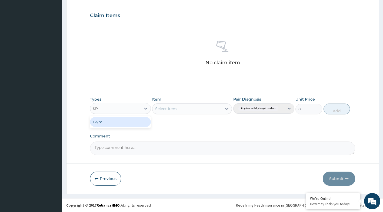
type input "GYM"
click at [110, 123] on div "Gym" at bounding box center [120, 122] width 61 height 10
click at [227, 110] on div "Select Item" at bounding box center [192, 108] width 80 height 11
click at [227, 108] on div "Select Item" at bounding box center [192, 108] width 80 height 11
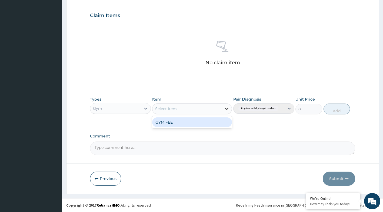
click at [227, 108] on icon at bounding box center [226, 108] width 5 height 5
click at [197, 125] on div "GYM FEE" at bounding box center [192, 122] width 80 height 10
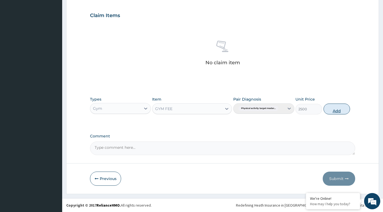
click at [331, 110] on button "Add" at bounding box center [337, 108] width 27 height 11
type input "0"
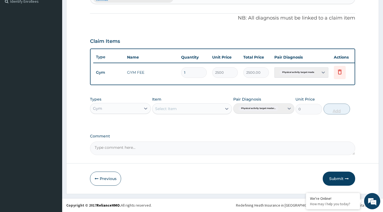
scroll to position [157, 0]
click at [339, 171] on button "Submit" at bounding box center [339, 178] width 32 height 14
click at [337, 182] on button "Submit" at bounding box center [339, 178] width 32 height 14
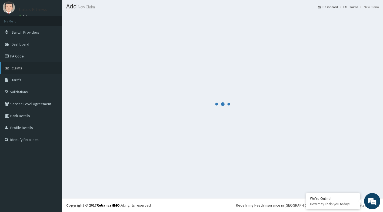
click at [33, 70] on link "Claims" at bounding box center [31, 68] width 62 height 12
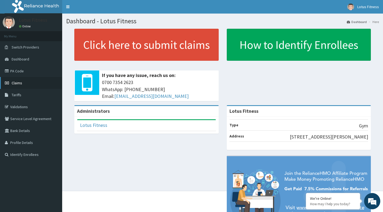
click at [25, 86] on link "Claims" at bounding box center [31, 83] width 62 height 12
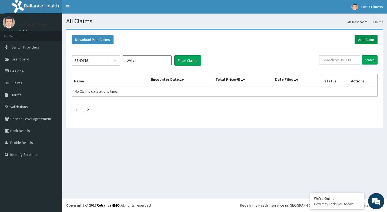
click at [365, 38] on link "Add Claim" at bounding box center [366, 39] width 23 height 9
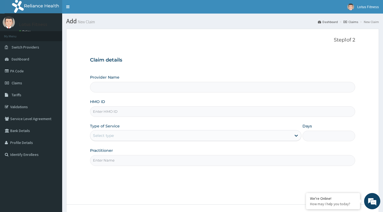
type input "Lotus Fitness"
type input "1"
type input "ISW/10517/A"
click at [146, 160] on input "Practitioner" at bounding box center [223, 160] width 266 height 11
type input "GYM"
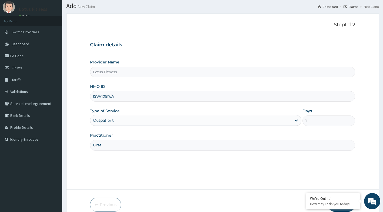
scroll to position [41, 0]
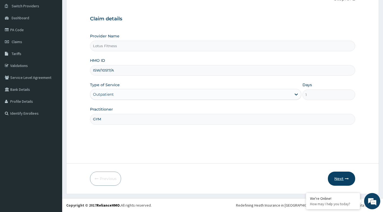
click at [338, 179] on button "Next" at bounding box center [341, 178] width 27 height 14
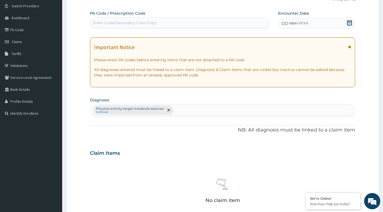
click at [163, 22] on div "Enter Code(Secondary Care Only)" at bounding box center [179, 22] width 179 height 9
type input "PA/3D27BE"
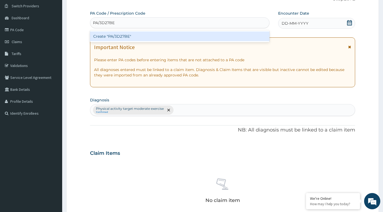
click at [168, 40] on div "Create "PA/3D27BE"" at bounding box center [180, 36] width 180 height 10
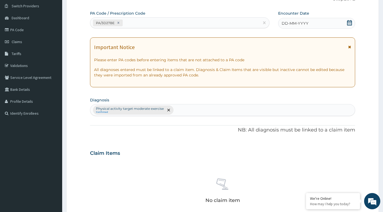
click at [351, 23] on icon at bounding box center [349, 22] width 5 height 5
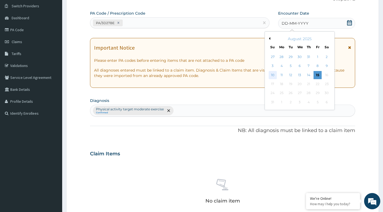
click at [275, 74] on div "10" at bounding box center [273, 75] width 8 height 8
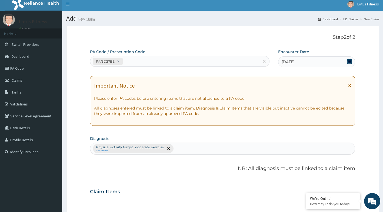
scroll to position [0, 0]
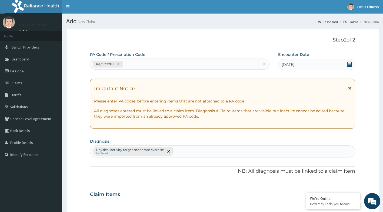
click at [350, 64] on icon at bounding box center [349, 63] width 5 height 5
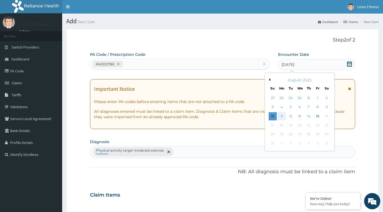
click at [281, 116] on div "11" at bounding box center [282, 116] width 8 height 8
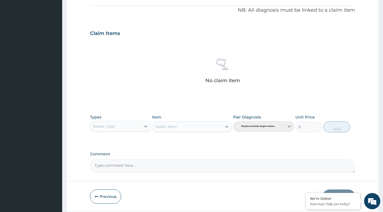
scroll to position [179, 0]
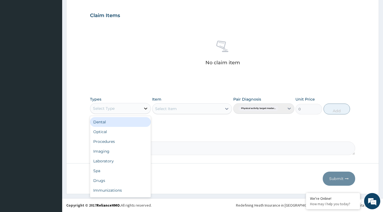
click at [148, 108] on icon at bounding box center [145, 108] width 5 height 5
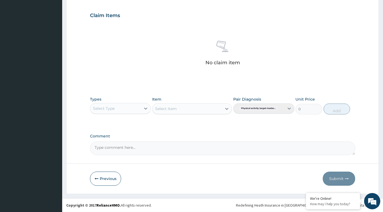
click at [130, 111] on div "Select Type" at bounding box center [115, 108] width 51 height 9
type input "GYM"
click at [110, 122] on div "Gym" at bounding box center [120, 122] width 61 height 10
click at [229, 108] on div "Select Item" at bounding box center [192, 108] width 80 height 11
click at [229, 108] on icon at bounding box center [226, 108] width 5 height 5
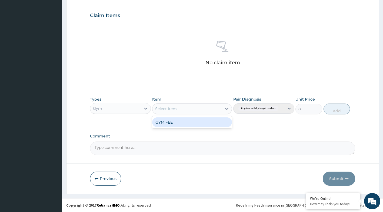
click at [204, 124] on div "GYM FEE" at bounding box center [192, 122] width 80 height 10
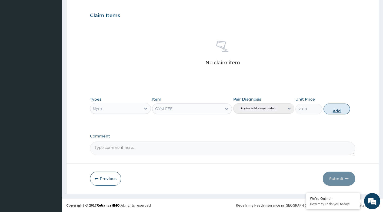
click at [335, 108] on button "Add" at bounding box center [337, 108] width 27 height 11
type input "0"
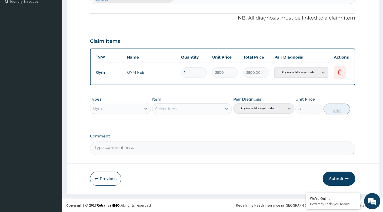
scroll to position [157, 0]
click at [339, 176] on button "Submit" at bounding box center [339, 178] width 32 height 14
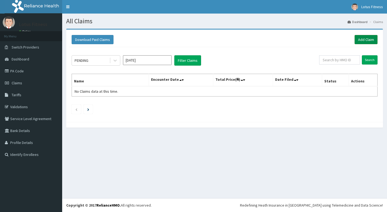
click at [362, 38] on link "Add Claim" at bounding box center [366, 39] width 23 height 9
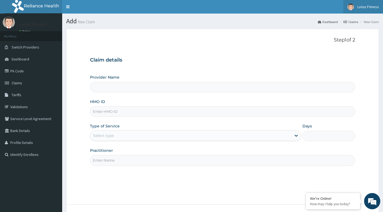
type input "Lotus Fitness"
type input "1"
click at [208, 109] on input "HMO ID" at bounding box center [223, 111] width 266 height 11
type input "SBL/10371/A"
click at [203, 158] on input "Practitioner" at bounding box center [223, 160] width 266 height 11
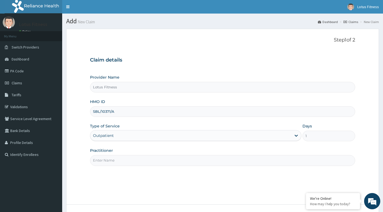
type input "GYM"
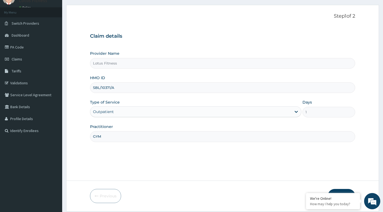
scroll to position [41, 0]
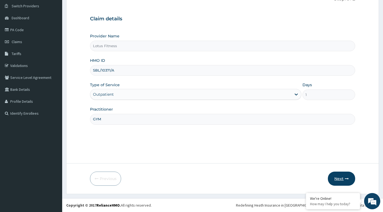
click at [351, 182] on button "Next" at bounding box center [341, 178] width 27 height 14
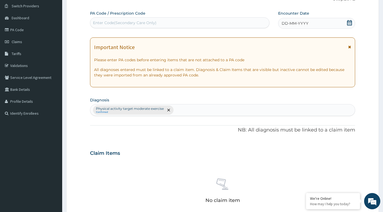
click at [192, 18] on div "Enter Code(Secondary Care Only)" at bounding box center [180, 22] width 180 height 11
type input "PA/0504A8"
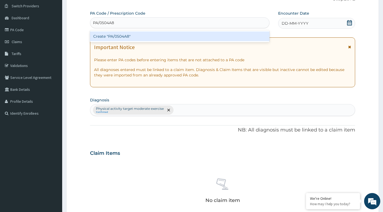
click at [186, 35] on div "Create "PA/0504A8"" at bounding box center [180, 36] width 180 height 10
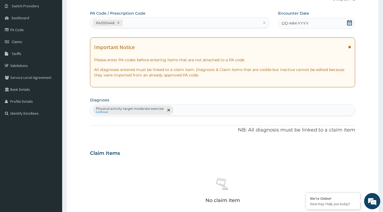
click at [349, 21] on icon at bounding box center [349, 22] width 5 height 5
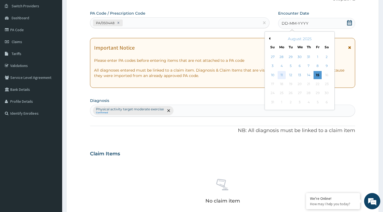
click at [281, 72] on div "11" at bounding box center [282, 75] width 8 height 8
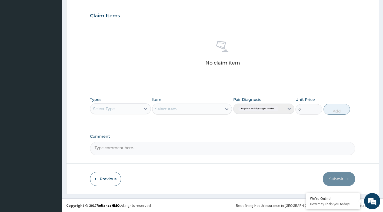
scroll to position [179, 0]
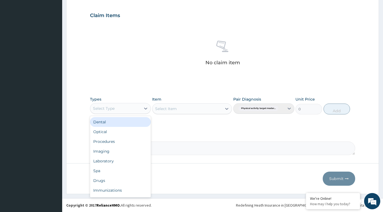
click at [139, 106] on div "Select Type" at bounding box center [115, 108] width 51 height 9
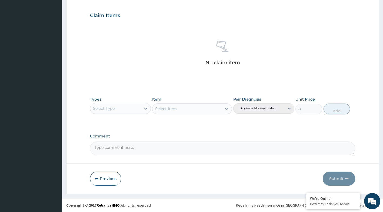
click at [129, 109] on div "Select Type" at bounding box center [115, 108] width 51 height 9
type input "GYM"
click at [111, 121] on div "Gym" at bounding box center [120, 122] width 61 height 10
click at [220, 107] on div "Select Item" at bounding box center [192, 108] width 80 height 11
click at [227, 108] on icon at bounding box center [226, 108] width 5 height 5
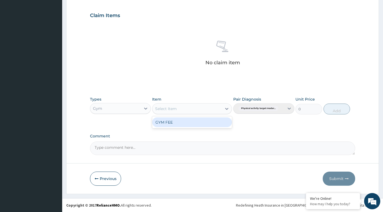
click at [204, 120] on div "GYM FEE" at bounding box center [192, 122] width 80 height 10
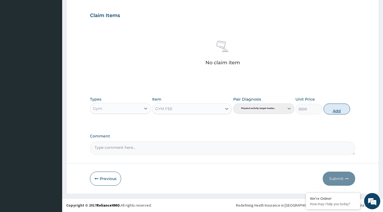
click at [335, 110] on button "Add" at bounding box center [337, 108] width 27 height 11
type input "0"
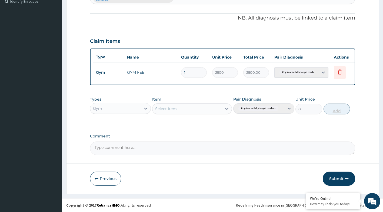
scroll to position [157, 0]
click at [333, 174] on button "Submit" at bounding box center [339, 178] width 32 height 14
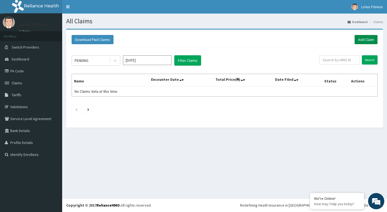
click at [361, 39] on link "Add Claim" at bounding box center [366, 39] width 23 height 9
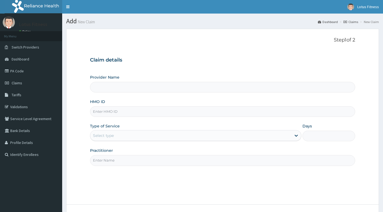
click at [182, 111] on input "HMO ID" at bounding box center [223, 111] width 266 height 11
type input "Lotus Fitness"
type input "1"
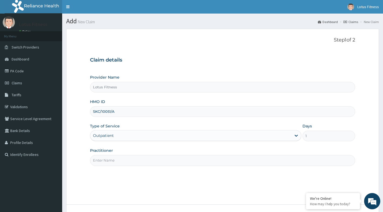
type input "SKC/10051/A"
click at [227, 163] on input "Practitioner" at bounding box center [223, 160] width 266 height 11
type input "GYM"
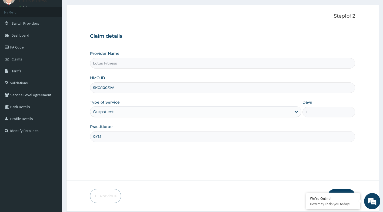
scroll to position [41, 0]
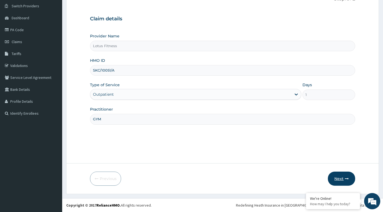
click at [347, 179] on icon "button" at bounding box center [347, 178] width 4 height 4
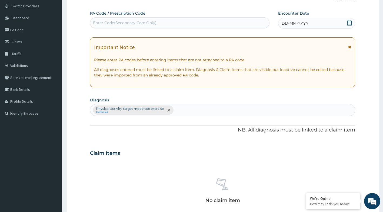
click at [200, 22] on div "Enter Code(Secondary Care Only)" at bounding box center [179, 22] width 179 height 9
type input "PA/0B0DBE"
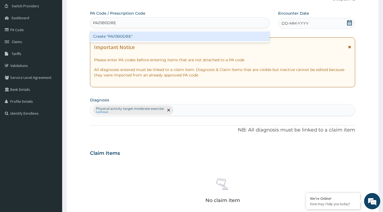
click at [200, 34] on div "Create "PA/0B0DBE"" at bounding box center [180, 36] width 180 height 10
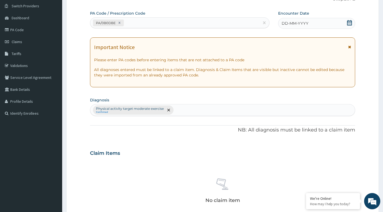
click at [352, 22] on icon at bounding box center [349, 22] width 5 height 5
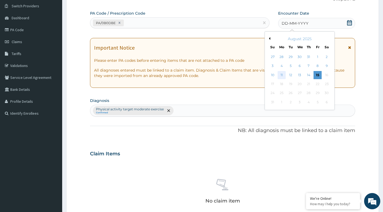
click at [281, 75] on div "11" at bounding box center [282, 75] width 8 height 8
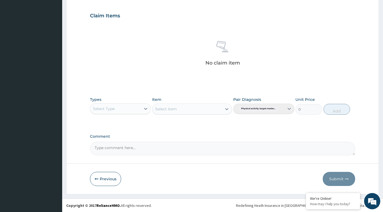
scroll to position [179, 0]
click at [139, 106] on div "Select Type" at bounding box center [115, 108] width 51 height 9
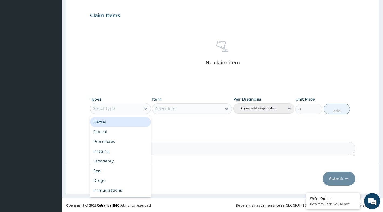
click at [126, 116] on div "Dental Optical Procedures Imaging Laboratory Spa Drugs Immunizations Others Gym" at bounding box center [120, 156] width 61 height 81
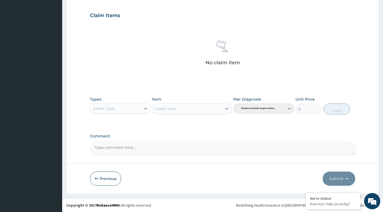
click at [126, 109] on div "Select Type" at bounding box center [115, 108] width 51 height 9
type input "GYM"
click at [116, 118] on div "Gym" at bounding box center [120, 122] width 61 height 10
click at [225, 107] on div "Select Item" at bounding box center [192, 108] width 80 height 11
click at [227, 109] on icon at bounding box center [226, 109] width 3 height 2
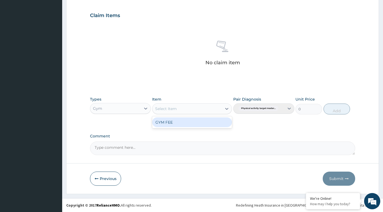
click at [212, 123] on div "GYM FEE" at bounding box center [192, 122] width 80 height 10
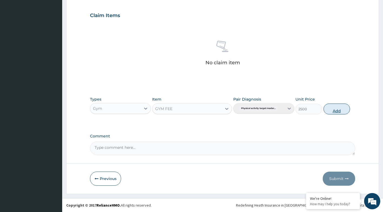
click at [344, 113] on button "Add" at bounding box center [337, 108] width 27 height 11
type input "0"
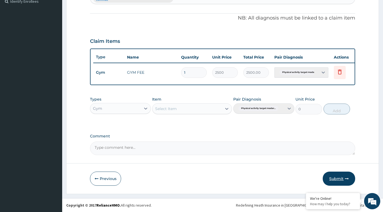
click at [340, 180] on button "Submit" at bounding box center [339, 178] width 32 height 14
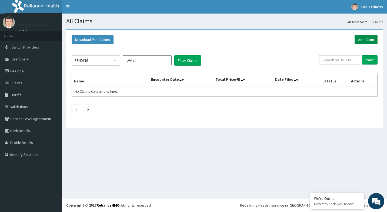
click at [367, 38] on link "Add Claim" at bounding box center [366, 39] width 23 height 9
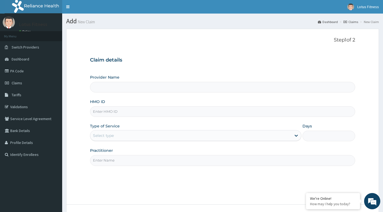
type input "I"
type input "Lotus Fitness"
type input "1"
type input "ISW/10085/A"
click at [215, 162] on input "Practitioner" at bounding box center [223, 160] width 266 height 11
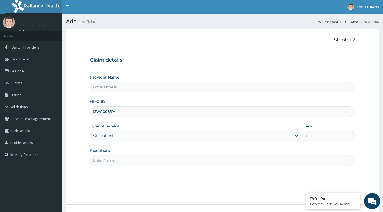
type input "GYM"
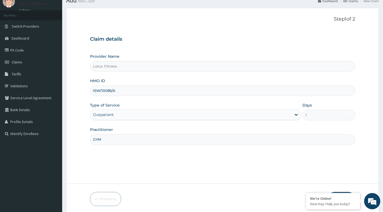
scroll to position [41, 0]
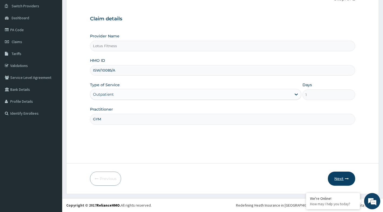
click at [343, 177] on button "Next" at bounding box center [341, 178] width 27 height 14
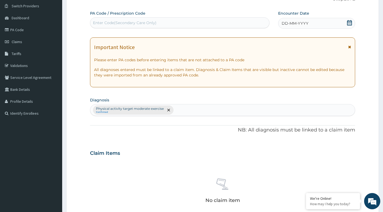
click at [125, 19] on div "Enter Code(Secondary Care Only)" at bounding box center [179, 22] width 179 height 9
type input "PA/77BB08"
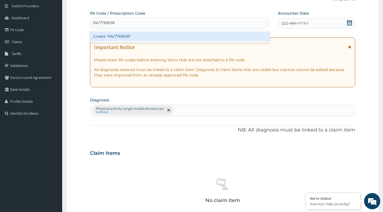
click at [109, 37] on div "Create "PA/77BB08"" at bounding box center [180, 36] width 180 height 10
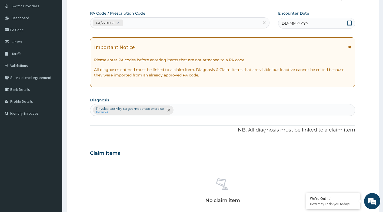
click at [350, 22] on icon at bounding box center [349, 22] width 5 height 5
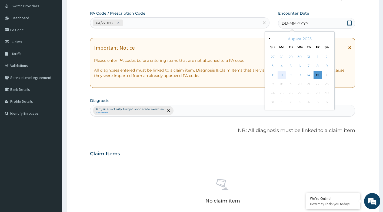
click at [283, 75] on div "11" at bounding box center [282, 75] width 8 height 8
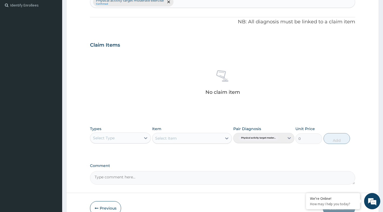
scroll to position [149, 0]
click at [140, 138] on div "Select Type" at bounding box center [115, 137] width 51 height 9
type input "GYM"
click at [107, 152] on div "Gym" at bounding box center [120, 151] width 61 height 10
click at [224, 137] on div "Select Item" at bounding box center [192, 137] width 80 height 11
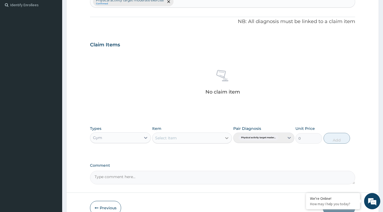
click at [228, 136] on icon at bounding box center [226, 137] width 5 height 5
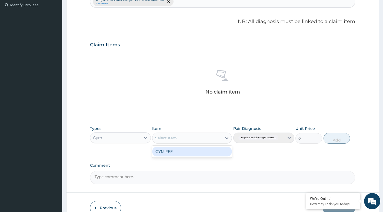
click at [208, 150] on div "GYM FEE" at bounding box center [192, 151] width 80 height 10
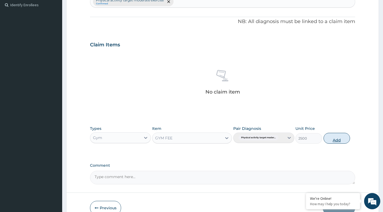
click at [339, 139] on button "Add" at bounding box center [337, 138] width 27 height 11
type input "0"
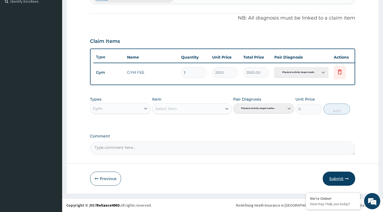
click at [336, 183] on button "Submit" at bounding box center [339, 178] width 32 height 14
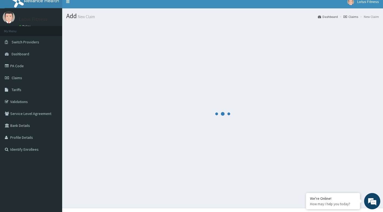
scroll to position [0, 0]
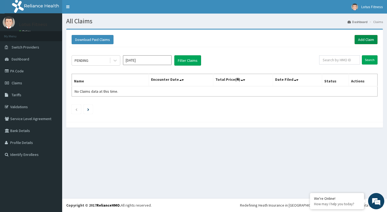
click at [363, 38] on link "Add Claim" at bounding box center [366, 39] width 23 height 9
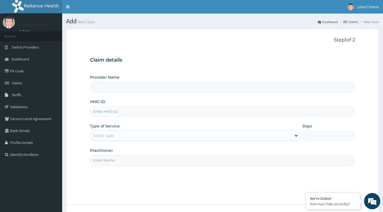
type input "Lotus Fitness"
type input "1"
click at [129, 110] on input "HMO ID" at bounding box center [223, 111] width 266 height 11
type input "QZE/10021/A"
click at [150, 164] on input "Practitioner" at bounding box center [223, 160] width 266 height 11
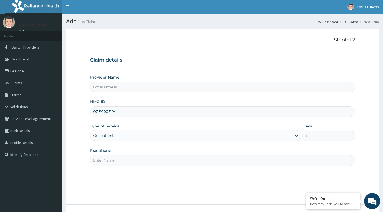
type input "GYM"
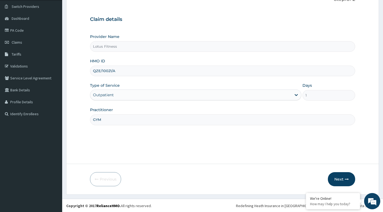
scroll to position [41, 0]
click at [354, 181] on button "Next" at bounding box center [341, 178] width 27 height 14
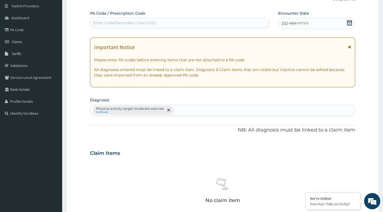
click at [198, 23] on div "Enter Code(Secondary Care Only)" at bounding box center [179, 22] width 179 height 9
type input "PA/1D5967"
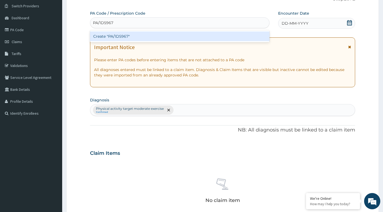
click at [192, 32] on div "Create "PA/1D5967"" at bounding box center [180, 36] width 180 height 10
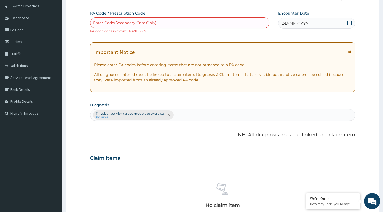
click at [150, 25] on div "Enter Code(Secondary Care Only)" at bounding box center [125, 22] width 64 height 5
type input "PA/1D5457"
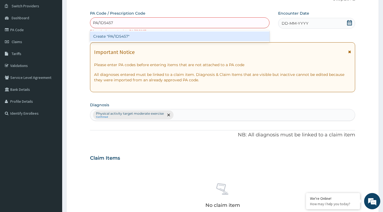
click at [149, 34] on div "Create "PA/1D5457"" at bounding box center [180, 36] width 180 height 10
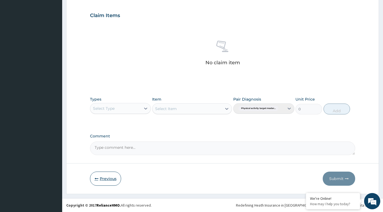
drag, startPoint x: 103, startPoint y: 177, endPoint x: 106, endPoint y: 175, distance: 3.3
click at [104, 178] on button "Previous" at bounding box center [105, 178] width 31 height 14
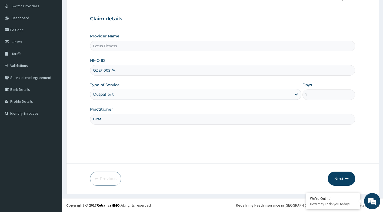
click at [143, 71] on input "QZE/10021/A" at bounding box center [223, 70] width 266 height 11
type input "Q"
type input "AVO/10089/A"
click at [347, 176] on icon "button" at bounding box center [347, 178] width 4 height 4
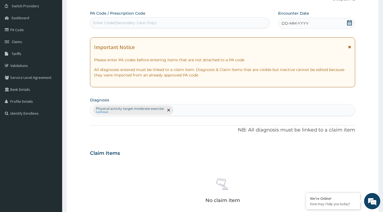
click at [245, 22] on div "Enter Code(Secondary Care Only)" at bounding box center [179, 22] width 179 height 9
type input "PA/987A2E"
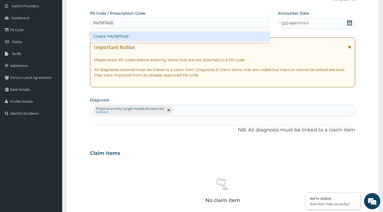
click at [237, 34] on div "Create "PA/987A2E"" at bounding box center [180, 36] width 180 height 10
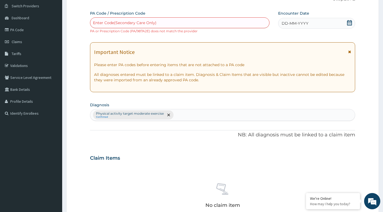
click at [263, 21] on div "Enter Code(Secondary Care Only)" at bounding box center [179, 22] width 179 height 9
type input "P"
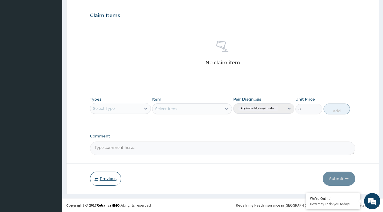
click at [103, 183] on button "Previous" at bounding box center [105, 178] width 31 height 14
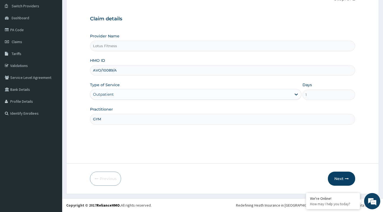
click at [200, 61] on div "HMO ID AVO/10089/A" at bounding box center [223, 67] width 266 height 18
click at [195, 64] on div "HMO ID AVO/10089/A" at bounding box center [223, 67] width 266 height 18
click at [192, 67] on input "AVO/10089/A" at bounding box center [223, 70] width 266 height 11
type input "A"
type input "BUP/10031/A"
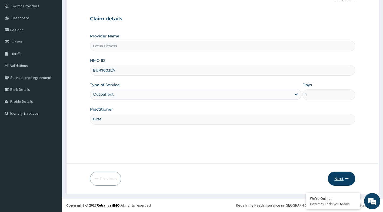
click at [333, 175] on button "Next" at bounding box center [341, 178] width 27 height 14
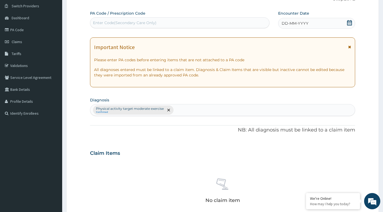
click at [183, 22] on div "Enter Code(Secondary Care Only)" at bounding box center [179, 22] width 179 height 9
type input "PA/635136"
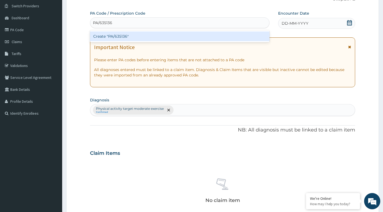
click at [170, 35] on div "Create "PA/635136"" at bounding box center [180, 36] width 180 height 10
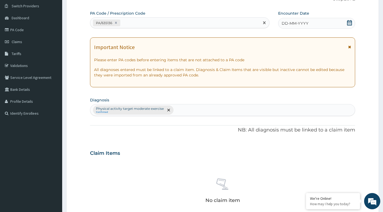
click at [347, 22] on div "DD-MM-YYYY" at bounding box center [316, 23] width 77 height 11
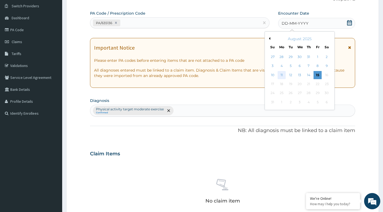
click at [283, 75] on div "11" at bounding box center [282, 75] width 8 height 8
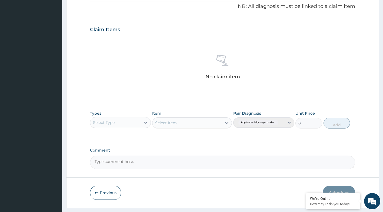
scroll to position [179, 0]
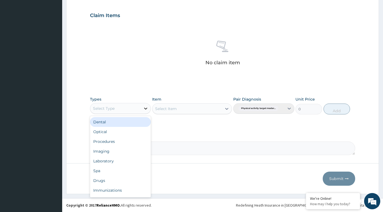
click at [142, 108] on div at bounding box center [146, 108] width 10 height 10
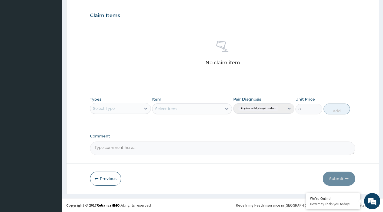
click at [134, 107] on div "Select Type" at bounding box center [115, 108] width 51 height 9
type input "GYM"
click at [119, 123] on div "Gym" at bounding box center [120, 122] width 61 height 10
click at [227, 108] on div "Select Item" at bounding box center [192, 108] width 80 height 11
click at [227, 107] on icon at bounding box center [226, 108] width 5 height 5
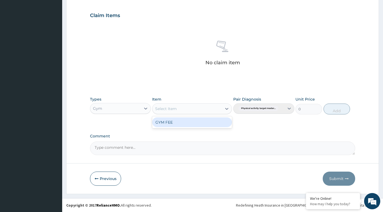
click at [195, 121] on div "GYM FEE" at bounding box center [192, 122] width 80 height 10
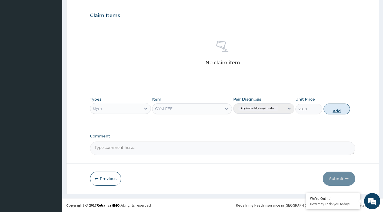
click at [330, 105] on button "Add" at bounding box center [337, 108] width 27 height 11
type input "0"
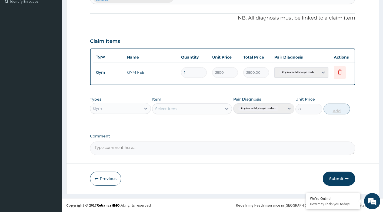
scroll to position [157, 0]
click at [342, 180] on button "Submit" at bounding box center [339, 178] width 32 height 14
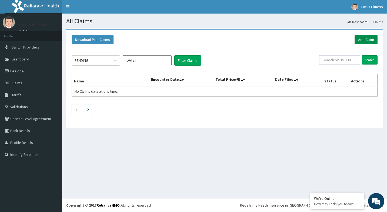
click at [362, 38] on link "Add Claim" at bounding box center [366, 39] width 23 height 9
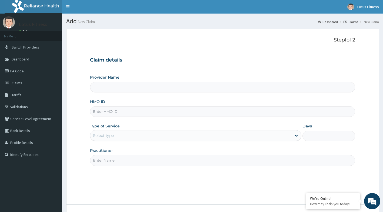
click at [190, 112] on input "HMO ID" at bounding box center [223, 111] width 266 height 11
type input "Lotus Fitness"
type input "1"
type input "O"
type input "PED/10077/A"
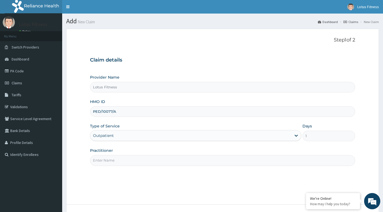
click at [107, 163] on input "Practitioner" at bounding box center [223, 160] width 266 height 11
type input "GYM"
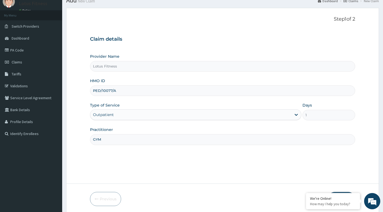
scroll to position [41, 0]
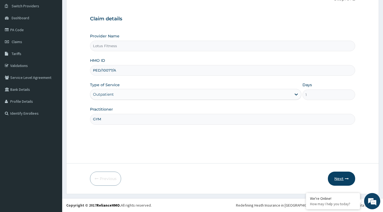
click at [335, 180] on button "Next" at bounding box center [341, 178] width 27 height 14
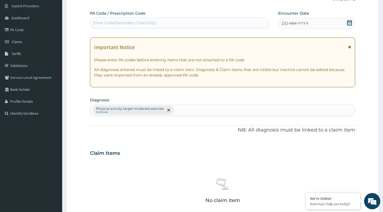
click at [254, 21] on div "Enter Code(Secondary Care Only)" at bounding box center [179, 22] width 179 height 9
type input "PA/700F64"
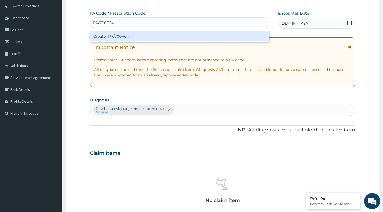
click at [232, 40] on div "Create "PA/700F64"" at bounding box center [180, 36] width 180 height 10
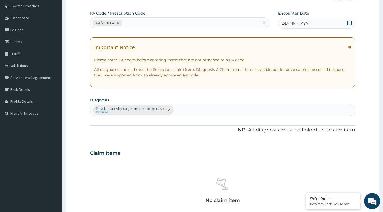
click at [349, 24] on icon at bounding box center [349, 22] width 5 height 5
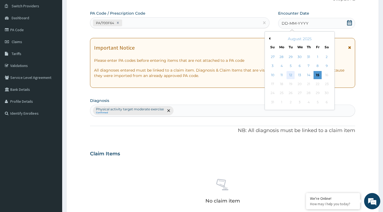
click at [289, 73] on div "12" at bounding box center [291, 75] width 8 height 8
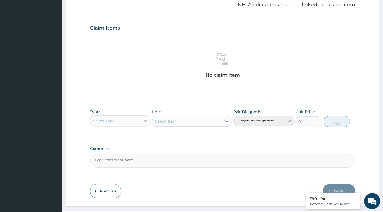
scroll to position [179, 0]
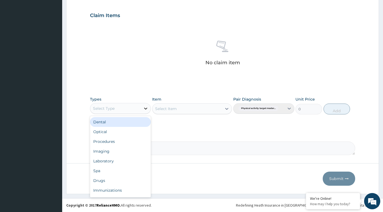
click at [144, 109] on icon at bounding box center [145, 108] width 5 height 5
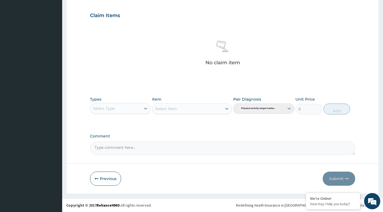
click at [130, 106] on div "Select Type" at bounding box center [115, 108] width 51 height 9
type input "GYM"
click at [117, 121] on div "Gym" at bounding box center [120, 122] width 61 height 10
click at [198, 108] on div "Select Item" at bounding box center [192, 108] width 80 height 11
click at [226, 108] on icon at bounding box center [226, 108] width 5 height 5
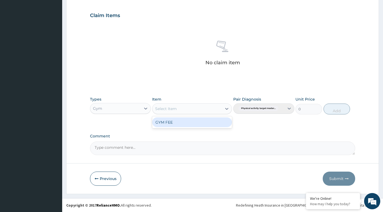
click at [197, 124] on div "GYM FEE" at bounding box center [192, 122] width 80 height 10
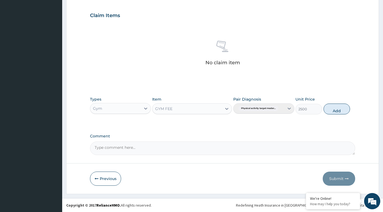
click at [334, 114] on div "Types Gym Item GYM FEE Pair Diagnosis Physical activity target moder... Unit Pr…" at bounding box center [223, 105] width 266 height 23
click at [336, 111] on button "Add" at bounding box center [337, 108] width 27 height 11
type input "0"
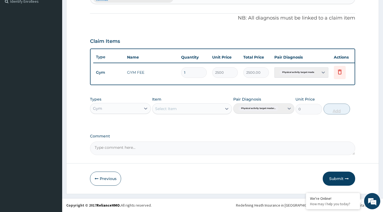
scroll to position [157, 0]
click at [334, 178] on button "Submit" at bounding box center [339, 178] width 32 height 14
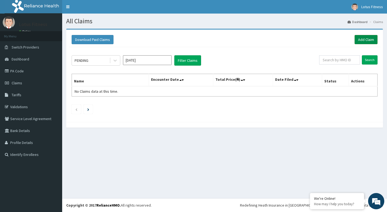
click at [370, 38] on link "Add Claim" at bounding box center [366, 39] width 23 height 9
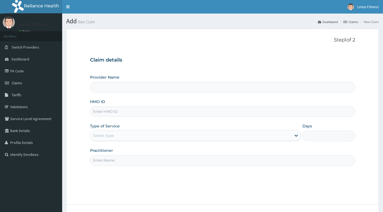
click at [207, 116] on input "HMO ID" at bounding box center [223, 111] width 266 height 11
type input "Lotus Fitness"
type input "1"
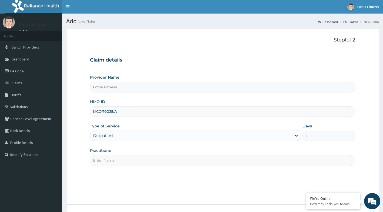
type input "MCO/10028/A"
click at [209, 162] on input "Practitioner" at bounding box center [223, 160] width 266 height 11
type input "GYM"
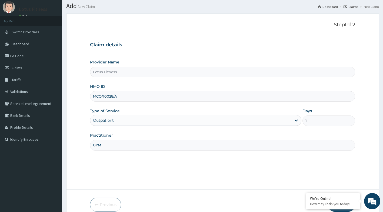
scroll to position [41, 0]
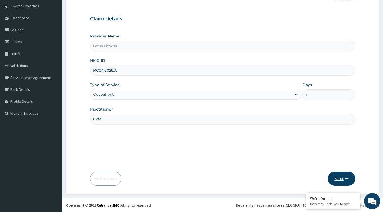
click at [340, 176] on button "Next" at bounding box center [341, 178] width 27 height 14
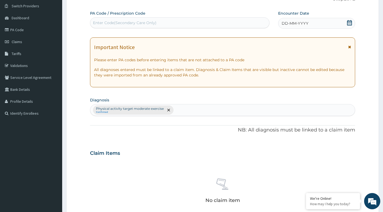
click at [213, 21] on div "Enter Code(Secondary Care Only)" at bounding box center [179, 22] width 179 height 9
type input "PA/7C31D8"
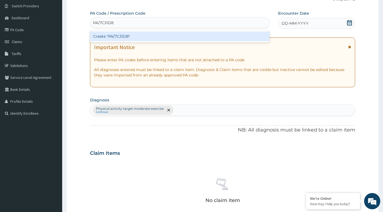
click at [209, 36] on div "Create "PA/7C31D8"" at bounding box center [180, 36] width 180 height 10
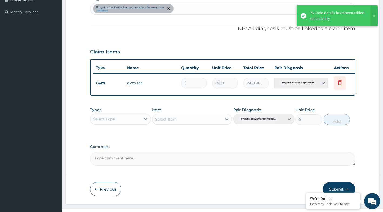
scroll to position [157, 0]
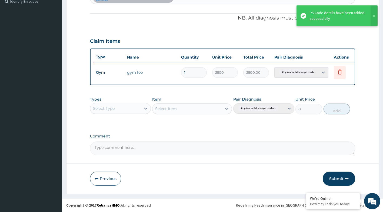
drag, startPoint x: 146, startPoint y: 109, endPoint x: 131, endPoint y: 112, distance: 15.7
click at [145, 108] on icon at bounding box center [145, 108] width 5 height 5
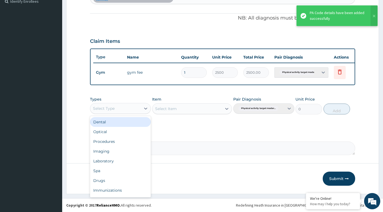
click at [126, 107] on div "Select Type" at bounding box center [115, 108] width 51 height 9
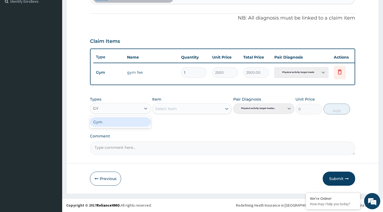
type input "GYM"
click at [125, 127] on div "Gym" at bounding box center [120, 122] width 61 height 12
click at [138, 118] on div "Gym" at bounding box center [120, 122] width 61 height 10
click at [229, 109] on div "Select Item" at bounding box center [192, 108] width 80 height 11
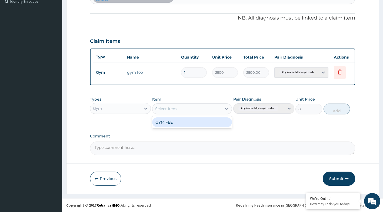
drag, startPoint x: 229, startPoint y: 107, endPoint x: 220, endPoint y: 110, distance: 8.9
click at [230, 104] on div at bounding box center [227, 109] width 10 height 10
click at [187, 121] on div "GYM FEE" at bounding box center [192, 122] width 80 height 10
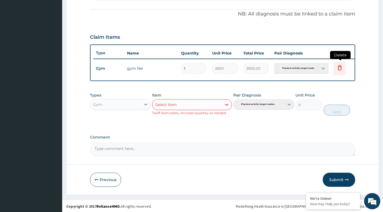
click at [341, 70] on icon at bounding box center [340, 67] width 4 height 5
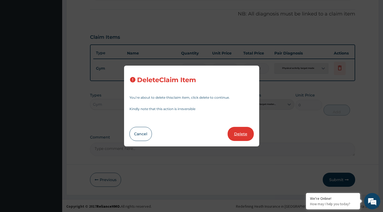
click at [243, 133] on button "Delete" at bounding box center [241, 134] width 26 height 14
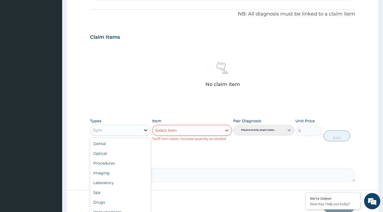
click at [141, 128] on div at bounding box center [146, 130] width 10 height 10
click at [135, 129] on div "Gym" at bounding box center [115, 130] width 51 height 9
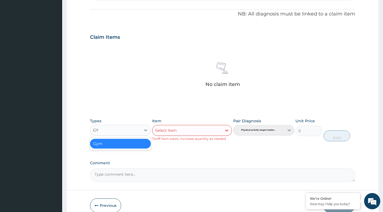
type input "GYM"
click at [102, 142] on div "Gym" at bounding box center [120, 144] width 61 height 10
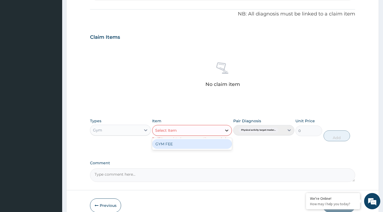
click at [225, 128] on icon at bounding box center [226, 129] width 5 height 5
click at [209, 142] on div "GYM FEE" at bounding box center [192, 144] width 80 height 10
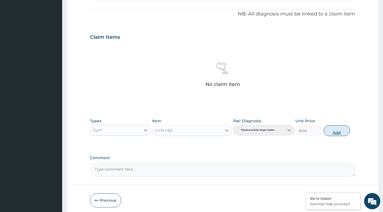
click at [344, 132] on button "Add" at bounding box center [337, 130] width 27 height 11
type input "0"
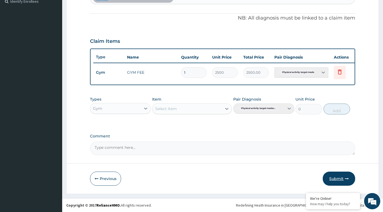
drag, startPoint x: 354, startPoint y: 173, endPoint x: 335, endPoint y: 184, distance: 21.7
click at [352, 176] on div "Submit" at bounding box center [339, 178] width 32 height 14
click at [335, 184] on button "Submit" at bounding box center [339, 178] width 32 height 14
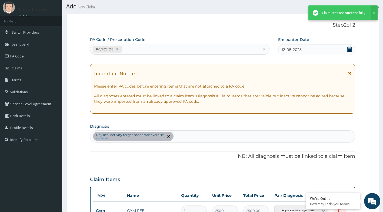
scroll to position [157, 0]
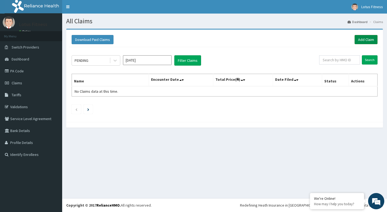
click at [360, 40] on link "Add Claim" at bounding box center [366, 39] width 23 height 9
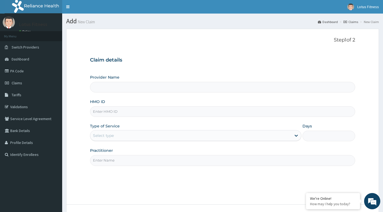
type input "e"
type input "Lotus Fitness"
type input "1"
type input "EUH/10196/A"
click at [130, 160] on input "Practitioner" at bounding box center [223, 160] width 266 height 11
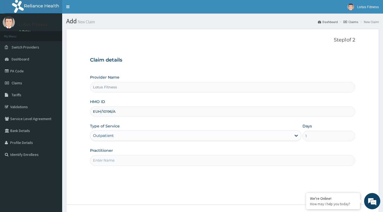
type input "GYM"
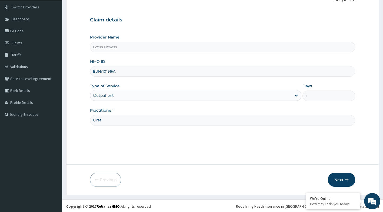
scroll to position [41, 0]
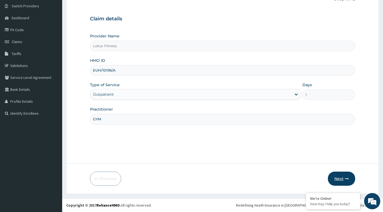
click at [333, 176] on button "Next" at bounding box center [341, 178] width 27 height 14
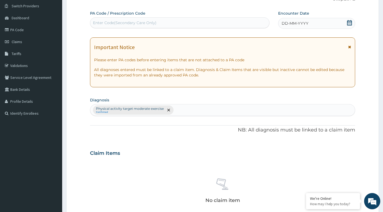
click at [177, 29] on div "PA Code / Prescription Code Enter Code(Secondary Care Only) Encounter Date DD-M…" at bounding box center [223, 152] width 266 height 282
click at [184, 20] on div "Enter Code(Secondary Care Only)" at bounding box center [179, 22] width 179 height 9
type input "PA/AB8E6A"
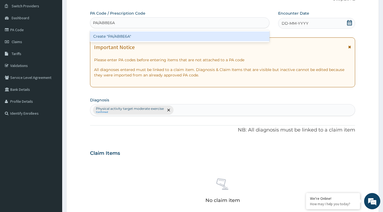
click at [160, 40] on div "Create "PA/AB8E6A"" at bounding box center [180, 36] width 180 height 10
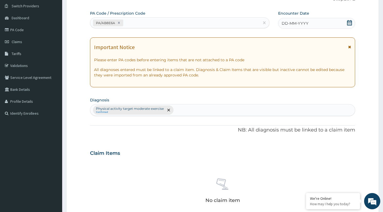
click at [351, 22] on icon at bounding box center [349, 22] width 5 height 5
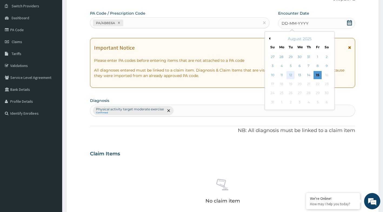
click at [291, 77] on div "12" at bounding box center [291, 75] width 8 height 8
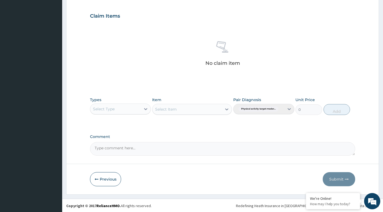
scroll to position [179, 0]
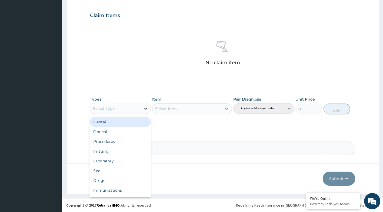
click at [143, 107] on icon at bounding box center [145, 108] width 5 height 5
click at [137, 110] on div "Select Type" at bounding box center [115, 108] width 51 height 9
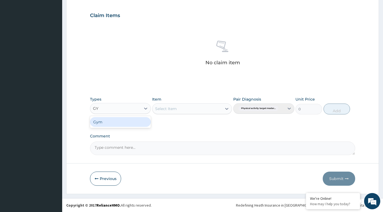
type input "GYM"
click at [133, 119] on div "Gym" at bounding box center [120, 122] width 61 height 10
click at [226, 108] on div "Select Item" at bounding box center [192, 108] width 80 height 11
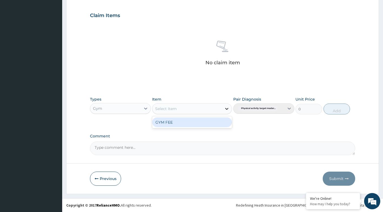
click at [228, 108] on icon at bounding box center [226, 109] width 3 height 2
click at [204, 124] on div "GYM FEE" at bounding box center [192, 122] width 80 height 10
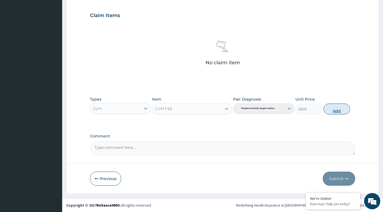
click at [331, 108] on button "Add" at bounding box center [337, 108] width 27 height 11
type input "0"
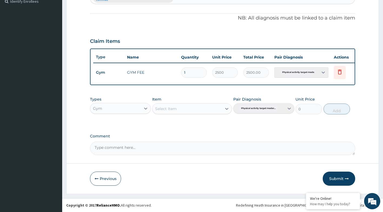
scroll to position [157, 0]
drag, startPoint x: 333, startPoint y: 180, endPoint x: 335, endPoint y: 177, distance: 4.1
click at [335, 180] on button "Submit" at bounding box center [339, 178] width 32 height 14
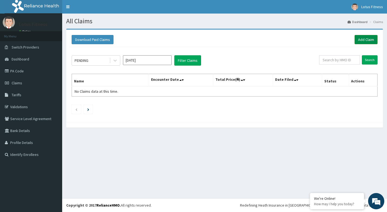
click at [360, 40] on link "Add Claim" at bounding box center [366, 39] width 23 height 9
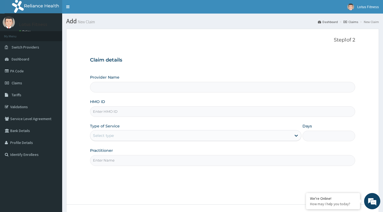
type input "Lotus Fitness"
type input "1"
click at [203, 111] on input "HMO ID" at bounding box center [223, 111] width 266 height 11
type input "ISW/10517/A"
drag, startPoint x: 167, startPoint y: 159, endPoint x: 162, endPoint y: 163, distance: 6.3
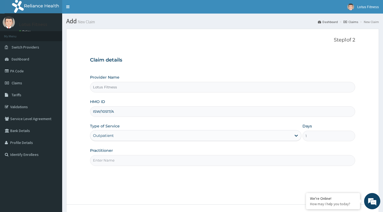
click at [166, 159] on input "Practitioner" at bounding box center [223, 160] width 266 height 11
type input "GYM"
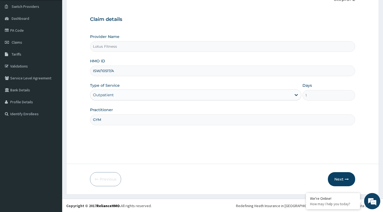
scroll to position [41, 0]
click at [345, 177] on icon "button" at bounding box center [347, 178] width 4 height 4
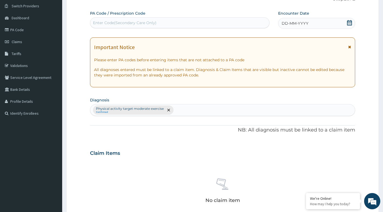
click at [235, 24] on div "Enter Code(Secondary Care Only)" at bounding box center [179, 22] width 179 height 9
type input "PA/7DB08C"
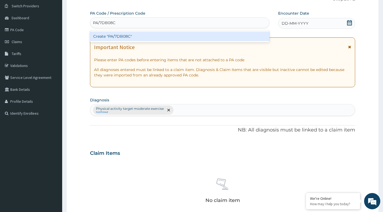
click at [225, 39] on div "Create "PA/7DB08C"" at bounding box center [180, 36] width 180 height 10
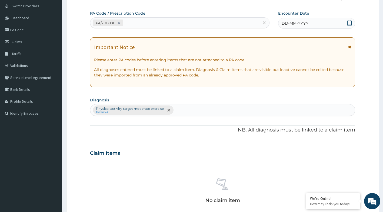
click at [348, 21] on icon at bounding box center [349, 22] width 5 height 5
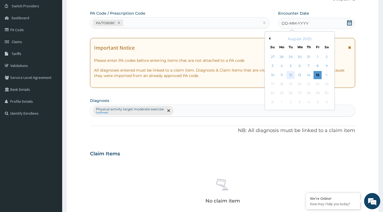
click at [289, 75] on div "12" at bounding box center [291, 75] width 8 height 8
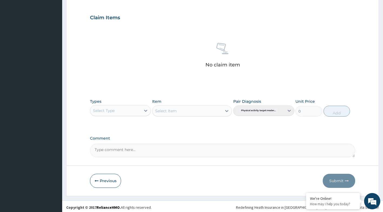
scroll to position [179, 0]
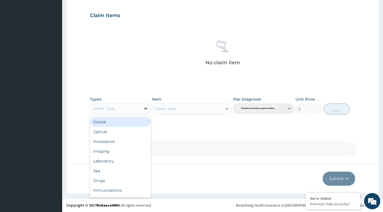
drag, startPoint x: 151, startPoint y: 103, endPoint x: 144, endPoint y: 106, distance: 7.3
click at [147, 105] on div at bounding box center [146, 108] width 10 height 10
click at [135, 108] on div "Select Type" at bounding box center [115, 108] width 51 height 9
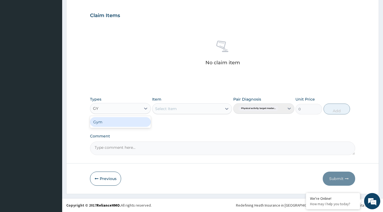
type input "GYM"
click at [114, 120] on div "Gym" at bounding box center [120, 122] width 61 height 10
click at [225, 109] on div "Select Item" at bounding box center [192, 108] width 80 height 11
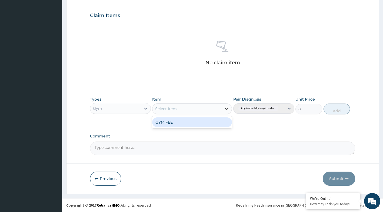
click at [227, 108] on icon at bounding box center [226, 108] width 5 height 5
click at [199, 121] on div "GYM FEE" at bounding box center [192, 122] width 80 height 10
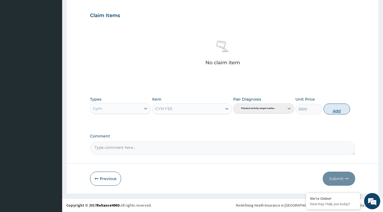
click at [341, 113] on button "Add" at bounding box center [337, 108] width 27 height 11
type input "0"
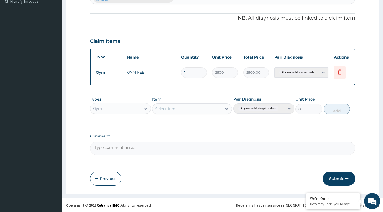
scroll to position [157, 0]
click at [331, 176] on button "Submit" at bounding box center [339, 178] width 32 height 14
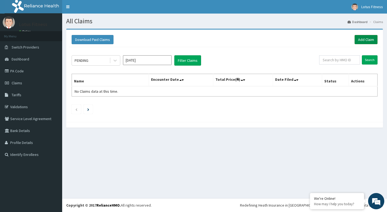
click at [370, 41] on link "Add Claim" at bounding box center [366, 39] width 23 height 9
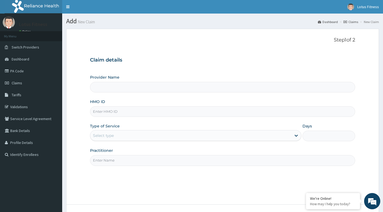
type input "Lotus Fitness"
type input "1"
click at [222, 113] on input "HMO ID" at bounding box center [223, 111] width 266 height 11
type input "KSB/11425/A"
drag, startPoint x: 216, startPoint y: 160, endPoint x: 202, endPoint y: 167, distance: 15.6
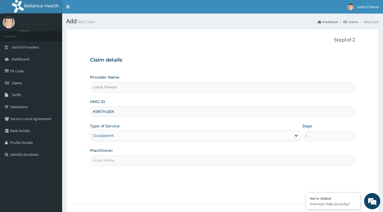
click at [216, 162] on input "Practitioner" at bounding box center [223, 160] width 266 height 11
type input "GYM"
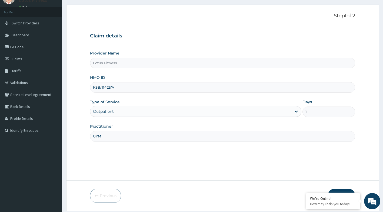
scroll to position [41, 0]
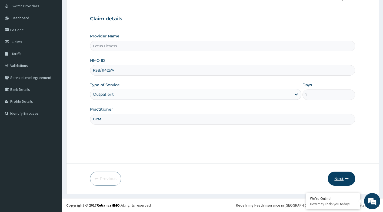
click at [338, 177] on button "Next" at bounding box center [341, 178] width 27 height 14
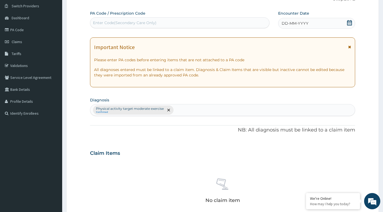
click at [186, 22] on div "Enter Code(Secondary Care Only)" at bounding box center [179, 22] width 179 height 9
type input "PA/A11074"
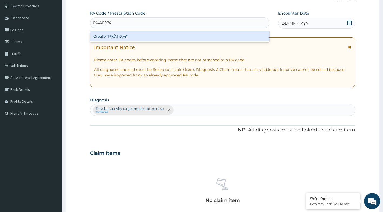
click at [189, 37] on div "Create "PA/A11074"" at bounding box center [180, 36] width 180 height 10
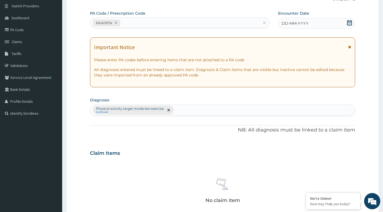
click at [350, 23] on icon at bounding box center [349, 22] width 5 height 5
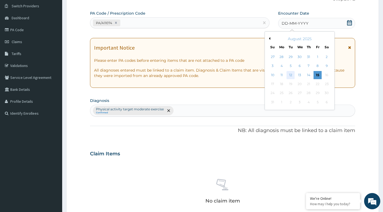
click at [288, 75] on div "12" at bounding box center [291, 75] width 8 height 8
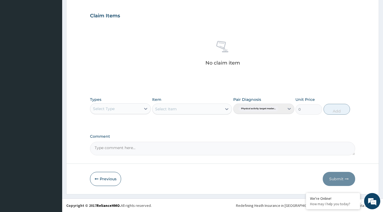
scroll to position [179, 0]
drag, startPoint x: 135, startPoint y: 106, endPoint x: 131, endPoint y: 112, distance: 6.9
click at [135, 107] on div "Select Type" at bounding box center [115, 108] width 51 height 9
type input "GYM"
click at [123, 122] on div "Gym" at bounding box center [120, 122] width 61 height 10
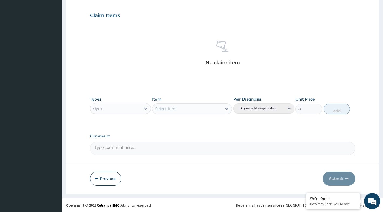
click at [226, 110] on div "Select Item" at bounding box center [192, 108] width 80 height 11
drag, startPoint x: 227, startPoint y: 107, endPoint x: 219, endPoint y: 113, distance: 10.0
click at [227, 107] on icon at bounding box center [226, 108] width 5 height 5
click at [197, 123] on div "GYM FEE" at bounding box center [192, 122] width 80 height 10
click at [335, 109] on button "Add" at bounding box center [337, 108] width 27 height 11
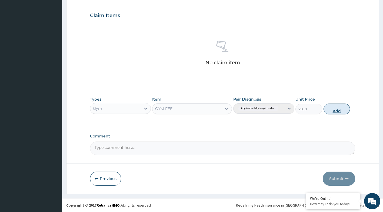
type input "0"
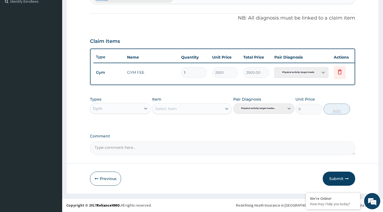
scroll to position [157, 0]
click at [345, 174] on button "Submit" at bounding box center [339, 178] width 32 height 14
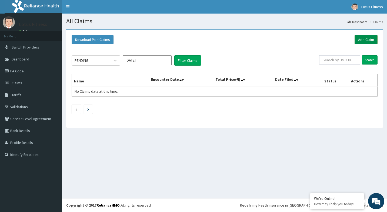
click at [367, 40] on link "Add Claim" at bounding box center [366, 39] width 23 height 9
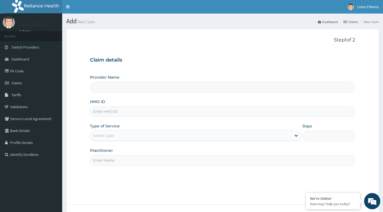
click at [146, 115] on input "HMO ID" at bounding box center [223, 111] width 266 height 11
type input "Lotus Fitness"
type input "1"
type input "AIP/10690/A"
click at [148, 160] on input "Practitioner" at bounding box center [223, 160] width 266 height 11
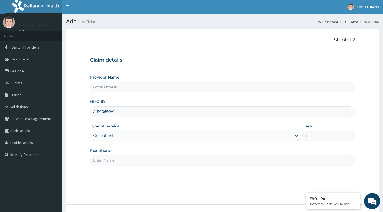
type input "GYM"
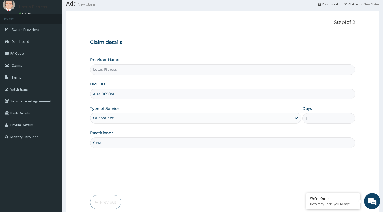
scroll to position [41, 0]
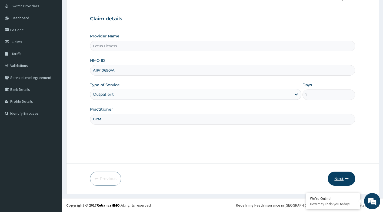
click at [350, 182] on button "Next" at bounding box center [341, 178] width 27 height 14
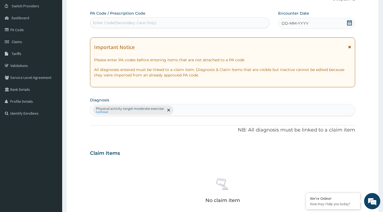
click at [183, 22] on div "Enter Code(Secondary Care Only)" at bounding box center [179, 22] width 179 height 9
type input "PA/FD5365"
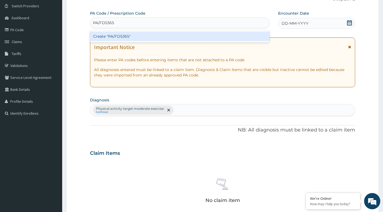
click at [165, 37] on div "Create "PA/FD5365"" at bounding box center [180, 36] width 180 height 10
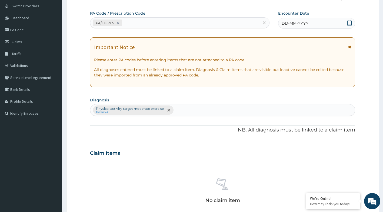
click at [351, 22] on icon at bounding box center [349, 22] width 5 height 5
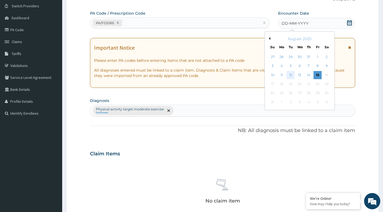
click at [289, 74] on div "12" at bounding box center [291, 75] width 8 height 8
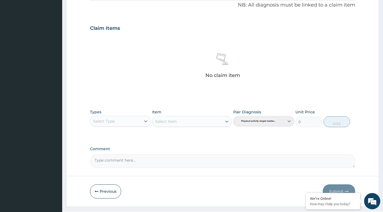
scroll to position [179, 0]
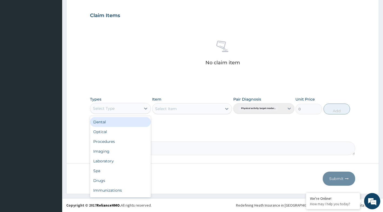
click at [139, 108] on div "Select Type" at bounding box center [115, 108] width 51 height 9
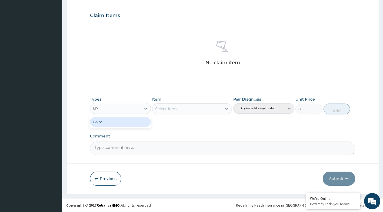
type input "GYM"
click at [107, 120] on div "Gym" at bounding box center [120, 122] width 61 height 10
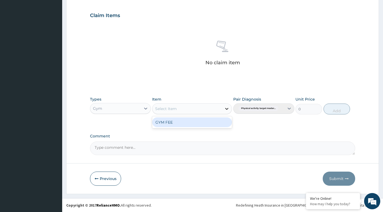
click at [227, 107] on icon at bounding box center [226, 108] width 5 height 5
click at [204, 121] on div "GYM FEE" at bounding box center [192, 122] width 80 height 10
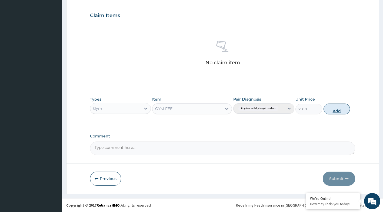
click at [331, 109] on button "Add" at bounding box center [337, 108] width 27 height 11
type input "0"
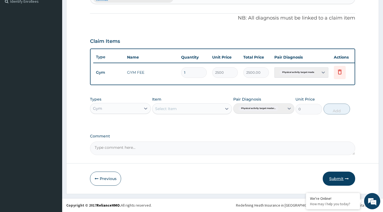
click at [329, 181] on button "Submit" at bounding box center [339, 178] width 32 height 14
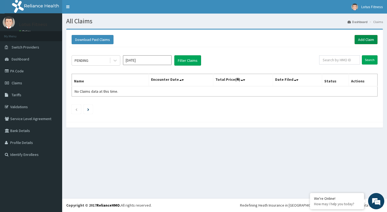
click at [361, 38] on link "Add Claim" at bounding box center [366, 39] width 23 height 9
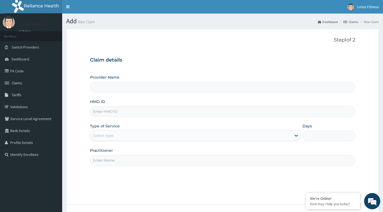
click at [171, 113] on input "HMO ID" at bounding box center [223, 111] width 266 height 11
type input "Lotus Fitness"
type input "1"
type input "AIP/10405/A"
drag, startPoint x: 107, startPoint y: 179, endPoint x: 108, endPoint y: 176, distance: 3.2
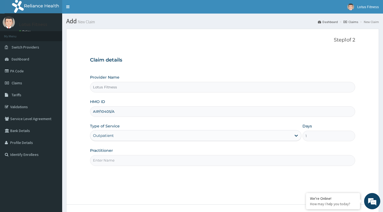
click at [107, 179] on div "Step 1 of 2 Claim details Provider Name Lotus Fitness HMO ID AIP/10405/A Type o…" at bounding box center [223, 116] width 266 height 159
click at [118, 153] on div "Practitioner" at bounding box center [223, 156] width 266 height 18
drag, startPoint x: 115, startPoint y: 158, endPoint x: 114, endPoint y: 163, distance: 4.5
click at [114, 162] on input "Practitioner" at bounding box center [223, 160] width 266 height 11
type input "GYM"
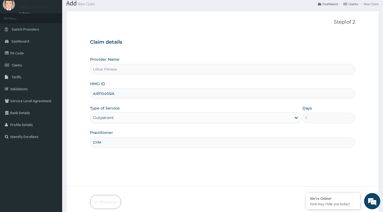
scroll to position [41, 0]
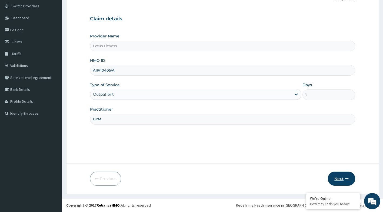
click at [336, 174] on button "Next" at bounding box center [341, 178] width 27 height 14
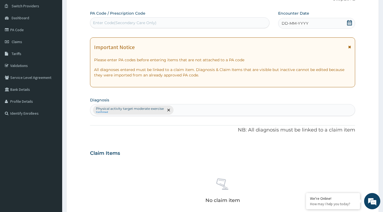
click at [195, 18] on div "Enter Code(Secondary Care Only)" at bounding box center [180, 22] width 180 height 11
type input "PA/78CBA8"
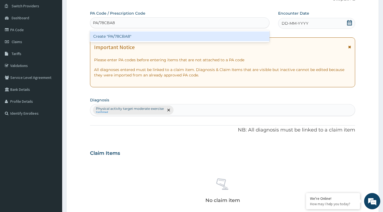
click at [193, 38] on div "Create "PA/78CBA8"" at bounding box center [180, 36] width 180 height 10
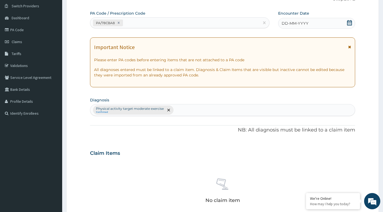
click at [349, 24] on icon at bounding box center [349, 22] width 5 height 5
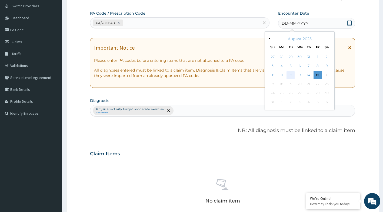
click at [290, 74] on div "12" at bounding box center [291, 75] width 8 height 8
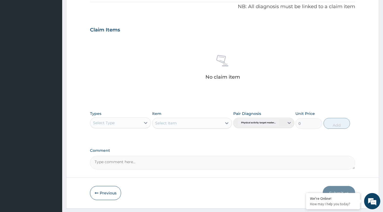
scroll to position [179, 0]
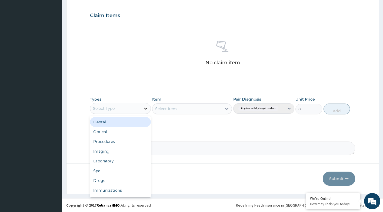
click at [147, 104] on div at bounding box center [146, 108] width 10 height 10
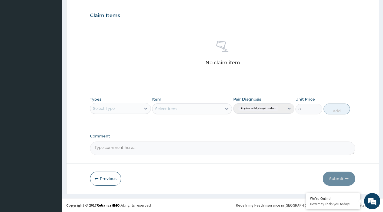
click at [131, 107] on div "Select Type" at bounding box center [115, 108] width 51 height 9
type input "GYM"
click at [118, 120] on div "Gym" at bounding box center [120, 122] width 61 height 10
click at [227, 110] on div "Select Item" at bounding box center [192, 108] width 80 height 11
click at [225, 109] on icon at bounding box center [226, 108] width 5 height 5
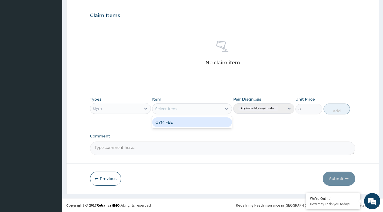
click at [187, 121] on div "GYM FEE" at bounding box center [192, 122] width 80 height 10
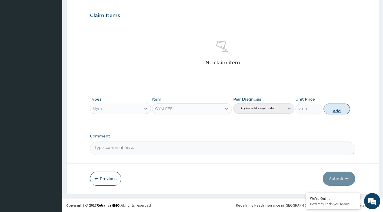
click at [328, 108] on button "Add" at bounding box center [337, 108] width 27 height 11
type input "0"
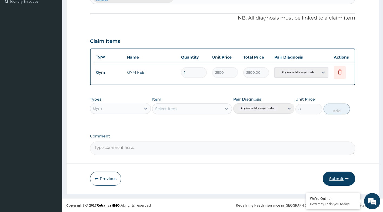
click at [338, 179] on button "Submit" at bounding box center [339, 178] width 32 height 14
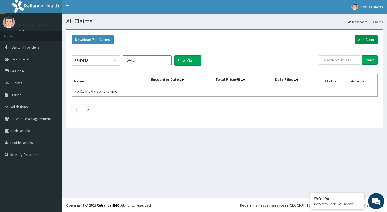
click at [375, 37] on link "Add Claim" at bounding box center [366, 39] width 23 height 9
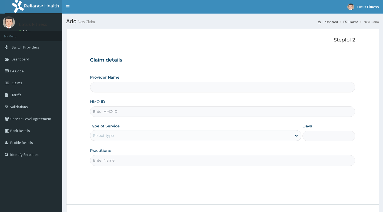
drag, startPoint x: 0, startPoint y: 0, endPoint x: 215, endPoint y: 114, distance: 243.2
click at [215, 114] on input "HMO ID" at bounding box center [223, 111] width 266 height 11
type input "Lotus Fitness"
type input "1"
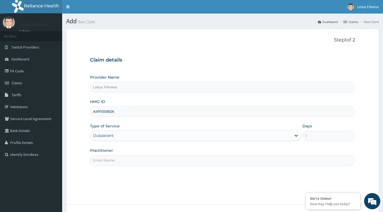
type input "AIP/10083/A"
click at [157, 185] on div "Step 1 of 2 Claim details Provider Name Lotus Fitness HMO ID AIP/10083/A Type o…" at bounding box center [223, 116] width 266 height 159
click at [169, 158] on input "Practitioner" at bounding box center [223, 160] width 266 height 11
type input "GYM"
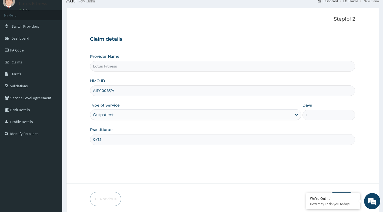
scroll to position [41, 0]
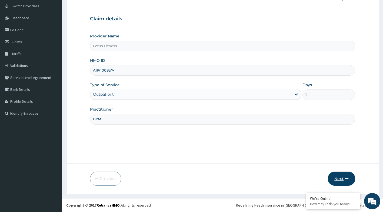
click at [334, 177] on button "Next" at bounding box center [341, 178] width 27 height 14
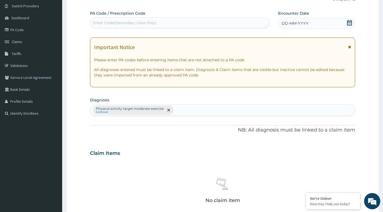
click at [164, 22] on div "Enter Code(Secondary Care Only)" at bounding box center [179, 22] width 179 height 9
type input "PA/A6EE54"
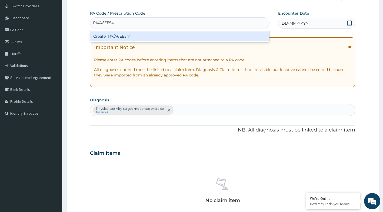
click at [162, 34] on div "Create "PA/A6EE54"" at bounding box center [180, 36] width 180 height 10
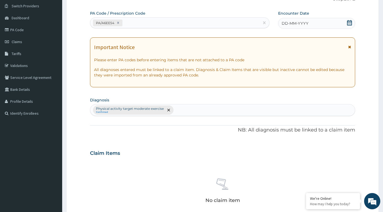
click at [349, 21] on icon at bounding box center [349, 22] width 5 height 5
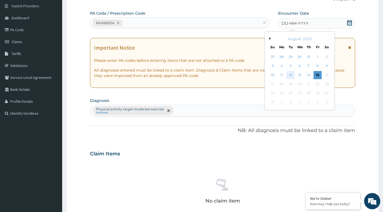
click at [289, 75] on div "12" at bounding box center [291, 75] width 8 height 8
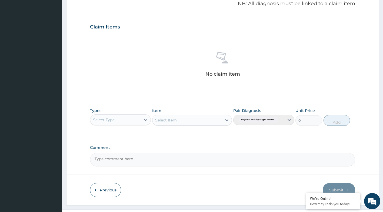
scroll to position [179, 0]
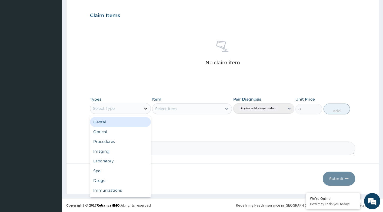
click at [144, 108] on icon at bounding box center [145, 108] width 3 height 2
click at [132, 108] on div "Select Type" at bounding box center [115, 108] width 51 height 9
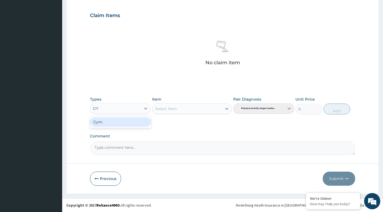
type input "GYM"
click at [116, 120] on div "Gym" at bounding box center [120, 122] width 61 height 10
click at [228, 109] on icon at bounding box center [226, 108] width 5 height 5
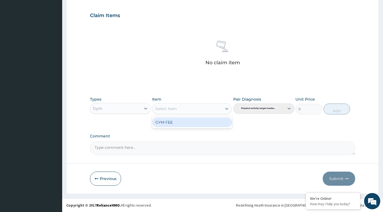
click at [208, 122] on div "GYM FEE" at bounding box center [192, 122] width 80 height 10
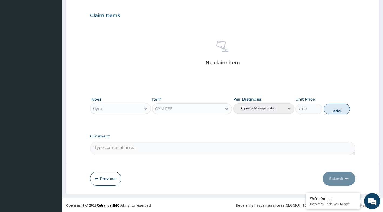
click at [334, 111] on button "Add" at bounding box center [337, 108] width 27 height 11
type input "0"
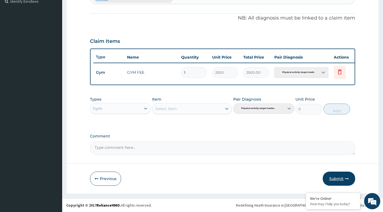
click at [337, 181] on button "Submit" at bounding box center [339, 178] width 32 height 14
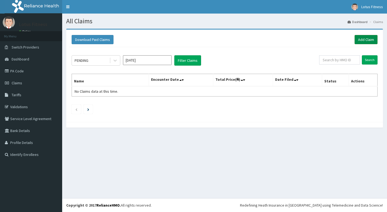
click at [358, 43] on link "Add Claim" at bounding box center [366, 39] width 23 height 9
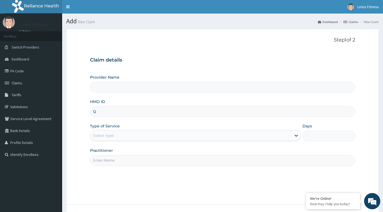
type input "QZ"
type input "Lotus Fitness"
type input "1"
type input "QZE/10021/A"
click at [130, 164] on input "Practitioner" at bounding box center [223, 160] width 266 height 11
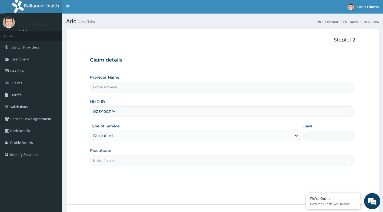
type input "GYM"
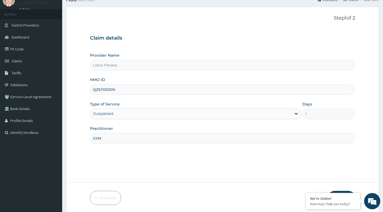
scroll to position [41, 0]
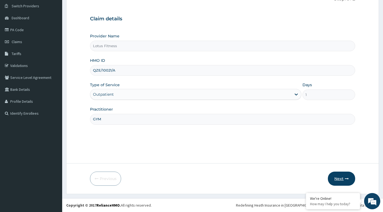
click at [342, 182] on button "Next" at bounding box center [341, 178] width 27 height 14
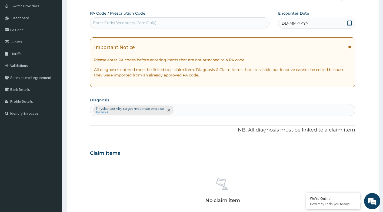
click at [166, 24] on div "Enter Code(Secondary Care Only)" at bounding box center [179, 22] width 179 height 9
type input "PA/7E6522"
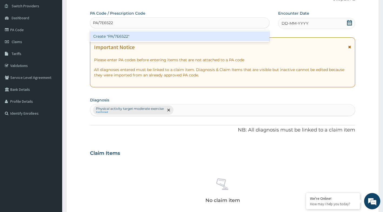
click at [167, 36] on div "Create "PA/7E6522"" at bounding box center [180, 36] width 180 height 10
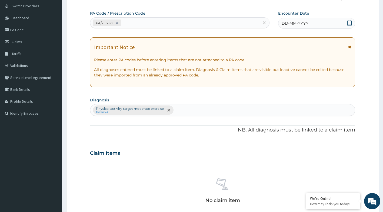
click at [352, 24] on icon at bounding box center [349, 22] width 5 height 5
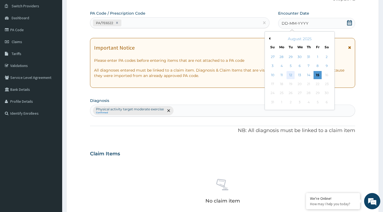
click at [290, 75] on div "12" at bounding box center [291, 75] width 8 height 8
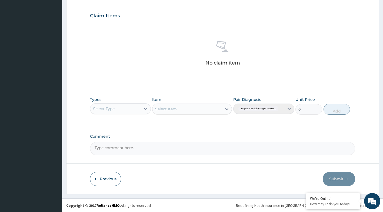
scroll to position [179, 0]
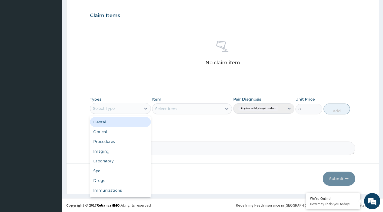
click at [140, 108] on div "Select Type" at bounding box center [115, 108] width 51 height 9
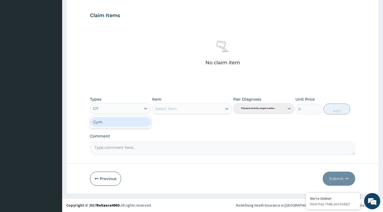
type input "GYM"
click at [116, 122] on div "Gym" at bounding box center [120, 122] width 61 height 10
drag, startPoint x: 227, startPoint y: 107, endPoint x: 210, endPoint y: 118, distance: 19.9
click at [226, 109] on div "Select Item" at bounding box center [192, 108] width 80 height 11
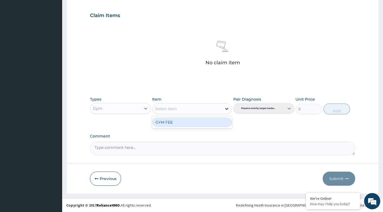
click at [226, 108] on icon at bounding box center [226, 108] width 5 height 5
click at [205, 125] on div "GYM FEE" at bounding box center [192, 122] width 80 height 10
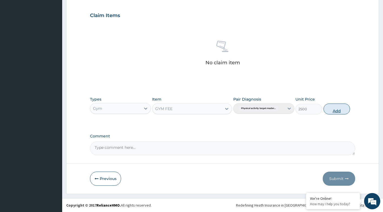
click at [331, 107] on button "Add" at bounding box center [337, 108] width 27 height 11
type input "0"
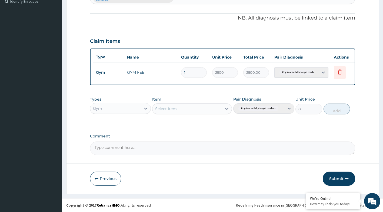
scroll to position [157, 0]
click at [335, 181] on button "Submit" at bounding box center [339, 178] width 32 height 14
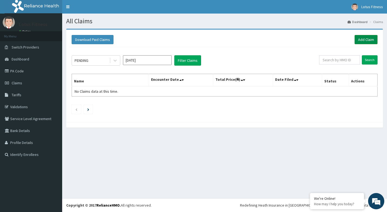
click at [365, 36] on link "Add Claim" at bounding box center [366, 39] width 23 height 9
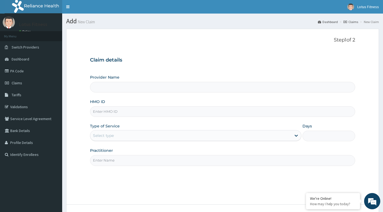
click at [183, 113] on input "HMO ID" at bounding box center [223, 111] width 266 height 11
type input "Lotus Fitness"
type input "1"
type input "PED/10077/A"
drag, startPoint x: 140, startPoint y: 156, endPoint x: 138, endPoint y: 160, distance: 4.4
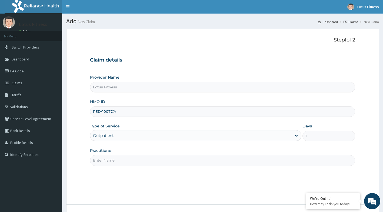
click at [140, 156] on input "Practitioner" at bounding box center [223, 160] width 266 height 11
type input "GYM"
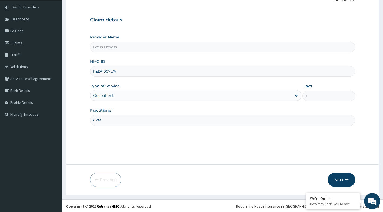
scroll to position [41, 0]
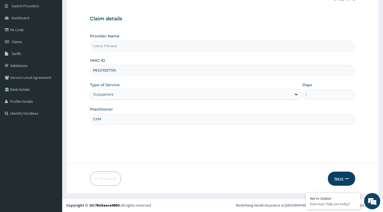
click at [345, 174] on button "Next" at bounding box center [341, 178] width 27 height 14
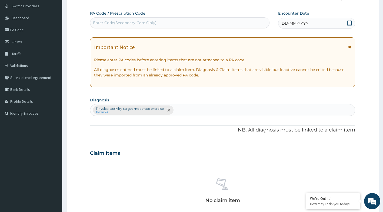
click at [214, 21] on div "Enter Code(Secondary Care Only)" at bounding box center [179, 22] width 179 height 9
type input "PA/94386B"
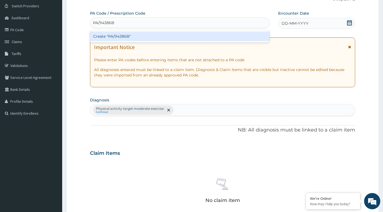
click at [205, 39] on div "Create "PA/94386B"" at bounding box center [180, 36] width 180 height 10
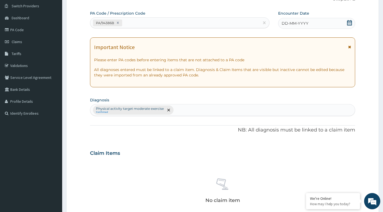
click at [349, 21] on icon at bounding box center [349, 22] width 5 height 5
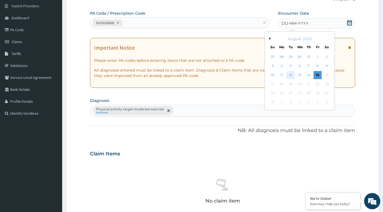
click at [292, 77] on div "12" at bounding box center [291, 75] width 8 height 8
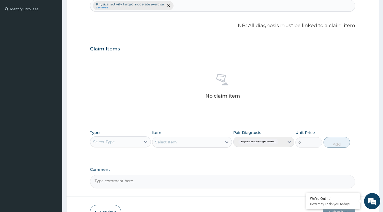
scroll to position [176, 0]
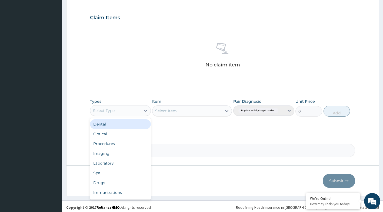
drag, startPoint x: 143, startPoint y: 109, endPoint x: 135, endPoint y: 110, distance: 7.9
click at [141, 109] on div at bounding box center [146, 111] width 10 height 10
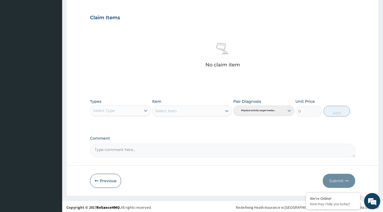
click at [135, 110] on div "Select Type" at bounding box center [115, 110] width 51 height 9
type input "GYM"
click at [111, 124] on div "Gym" at bounding box center [120, 124] width 61 height 10
click at [223, 110] on div "Select Item" at bounding box center [192, 110] width 80 height 11
click at [227, 108] on icon at bounding box center [226, 110] width 5 height 5
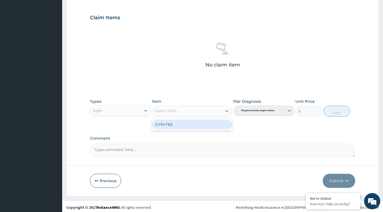
click at [213, 124] on div "GYM FEE" at bounding box center [192, 124] width 80 height 10
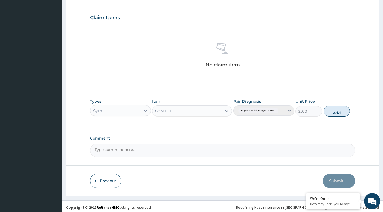
click at [339, 114] on button "Add" at bounding box center [337, 111] width 27 height 11
type input "0"
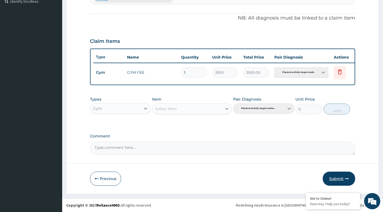
click at [338, 176] on button "Submit" at bounding box center [339, 178] width 32 height 14
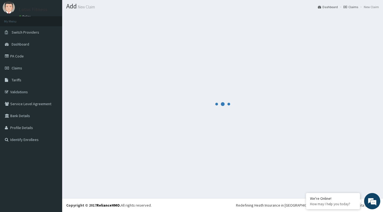
scroll to position [157, 0]
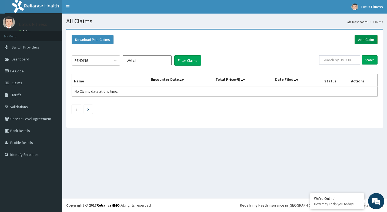
click at [359, 38] on link "Add Claim" at bounding box center [366, 39] width 23 height 9
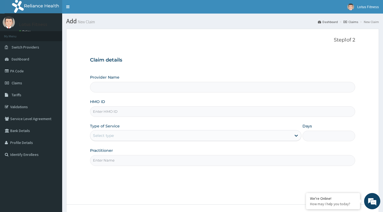
click at [132, 107] on div "HMO ID" at bounding box center [223, 108] width 266 height 18
click at [130, 109] on input "HMO ID" at bounding box center [223, 111] width 266 height 11
type input "BUP/10031/A"
click at [110, 167] on div "Step 1 of 2 Claim details Provider Name HMO ID BUP/10031/A Type of Service Sele…" at bounding box center [223, 116] width 266 height 159
click at [114, 162] on input "Practitioner" at bounding box center [223, 160] width 266 height 11
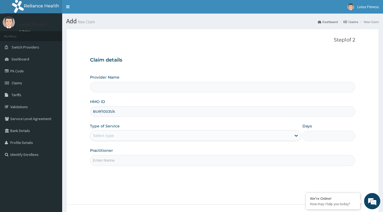
type input "GYM"
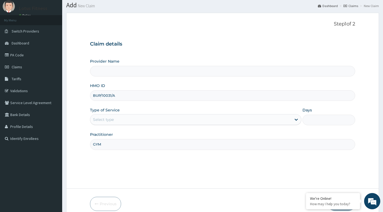
scroll to position [41, 0]
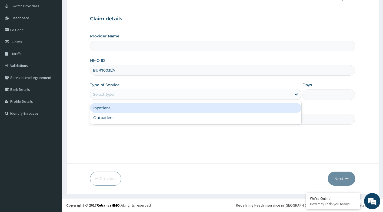
click at [131, 93] on div "Select type" at bounding box center [190, 94] width 201 height 9
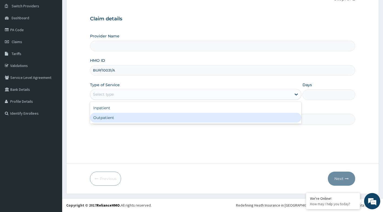
click at [118, 118] on div "Outpatient" at bounding box center [196, 118] width 212 height 10
type input "1"
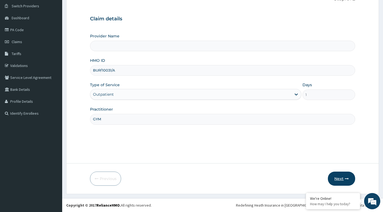
click at [335, 174] on button "Next" at bounding box center [341, 178] width 27 height 14
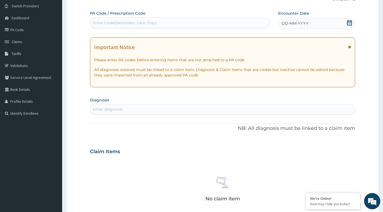
click at [191, 25] on div "Enter Code(Secondary Care Only)" at bounding box center [179, 22] width 179 height 9
type input "PA/94386B"
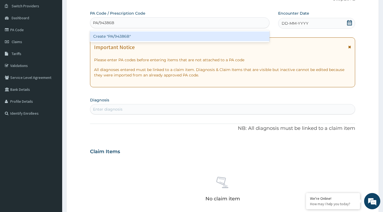
click at [191, 34] on div "Create "PA/94386B"" at bounding box center [180, 36] width 180 height 10
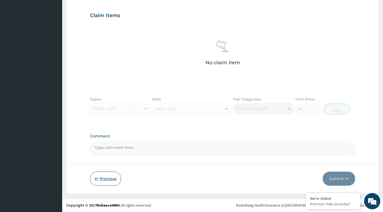
click at [113, 177] on button "Previous" at bounding box center [105, 178] width 31 height 14
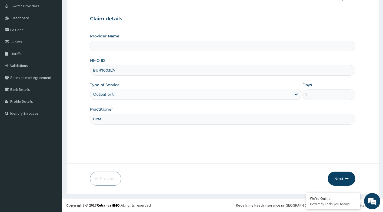
click at [155, 47] on input "Provider Name" at bounding box center [223, 46] width 266 height 11
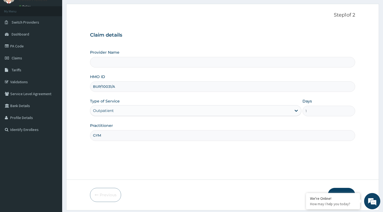
scroll to position [0, 0]
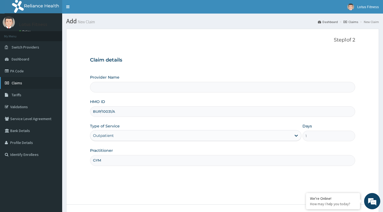
click at [24, 80] on link "Claims" at bounding box center [31, 83] width 62 height 12
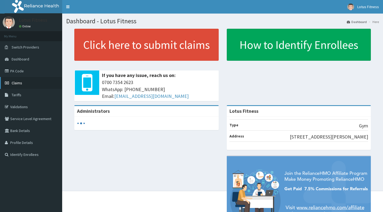
click at [26, 84] on link "Claims" at bounding box center [31, 83] width 62 height 12
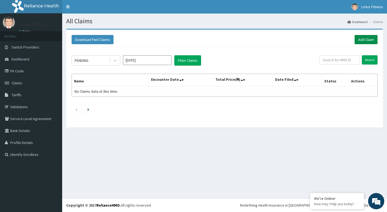
click at [364, 39] on link "Add Claim" at bounding box center [366, 39] width 23 height 9
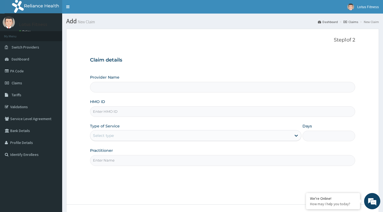
click at [150, 109] on input "HMO ID" at bounding box center [223, 111] width 266 height 11
type input "Lotus Fitness"
type input "1"
type input "PED/10077/A"
click at [165, 196] on div "Step 1 of 2 Claim details Provider Name Lotus Fitness HMO ID PED/10077/A Type o…" at bounding box center [223, 116] width 266 height 159
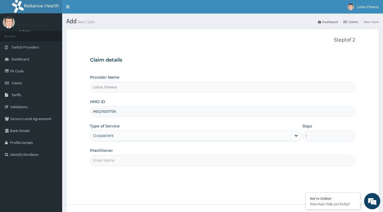
click at [152, 162] on input "Practitioner" at bounding box center [223, 160] width 266 height 11
type input "GYM"
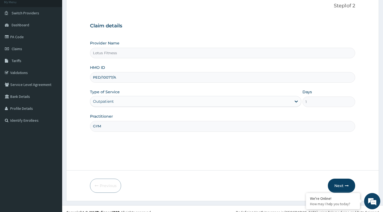
scroll to position [41, 0]
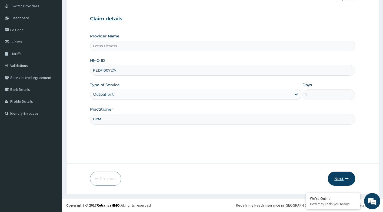
click at [337, 178] on button "Next" at bounding box center [341, 178] width 27 height 14
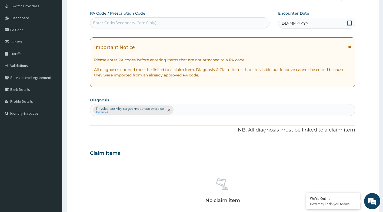
click at [156, 24] on div "Enter Code(Secondary Care Only)" at bounding box center [179, 22] width 179 height 9
type input "PA/94386B"
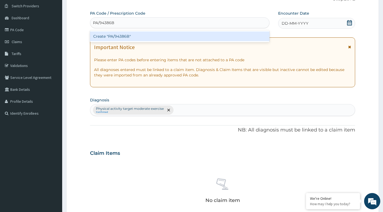
click at [128, 39] on div "Create "PA/94386B"" at bounding box center [180, 36] width 180 height 10
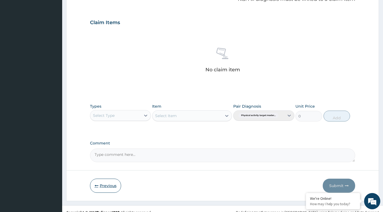
click at [110, 187] on button "Previous" at bounding box center [105, 185] width 31 height 14
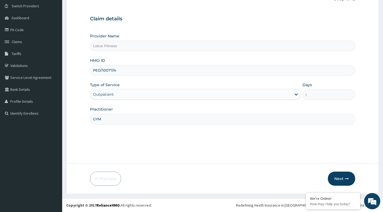
click at [134, 66] on input "PED/10077/A" at bounding box center [223, 70] width 266 height 11
type input "P"
type input "BUP/10031/A"
click at [344, 178] on button "Next" at bounding box center [341, 178] width 27 height 14
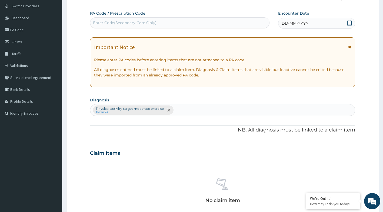
click at [170, 21] on div "Enter Code(Secondary Care Only)" at bounding box center [179, 22] width 179 height 9
type input "PA/E665B5"
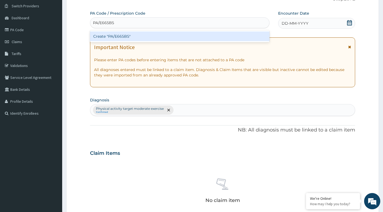
click at [209, 33] on div "Create "PA/E665B5"" at bounding box center [180, 36] width 180 height 10
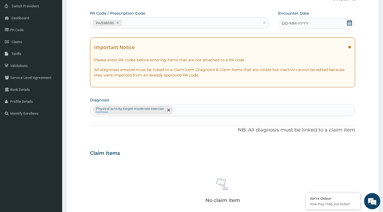
click at [348, 23] on icon at bounding box center [349, 22] width 5 height 5
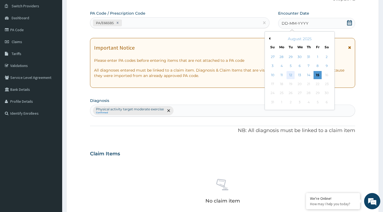
click at [290, 77] on div "12" at bounding box center [291, 75] width 8 height 8
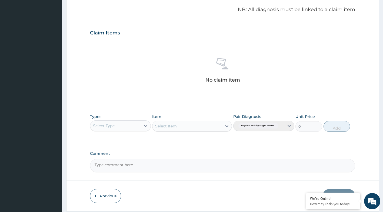
scroll to position [179, 0]
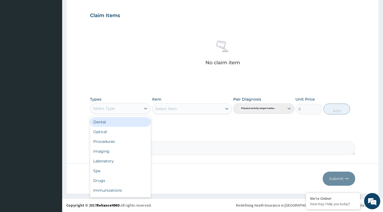
click at [141, 110] on div "Select Type" at bounding box center [115, 108] width 51 height 9
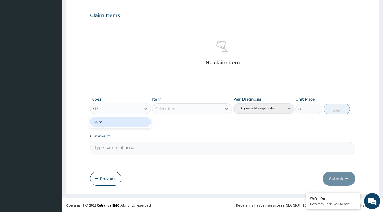
type input "GYM"
click at [133, 123] on div "Gym" at bounding box center [120, 122] width 61 height 10
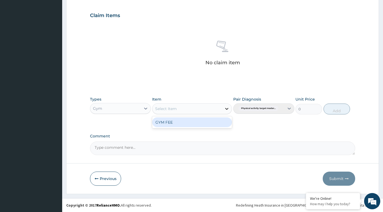
click at [229, 107] on icon at bounding box center [226, 108] width 5 height 5
click at [195, 123] on div "GYM FEE" at bounding box center [192, 122] width 80 height 10
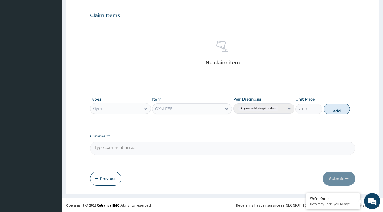
click at [343, 112] on button "Add" at bounding box center [337, 108] width 27 height 11
type input "0"
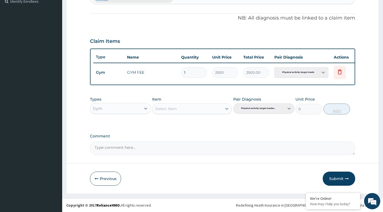
scroll to position [157, 0]
click at [326, 180] on button "Submit" at bounding box center [339, 178] width 32 height 14
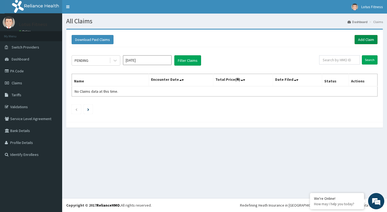
click at [367, 37] on link "Add Claim" at bounding box center [366, 39] width 23 height 9
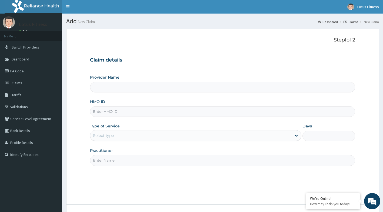
click at [228, 111] on input "HMO ID" at bounding box center [223, 111] width 266 height 11
type input "AIP/10461/A"
click at [216, 163] on input "Practitioner" at bounding box center [223, 160] width 266 height 11
type input "GYM"
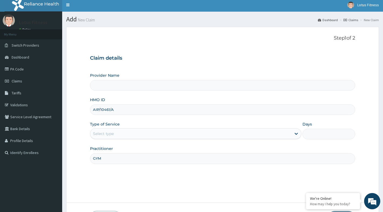
scroll to position [41, 0]
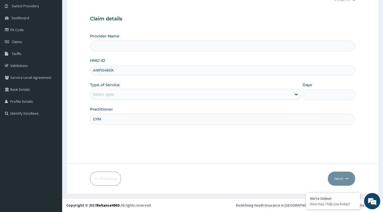
click at [132, 44] on input "Provider Name" at bounding box center [223, 46] width 266 height 11
click at [33, 42] on link "Claims" at bounding box center [31, 42] width 62 height 12
